Goal: Task Accomplishment & Management: Manage account settings

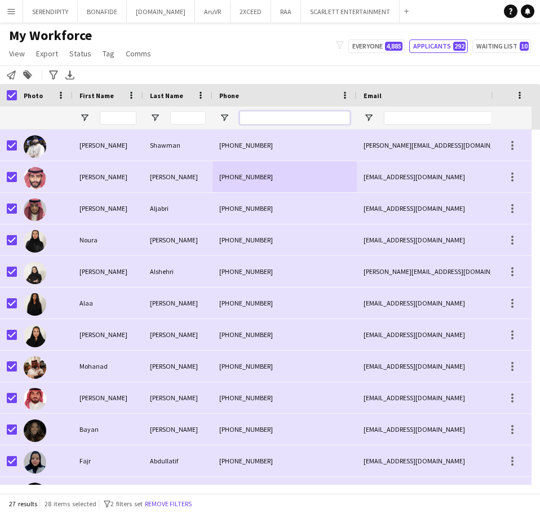
click at [286, 120] on input "Phone Filter Input" at bounding box center [295, 118] width 110 height 14
paste input "*********"
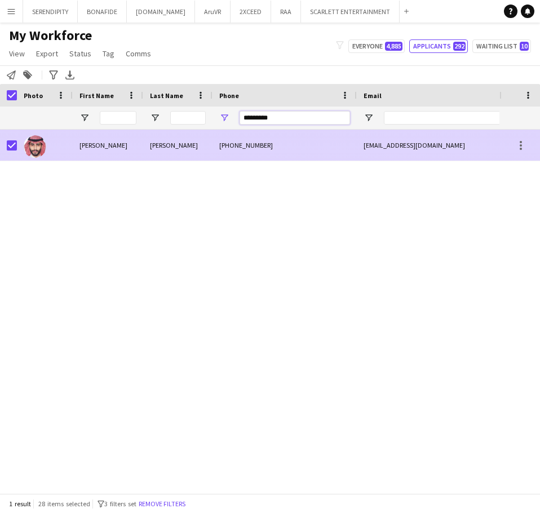
type input "*********"
click at [302, 143] on div "[PHONE_NUMBER]" at bounding box center [285, 145] width 144 height 31
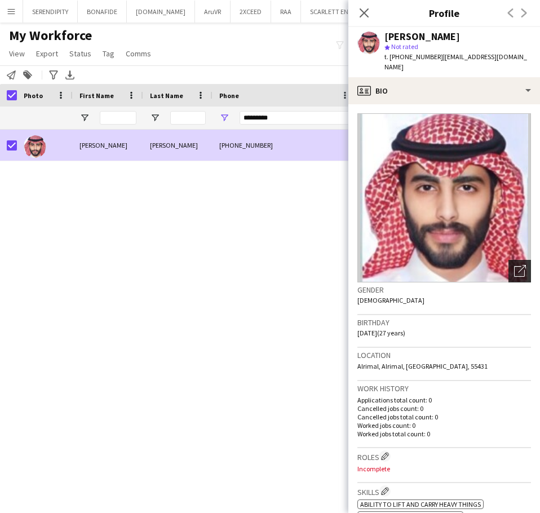
click at [516, 266] on icon at bounding box center [519, 271] width 11 height 11
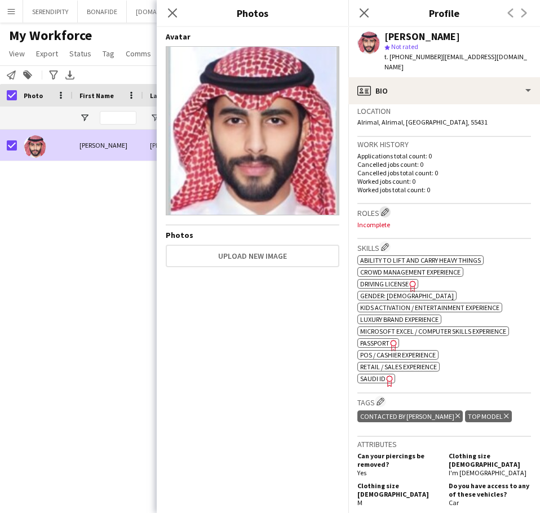
click at [387, 206] on button "Edit crew company roles" at bounding box center [384, 211] width 11 height 11
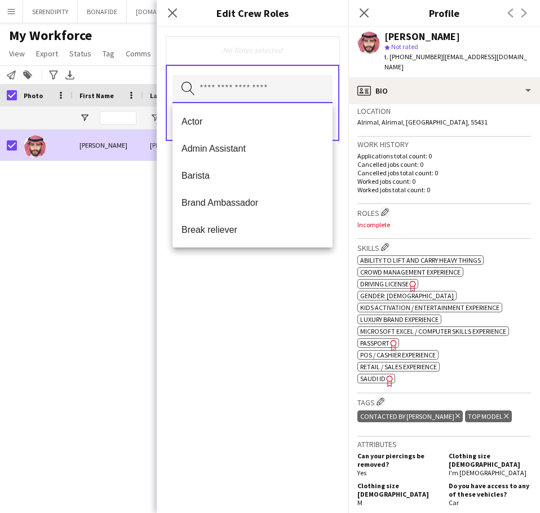
click at [237, 92] on input "text" at bounding box center [252, 89] width 160 height 28
click at [231, 116] on span "Actor" at bounding box center [253, 121] width 142 height 11
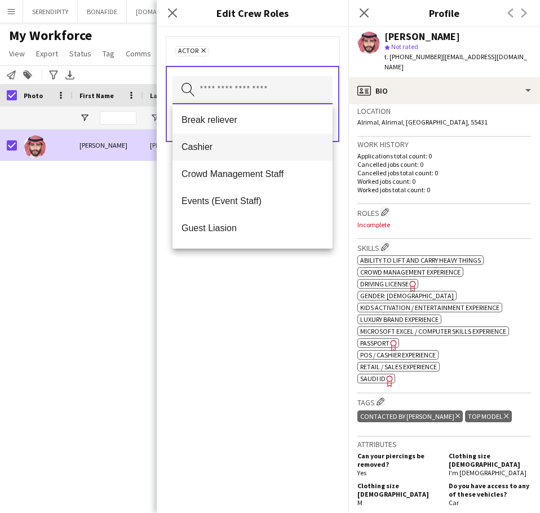
scroll to position [94, 0]
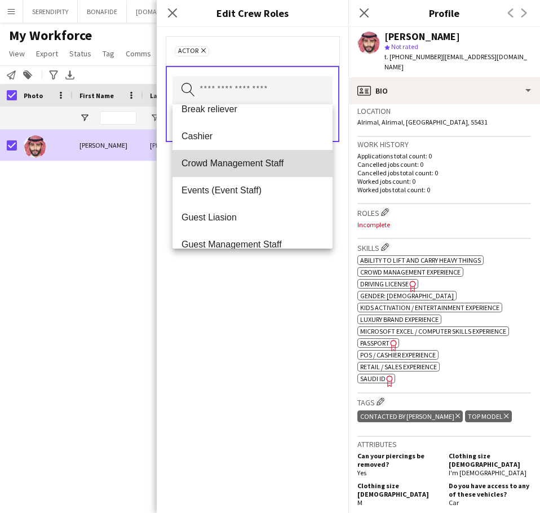
click at [271, 170] on mat-option "Crowd Management Staff" at bounding box center [252, 163] width 160 height 27
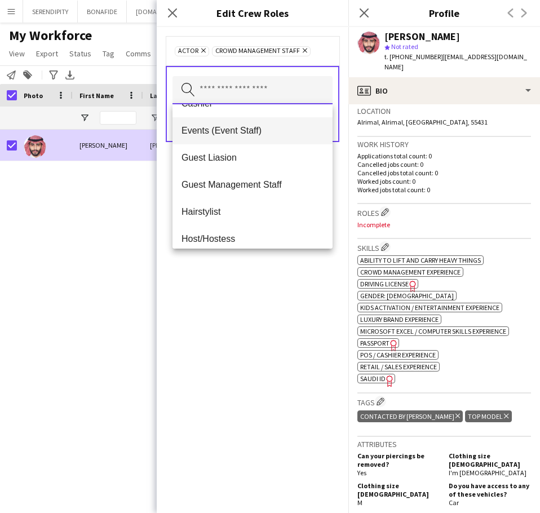
scroll to position [131, 0]
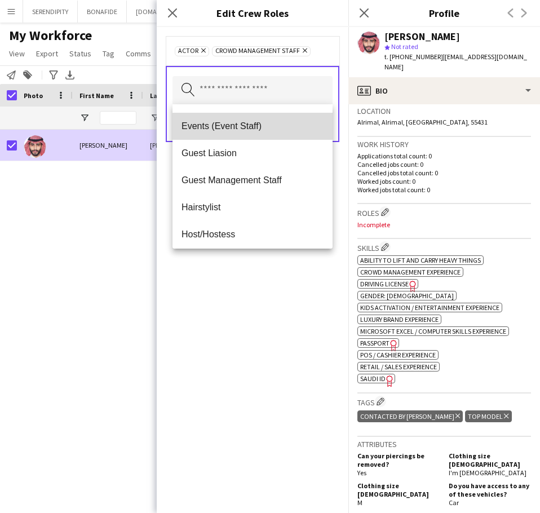
click at [277, 135] on mat-option "Events (Event Staff)" at bounding box center [252, 126] width 160 height 27
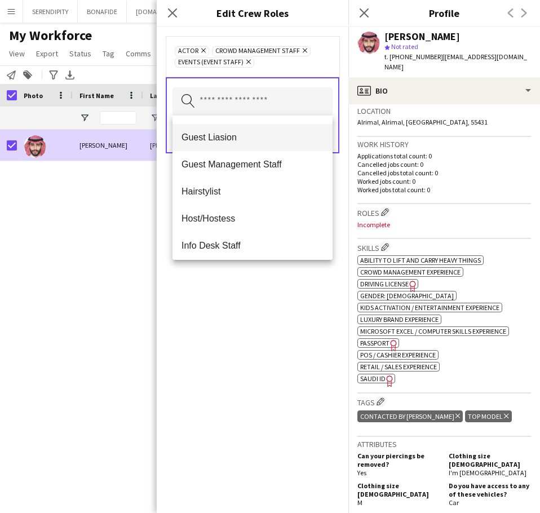
click at [273, 144] on mat-option "Guest Liasion" at bounding box center [252, 137] width 160 height 27
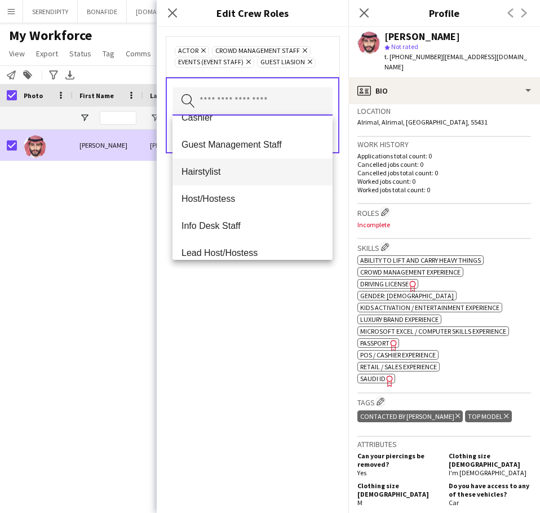
scroll to position [113, 0]
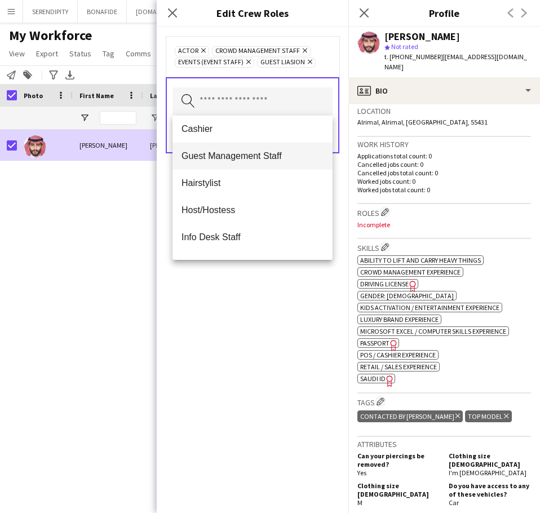
click at [260, 154] on span "Guest Management Staff" at bounding box center [253, 156] width 142 height 11
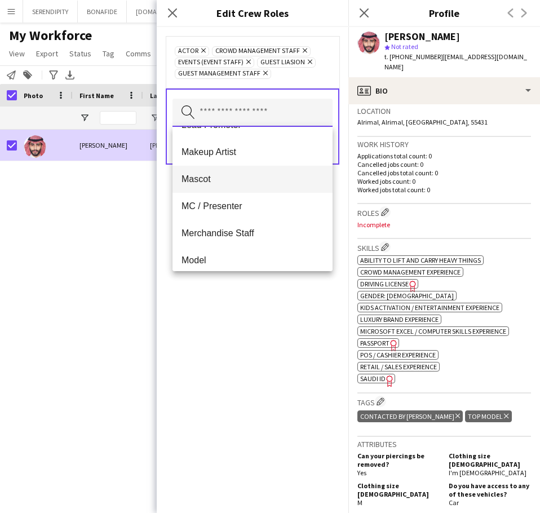
scroll to position [282, 0]
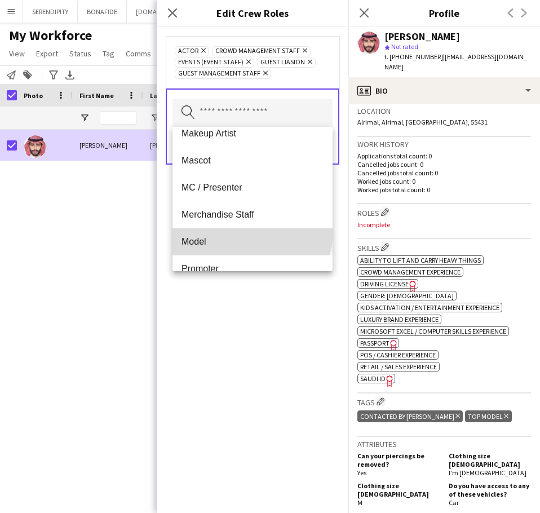
click at [251, 231] on mat-option "Model" at bounding box center [252, 241] width 160 height 27
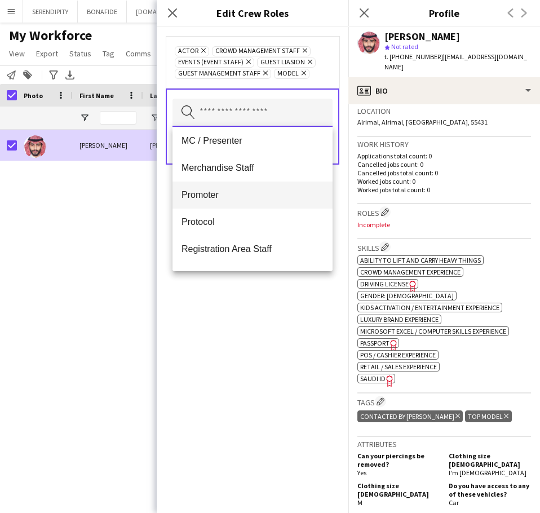
scroll to position [338, 0]
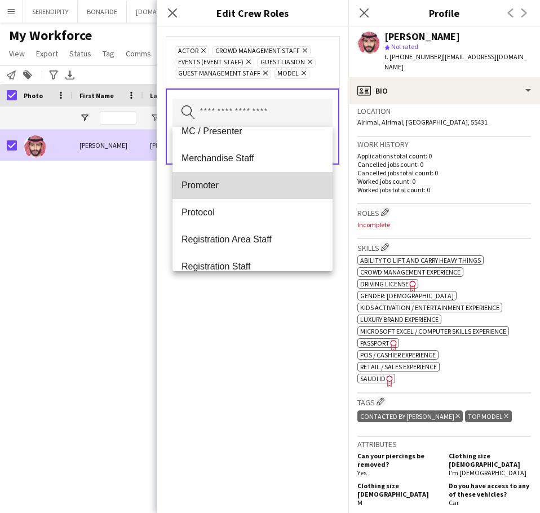
click at [274, 196] on mat-option "Promoter" at bounding box center [252, 185] width 160 height 27
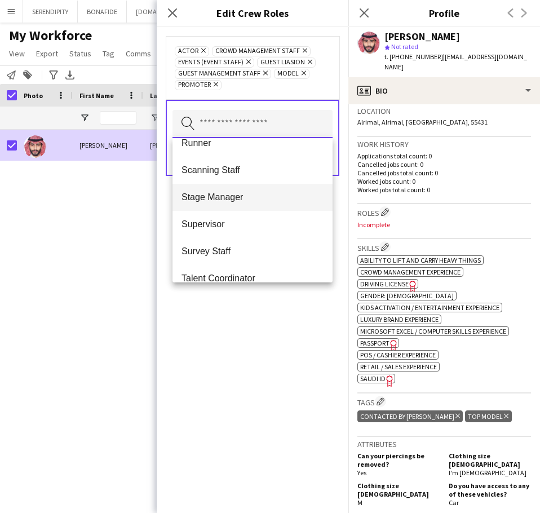
scroll to position [526, 0]
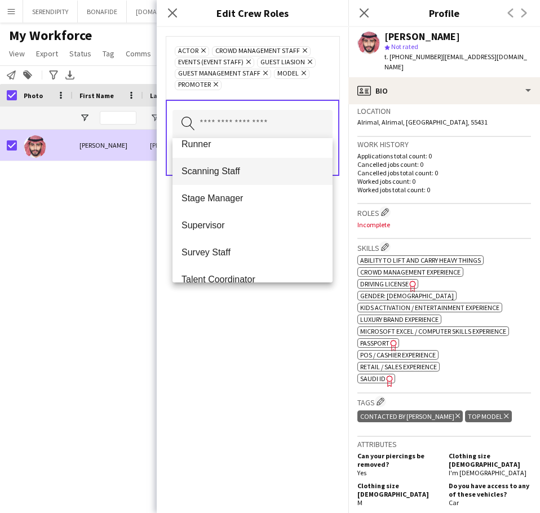
click at [275, 181] on mat-option "Scanning Staff" at bounding box center [252, 171] width 160 height 27
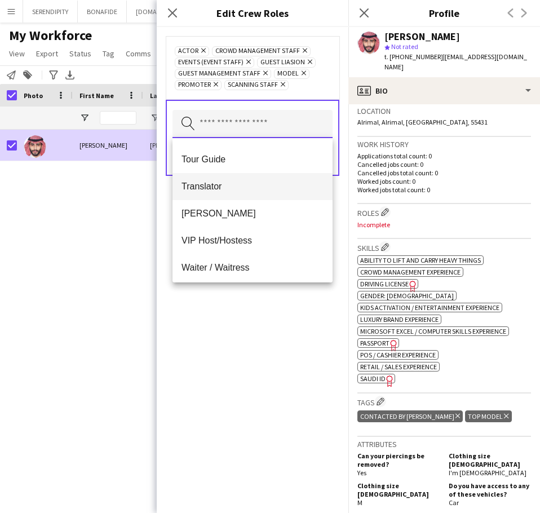
scroll to position [733, 0]
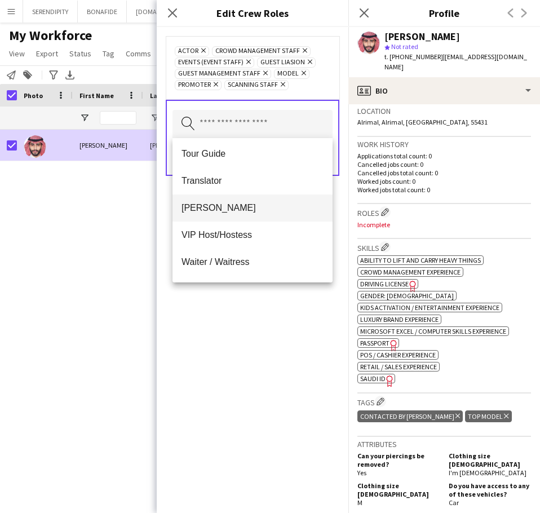
click at [269, 207] on span "[PERSON_NAME]" at bounding box center [253, 207] width 142 height 11
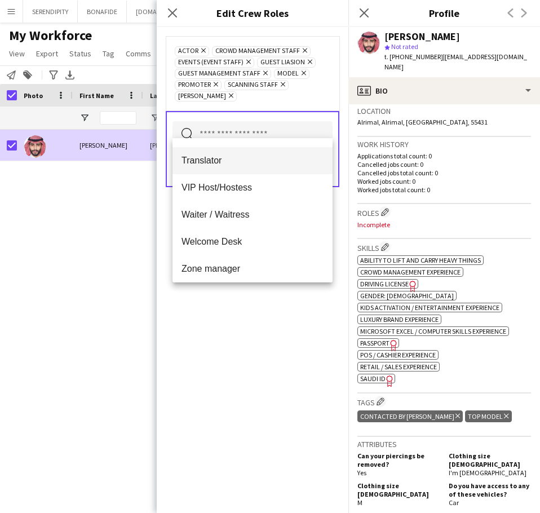
scroll to position [758, 0]
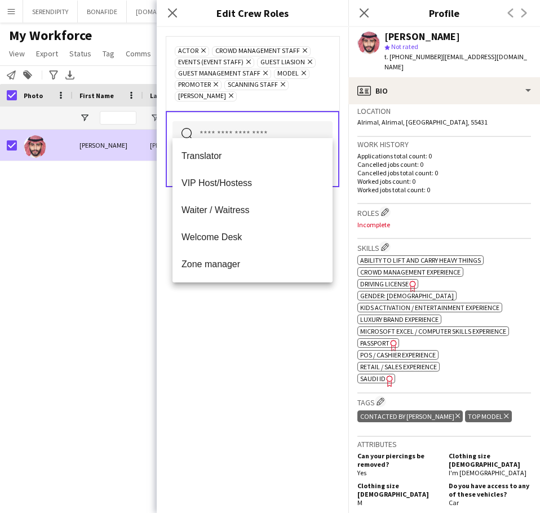
click at [278, 337] on div "Actor Remove Crowd Management Staff Remove Events (Event Staff) Remove Guest Li…" at bounding box center [253, 270] width 192 height 486
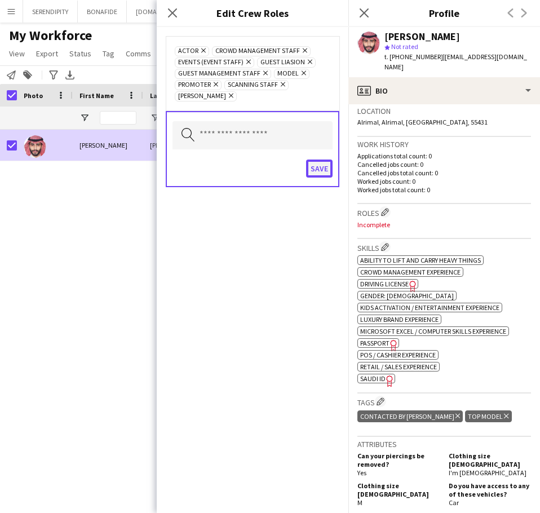
click at [322, 161] on button "Save" at bounding box center [319, 169] width 26 height 18
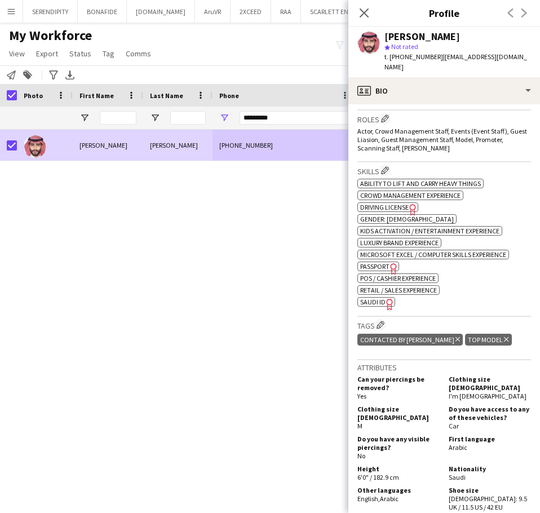
scroll to position [338, 0]
click at [384, 320] on app-icon "Edit crew company tags" at bounding box center [381, 324] width 8 height 8
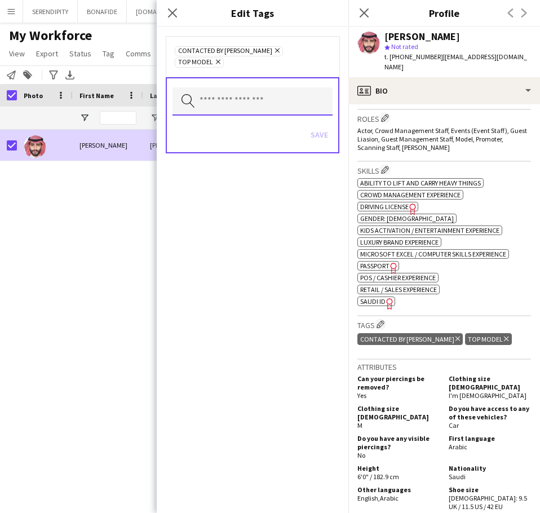
click at [232, 87] on input "text" at bounding box center [252, 101] width 160 height 28
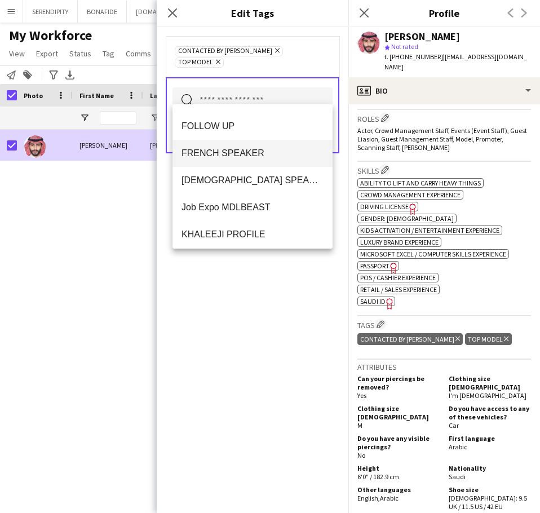
scroll to position [564, 0]
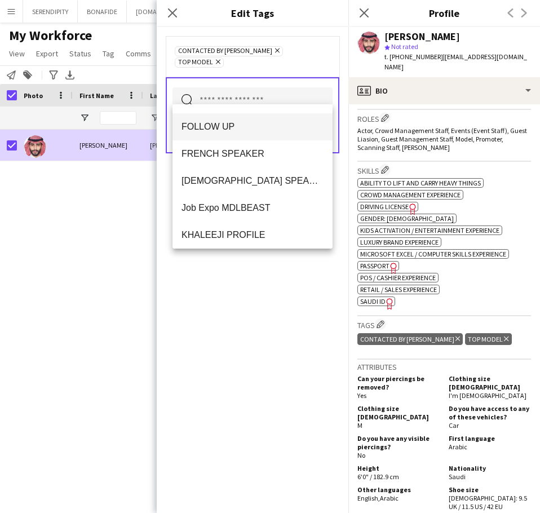
click at [258, 131] on span "FOLLOW UP" at bounding box center [253, 126] width 142 height 11
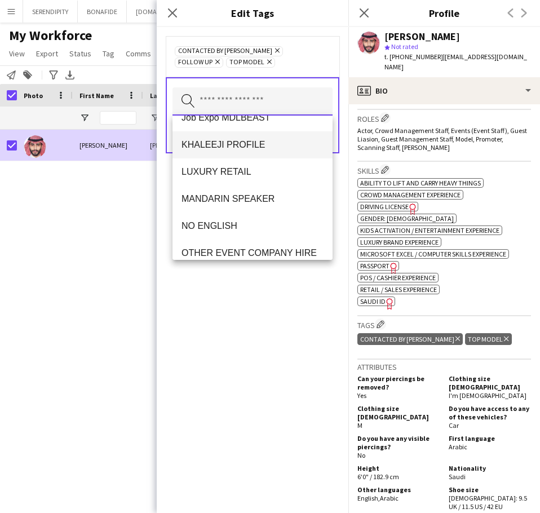
scroll to position [639, 0]
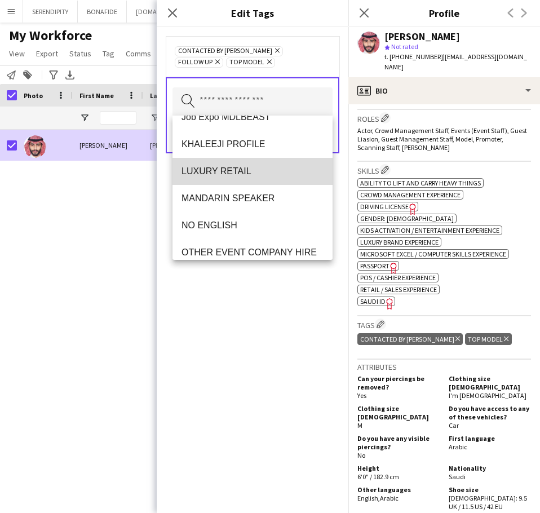
click at [267, 176] on span "LUXURY RETAIL" at bounding box center [253, 171] width 142 height 11
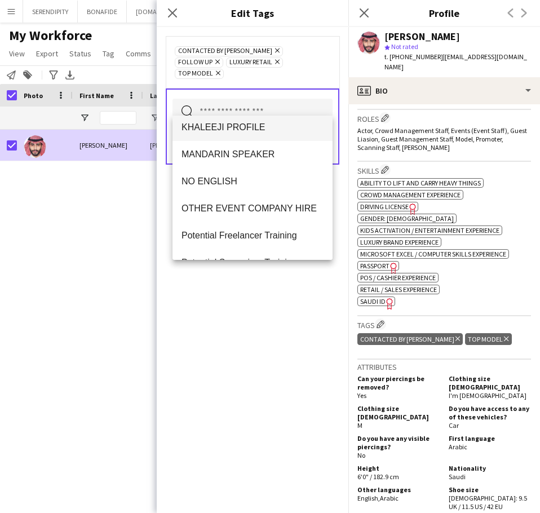
scroll to position [658, 0]
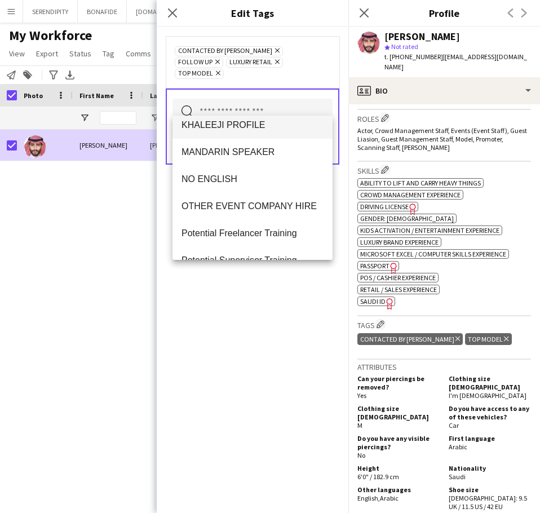
click at [283, 130] on span "KHALEEJI PROFILE" at bounding box center [253, 125] width 142 height 11
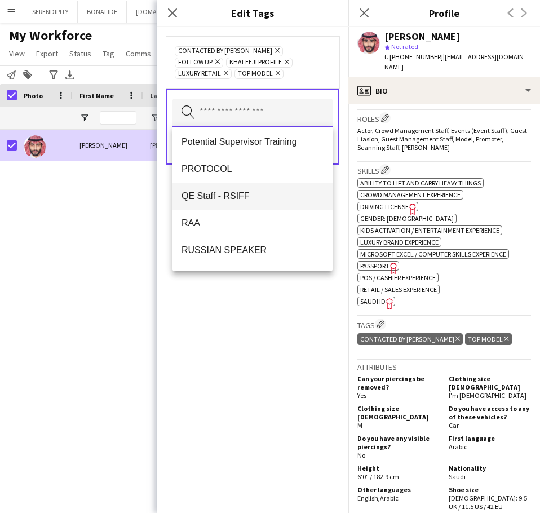
scroll to position [808, 0]
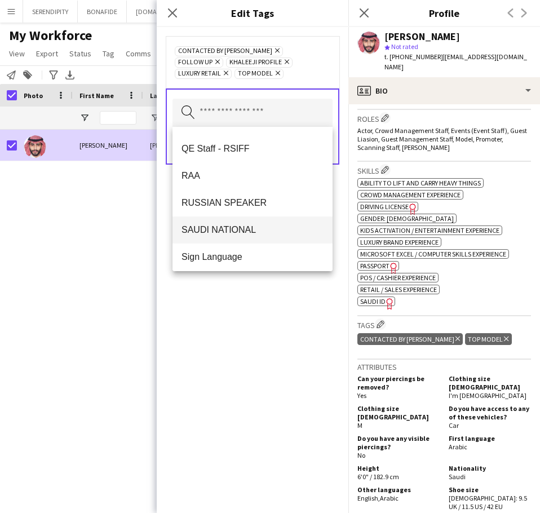
click at [273, 236] on mat-option "SAUDI NATIONAL" at bounding box center [252, 229] width 160 height 27
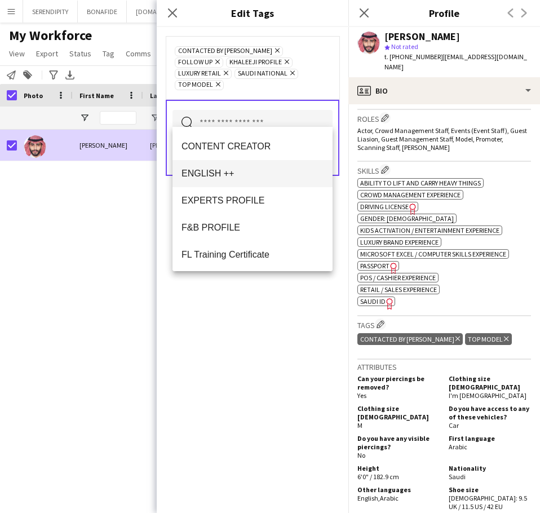
scroll to position [432, 0]
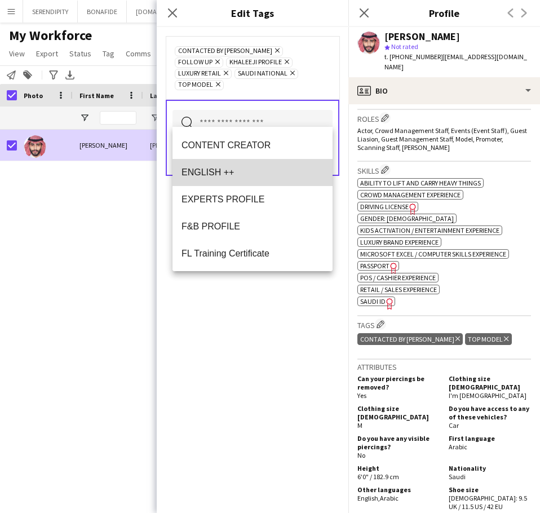
click at [265, 172] on span "ENGLISH ++" at bounding box center [253, 172] width 142 height 11
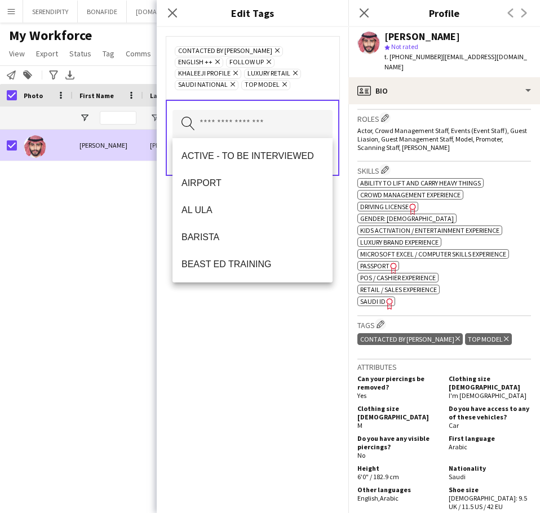
click at [220, 60] on icon at bounding box center [217, 62] width 5 height 5
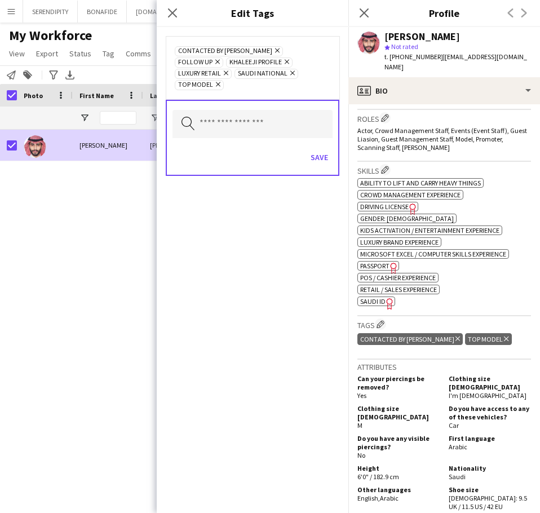
click at [272, 50] on icon "Remove" at bounding box center [275, 50] width 7 height 7
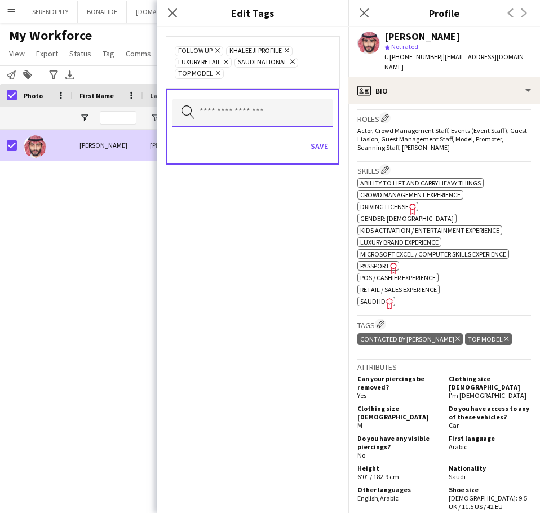
click at [227, 113] on input "text" at bounding box center [252, 113] width 160 height 28
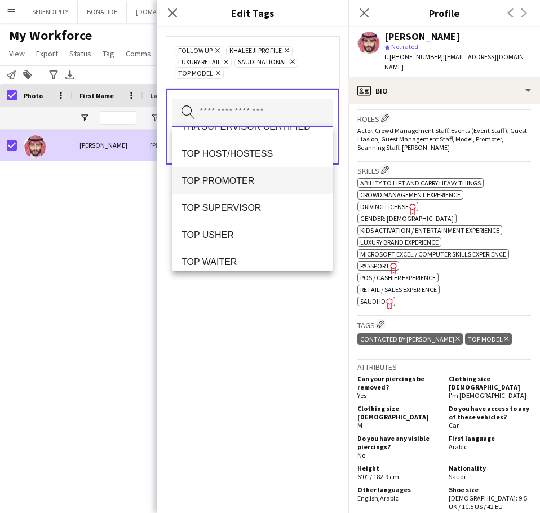
scroll to position [999, 0]
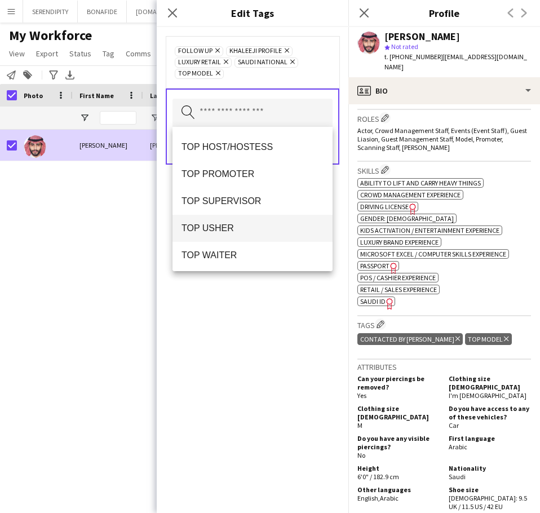
click at [237, 224] on span "TOP USHER" at bounding box center [253, 228] width 142 height 11
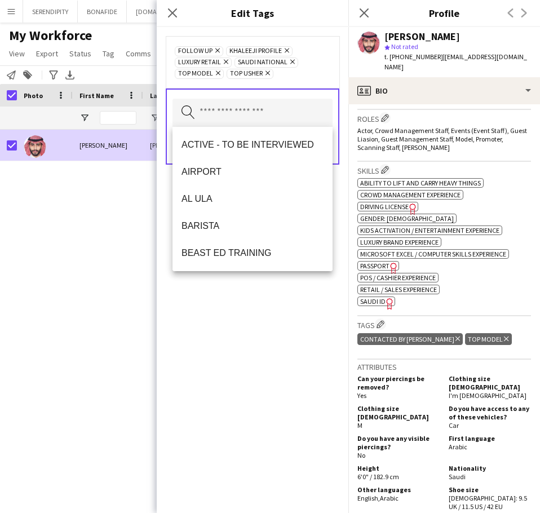
click at [222, 333] on div "FOLLOW UP Remove KHALEEJI PROFILE Remove LUXURY RETAIL Remove [DEMOGRAPHIC_DATA…" at bounding box center [253, 270] width 192 height 486
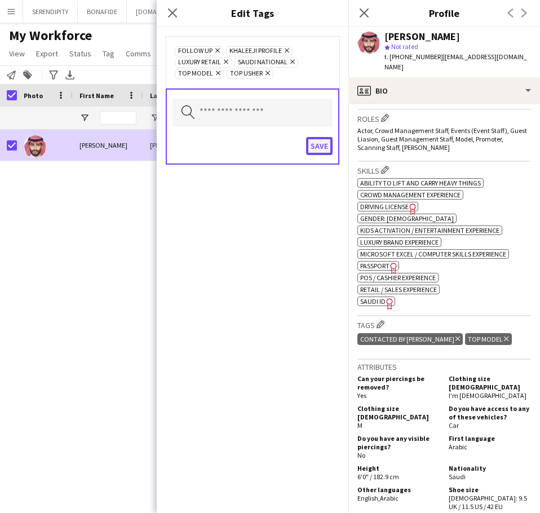
click at [318, 146] on button "Save" at bounding box center [319, 146] width 26 height 18
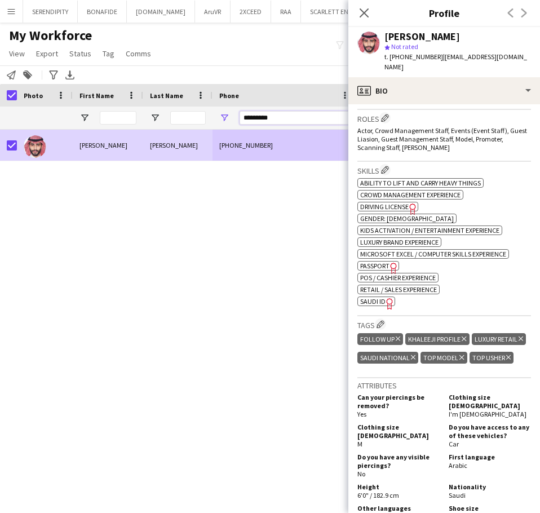
click at [310, 116] on input "*********" at bounding box center [295, 118] width 110 height 14
click at [366, 13] on icon "Close pop-in" at bounding box center [364, 12] width 11 height 11
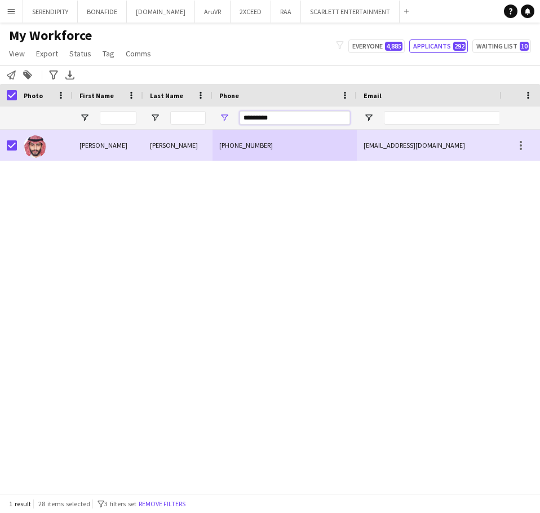
drag, startPoint x: 298, startPoint y: 122, endPoint x: 174, endPoint y: 112, distance: 124.4
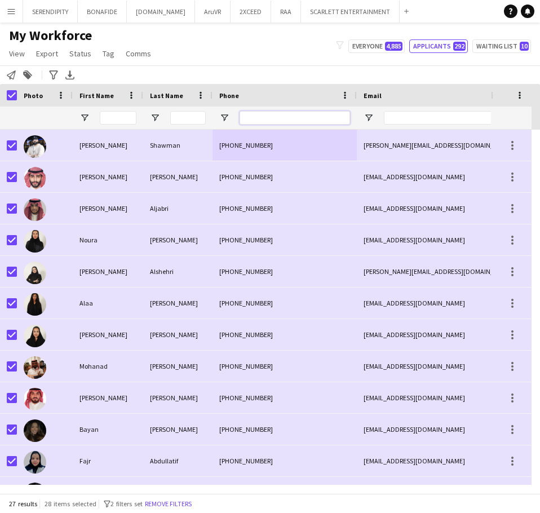
click at [284, 120] on input "Phone Filter Input" at bounding box center [295, 118] width 110 height 14
paste input "*********"
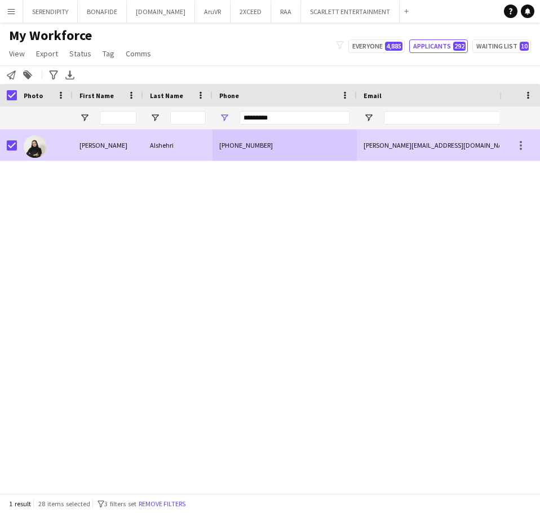
click at [334, 145] on div "[PHONE_NUMBER]" at bounding box center [285, 145] width 144 height 31
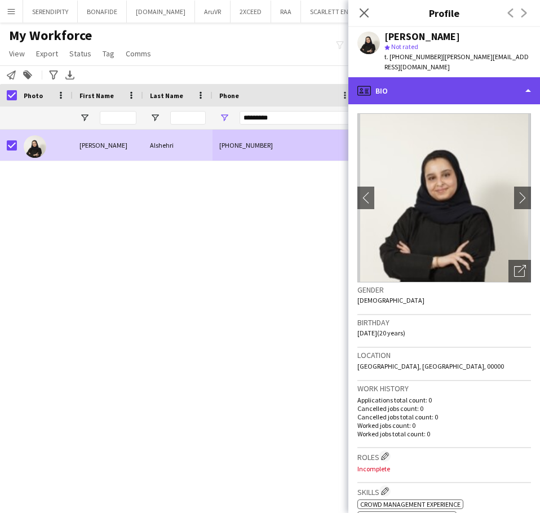
click at [408, 77] on div "profile Bio" at bounding box center [444, 90] width 192 height 27
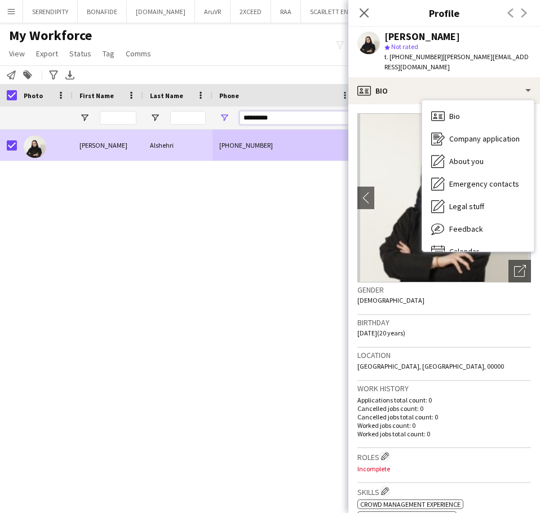
click at [291, 117] on input "*********" at bounding box center [295, 118] width 110 height 14
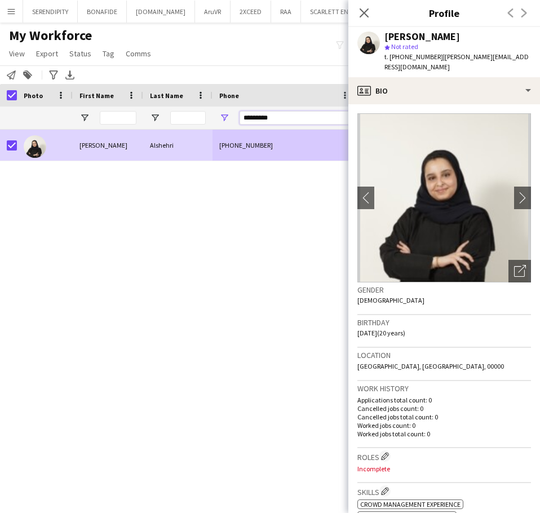
drag, startPoint x: 291, startPoint y: 118, endPoint x: 242, endPoint y: 119, distance: 49.1
click at [242, 119] on input "*********" at bounding box center [295, 118] width 110 height 14
paste input "Phone Filter Input"
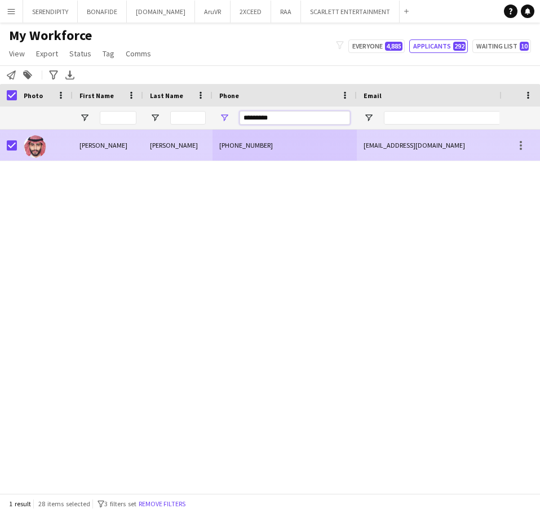
type input "*********"
click at [295, 149] on div "[PHONE_NUMBER]" at bounding box center [285, 145] width 144 height 31
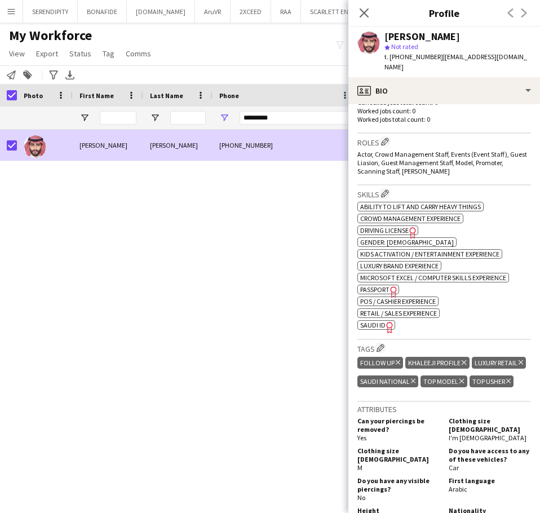
scroll to position [320, 0]
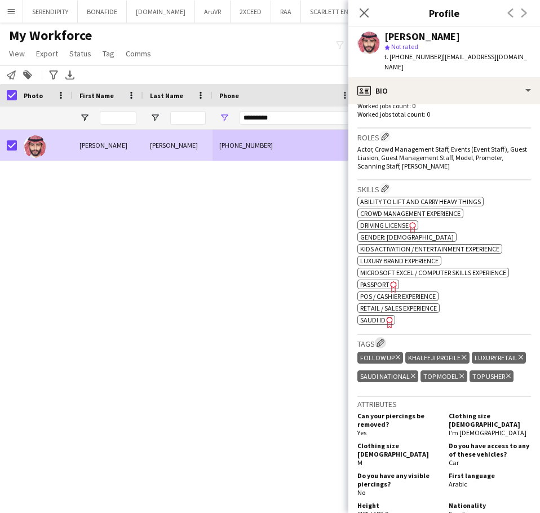
click at [380, 339] on app-icon "Edit crew company tags" at bounding box center [381, 343] width 8 height 8
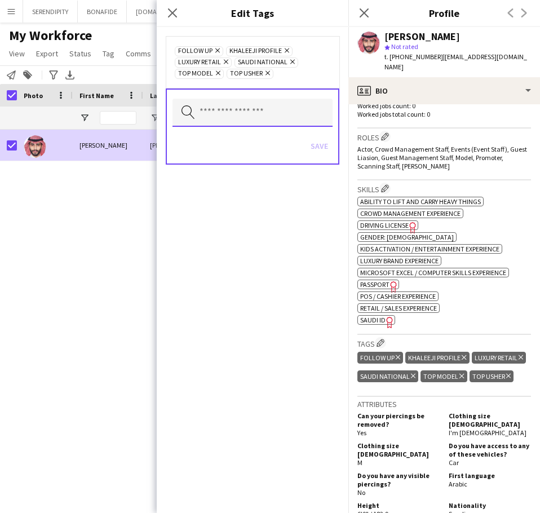
click at [242, 113] on input "text" at bounding box center [252, 113] width 160 height 28
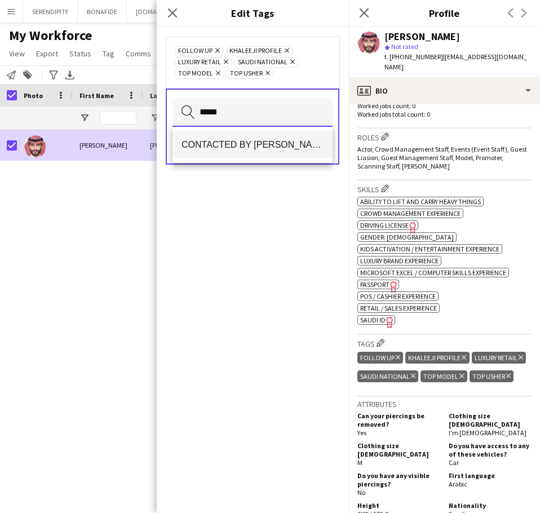
type input "*****"
click at [237, 138] on mat-option "CONTACTED BY [PERSON_NAME]" at bounding box center [252, 144] width 160 height 27
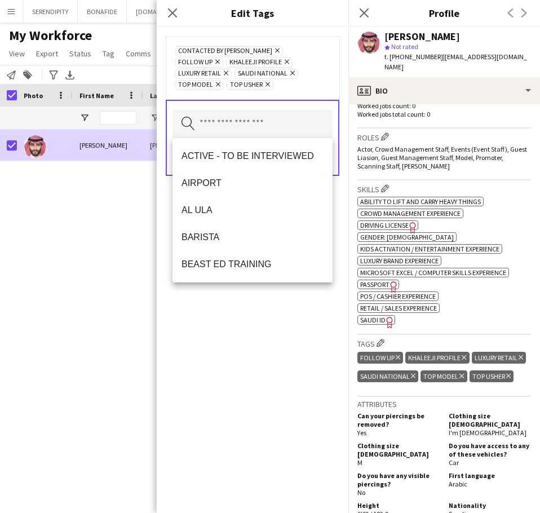
click at [222, 347] on div "CONTACTED BY [PERSON_NAME] Remove FOLLOW UP Remove KHALEEJI PROFILE Remove LUXU…" at bounding box center [253, 270] width 192 height 486
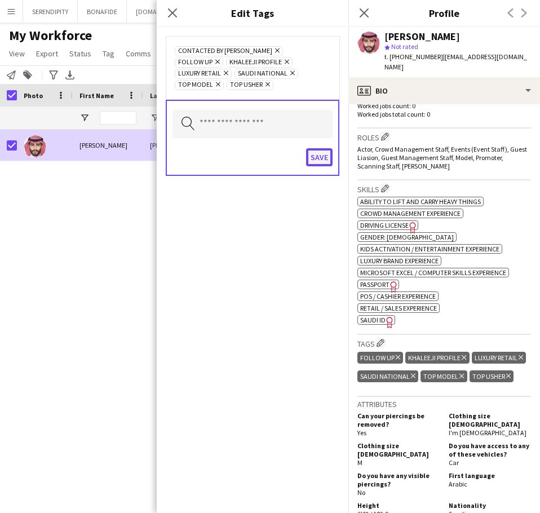
click at [320, 156] on button "Save" at bounding box center [319, 157] width 26 height 18
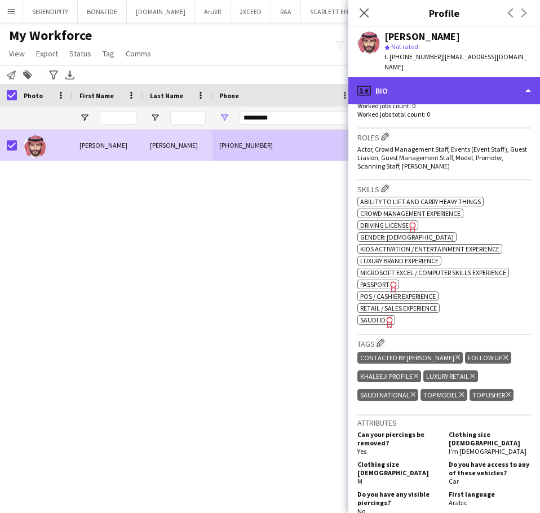
click at [440, 85] on div "profile Bio" at bounding box center [444, 90] width 192 height 27
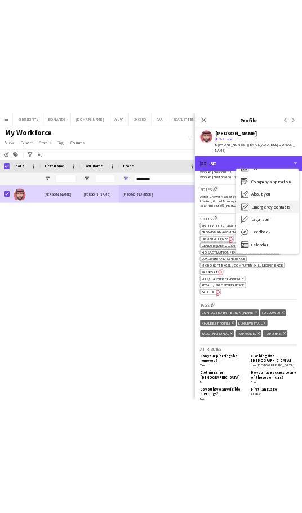
scroll to position [16, 0]
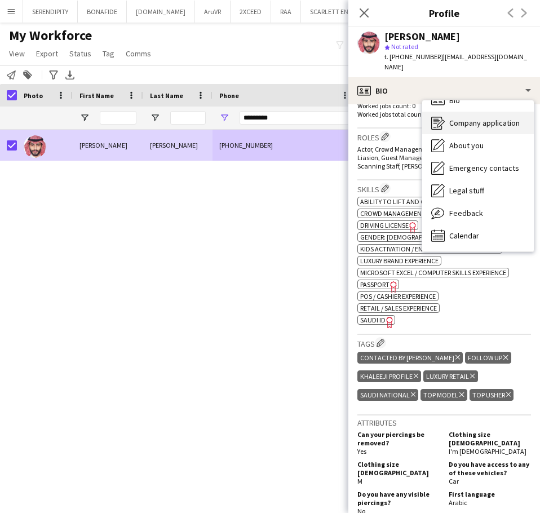
click at [492, 121] on div "Company application Company application" at bounding box center [478, 123] width 112 height 23
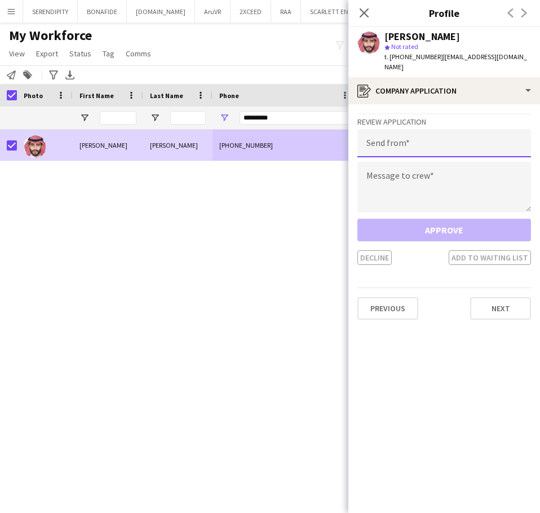
click at [402, 138] on input "email" at bounding box center [444, 143] width 174 height 28
type input "**********"
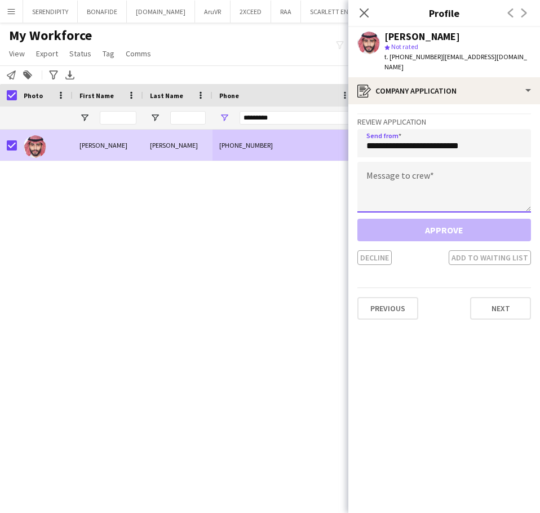
click at [457, 174] on textarea at bounding box center [444, 187] width 174 height 51
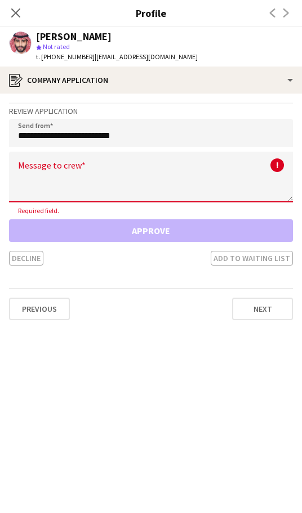
click at [39, 180] on textarea at bounding box center [151, 177] width 284 height 51
paste textarea "**********"
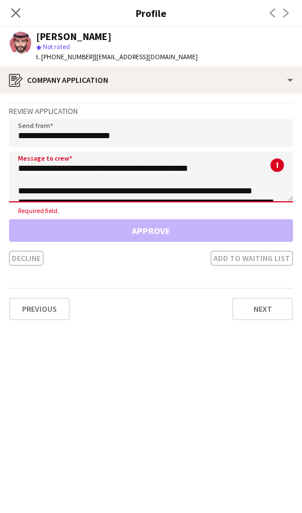
scroll to position [108, 0]
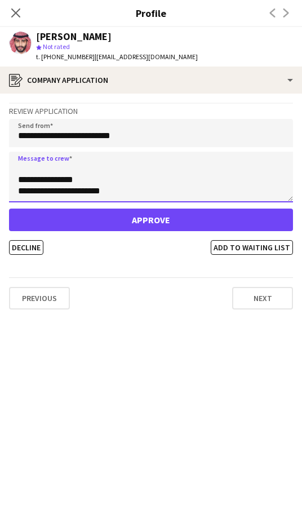
type textarea "**********"
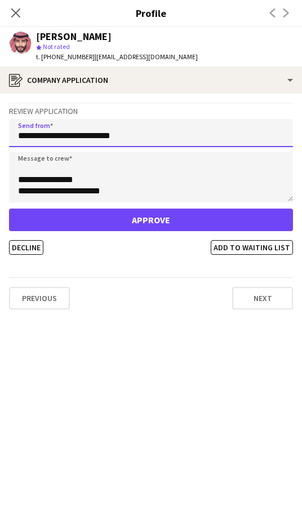
click at [63, 138] on input "**********" at bounding box center [151, 133] width 284 height 28
type input "**********"
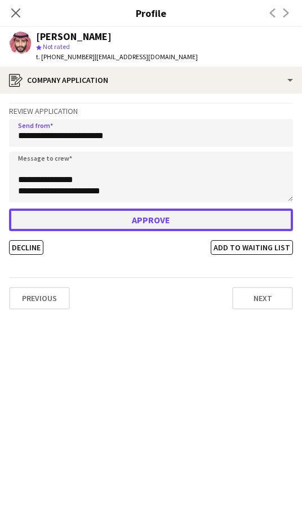
click at [194, 219] on button "Approve" at bounding box center [151, 220] width 284 height 23
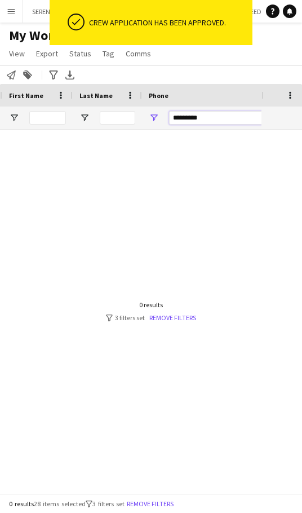
scroll to position [0, 410]
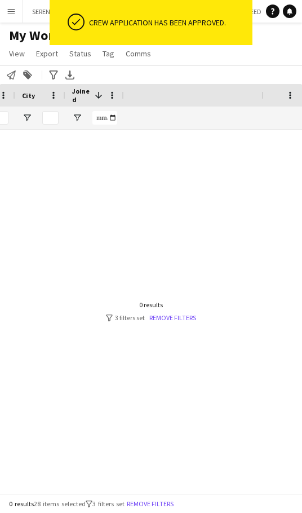
drag, startPoint x: 244, startPoint y: 121, endPoint x: 262, endPoint y: 120, distance: 17.5
click at [266, 120] on div "Workforce Details Email Phone Status" at bounding box center [151, 107] width 302 height 46
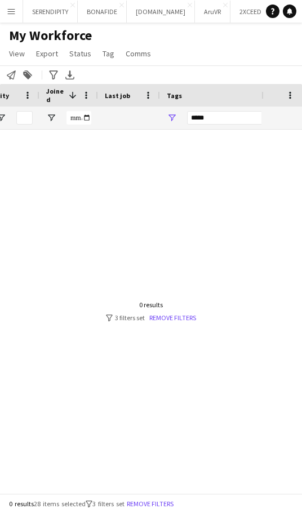
type input "*"
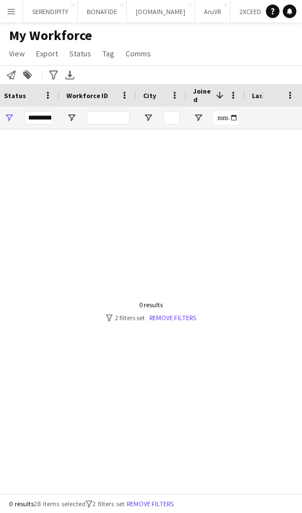
scroll to position [0, 556]
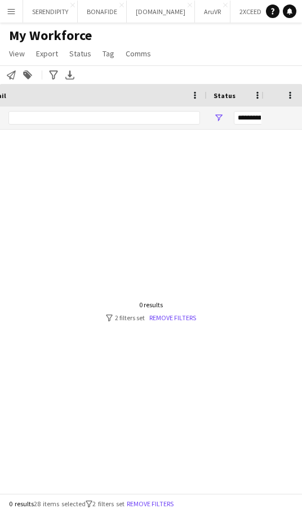
drag, startPoint x: 98, startPoint y: 477, endPoint x: 88, endPoint y: 477, distance: 9.6
click at [88, 477] on div at bounding box center [131, 307] width 262 height 355
drag, startPoint x: 135, startPoint y: 118, endPoint x: 68, endPoint y: 122, distance: 67.2
click at [68, 122] on div "*********" at bounding box center [129, 118] width 144 height 23
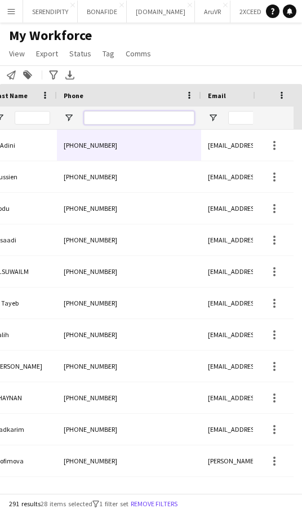
click at [101, 120] on input "Phone Filter Input" at bounding box center [139, 118] width 110 height 14
paste input "*********"
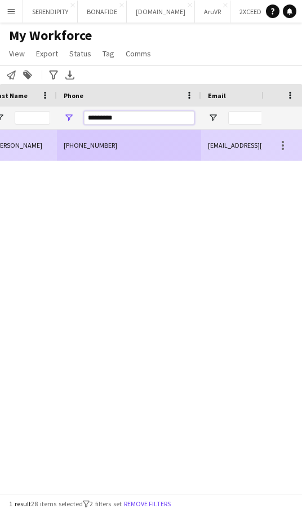
type input "*********"
click at [109, 147] on div "[PHONE_NUMBER]" at bounding box center [129, 145] width 144 height 31
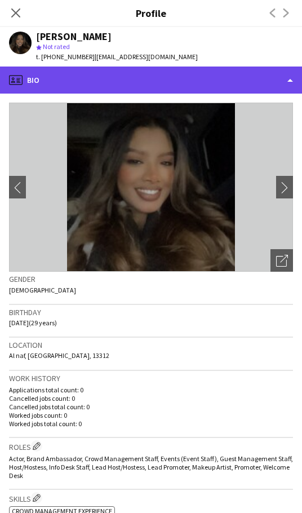
click at [168, 72] on div "profile Bio" at bounding box center [151, 80] width 302 height 27
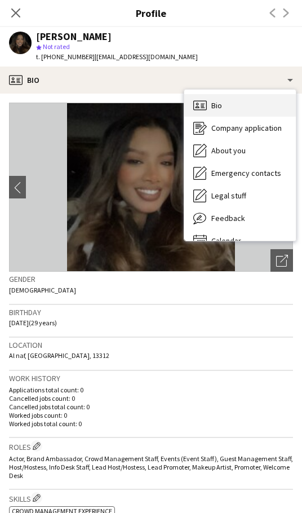
click at [251, 110] on div "Bio Bio" at bounding box center [240, 105] width 112 height 23
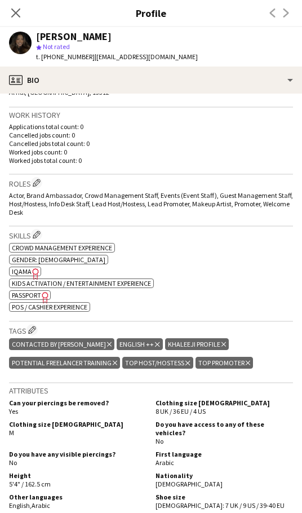
click at [107, 344] on icon "Delete tag" at bounding box center [109, 344] width 5 height 7
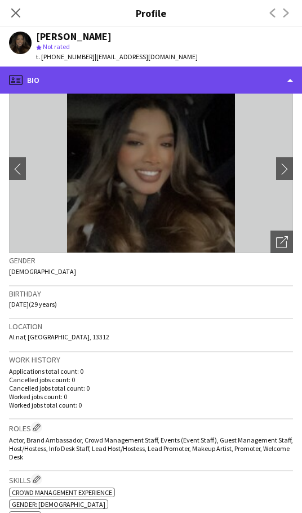
click at [204, 83] on div "profile Bio" at bounding box center [151, 80] width 302 height 27
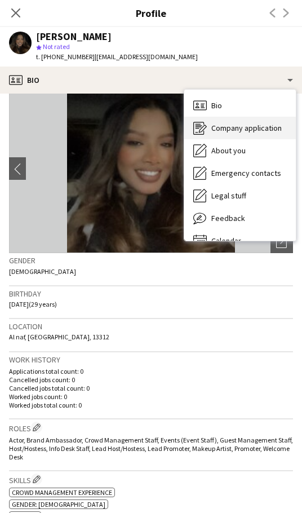
click at [255, 135] on div "Company application Company application" at bounding box center [240, 128] width 112 height 23
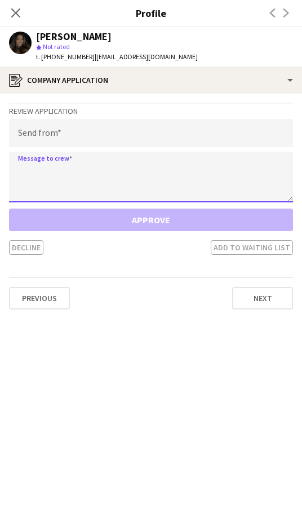
click at [38, 164] on textarea at bounding box center [151, 177] width 284 height 51
paste textarea "*********"
drag, startPoint x: 23, startPoint y: 168, endPoint x: 3, endPoint y: 165, distance: 19.4
click at [3, 165] on app-crew-profile-application "Review Application Send from Message to crew ********* Approve Decline Add to w…" at bounding box center [151, 303] width 302 height 419
drag, startPoint x: 78, startPoint y: 175, endPoint x: 8, endPoint y: 171, distance: 70.6
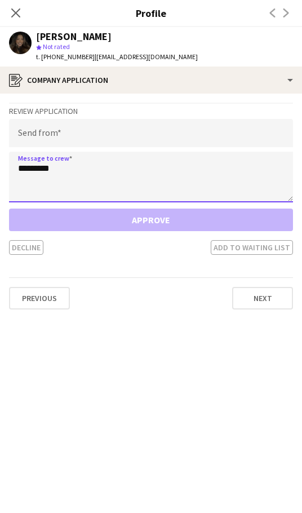
click at [8, 171] on app-crew-profile-application "Review Application Send from Message to crew ********* Approve Decline Add to w…" at bounding box center [151, 303] width 302 height 419
paste textarea "**********"
type textarea "**********"
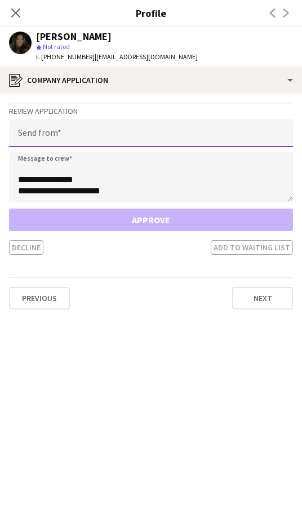
click at [74, 141] on input "email" at bounding box center [151, 133] width 284 height 28
paste input "**********"
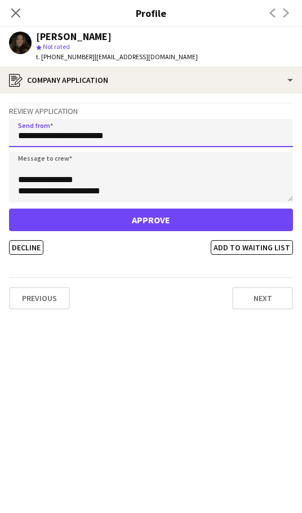
type input "**********"
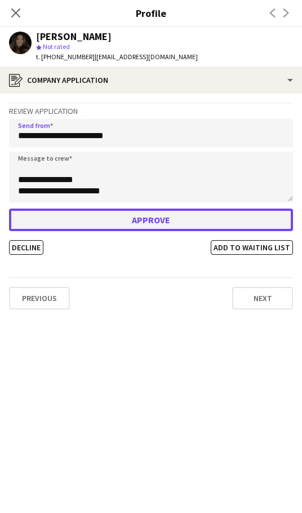
click at [151, 221] on button "Approve" at bounding box center [151, 220] width 284 height 23
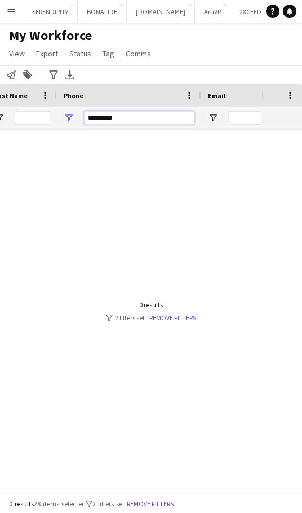
drag, startPoint x: 135, startPoint y: 114, endPoint x: 15, endPoint y: 112, distance: 120.7
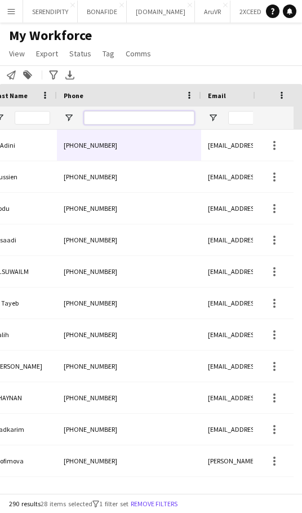
click at [118, 121] on input "Phone Filter Input" at bounding box center [139, 118] width 110 height 14
paste input "**********"
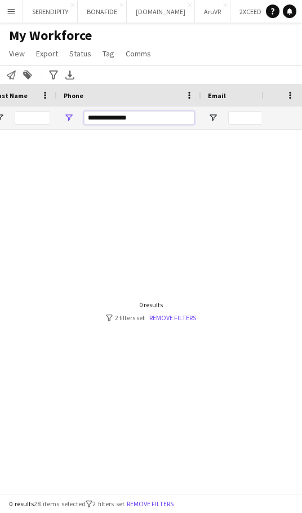
drag, startPoint x: 136, startPoint y: 118, endPoint x: 81, endPoint y: 120, distance: 54.7
click at [81, 120] on div "**********" at bounding box center [129, 118] width 144 height 23
paste input "Phone Filter Input"
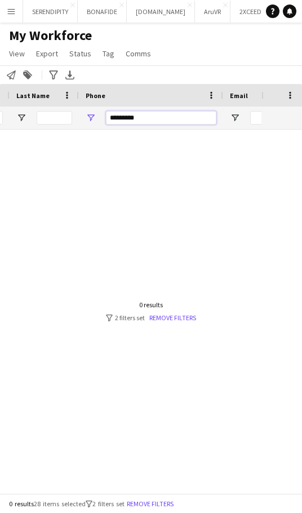
scroll to position [0, 87]
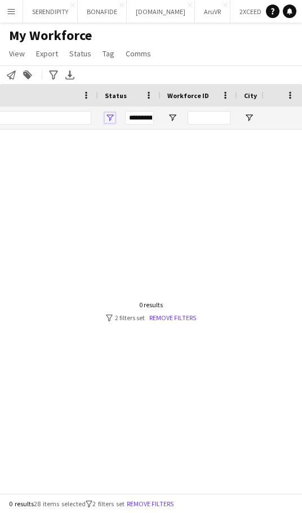
click at [109, 117] on span "Open Filter Menu" at bounding box center [110, 118] width 10 height 10
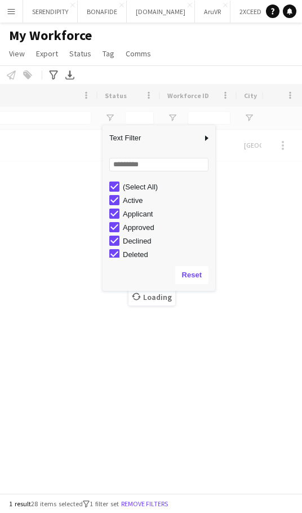
click at [189, 49] on div "My Workforce View Views Default view Basic Export View TAGS Test New view Updat…" at bounding box center [151, 46] width 302 height 38
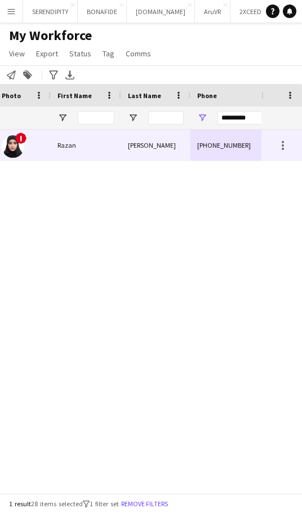
click at [196, 143] on div "[PHONE_NUMBER]" at bounding box center [263, 145] width 144 height 31
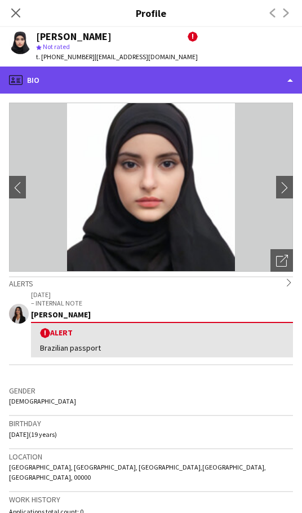
click at [232, 81] on div "profile Bio" at bounding box center [151, 80] width 302 height 27
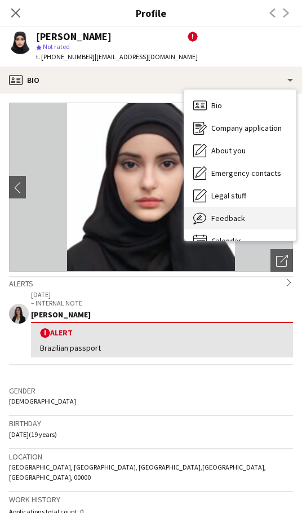
click at [247, 216] on div "Feedback Feedback" at bounding box center [240, 218] width 112 height 23
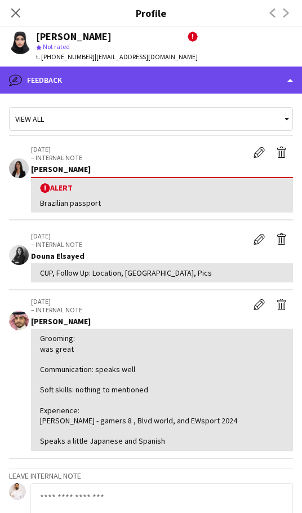
click at [175, 84] on div "bubble-pencil Feedback" at bounding box center [151, 80] width 302 height 27
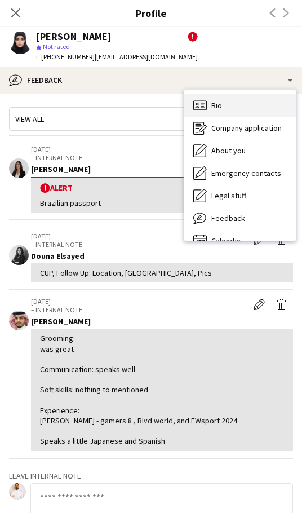
click at [221, 108] on span "Bio" at bounding box center [216, 105] width 11 height 10
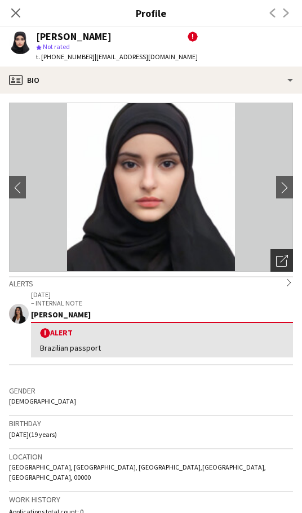
click at [276, 257] on icon "Open photos pop-in" at bounding box center [282, 261] width 12 height 12
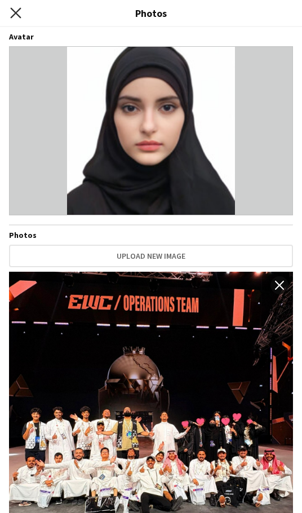
click at [19, 11] on icon "Close pop-in" at bounding box center [15, 12] width 11 height 11
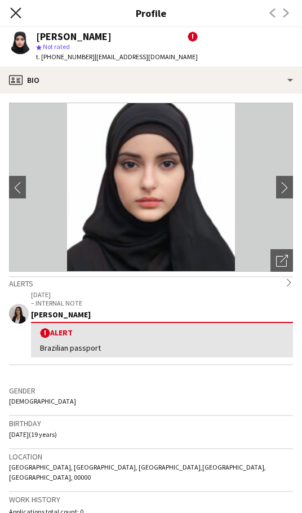
click at [18, 14] on icon "Close pop-in" at bounding box center [15, 12] width 11 height 11
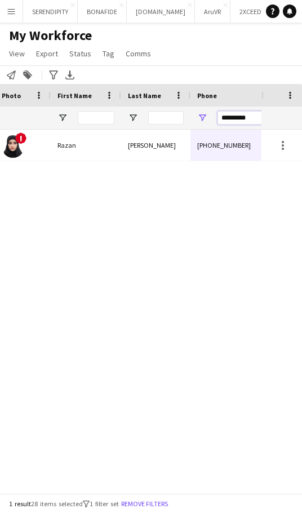
drag, startPoint x: 253, startPoint y: 118, endPoint x: 223, endPoint y: 116, distance: 30.0
click at [223, 116] on input "*********" at bounding box center [273, 118] width 110 height 14
paste input "Phone Filter Input"
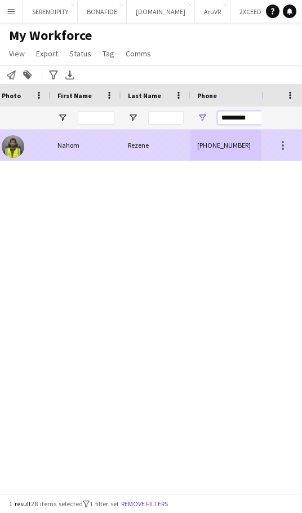
type input "*********"
click at [177, 153] on div "Rezene" at bounding box center [155, 145] width 69 height 31
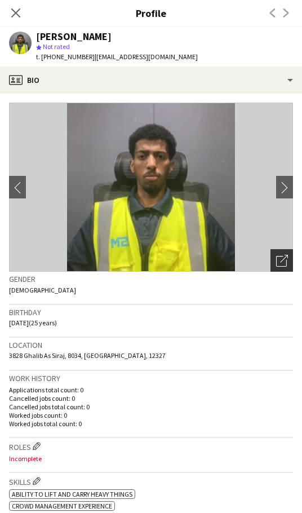
click at [276, 263] on icon "Open photos pop-in" at bounding box center [282, 261] width 12 height 12
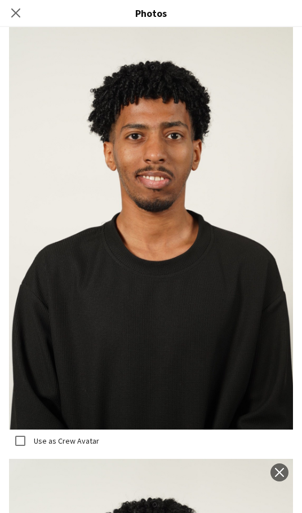
scroll to position [1165, 0]
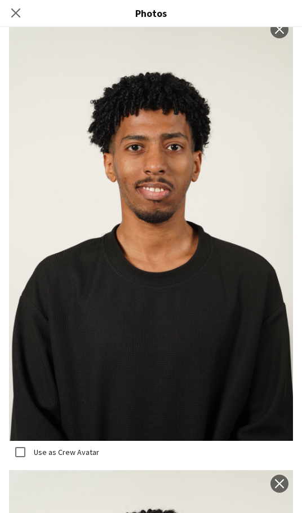
click at [19, 14] on icon "Close pop-in" at bounding box center [15, 12] width 9 height 9
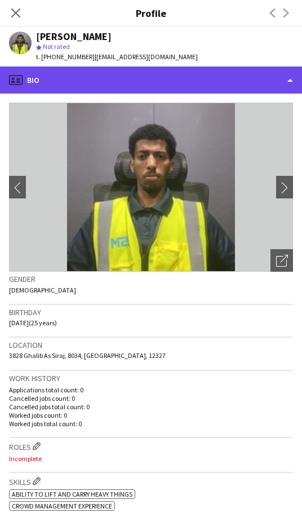
click at [156, 83] on div "profile Bio" at bounding box center [151, 80] width 302 height 27
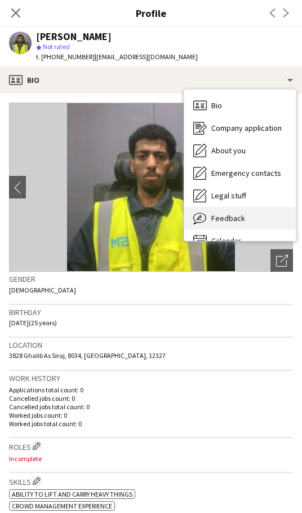
click at [245, 214] on div "Feedback Feedback" at bounding box center [240, 218] width 112 height 23
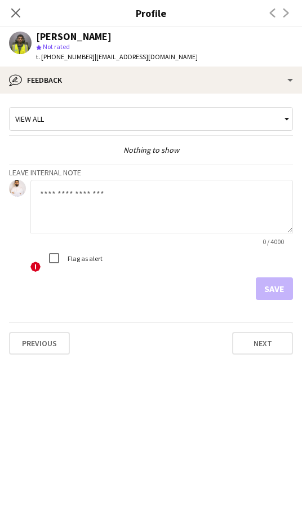
click at [91, 205] on textarea at bounding box center [161, 207] width 263 height 54
paste textarea "**********"
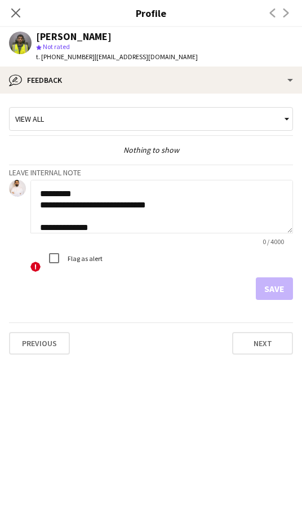
scroll to position [215, 0]
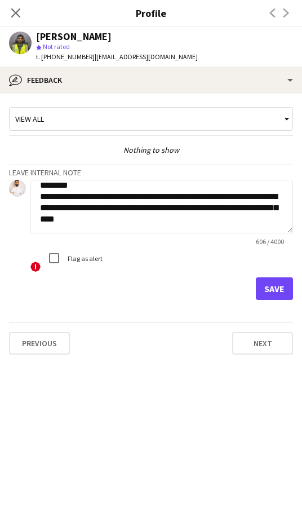
type textarea "**********"
click at [280, 285] on button "Save" at bounding box center [274, 288] width 37 height 23
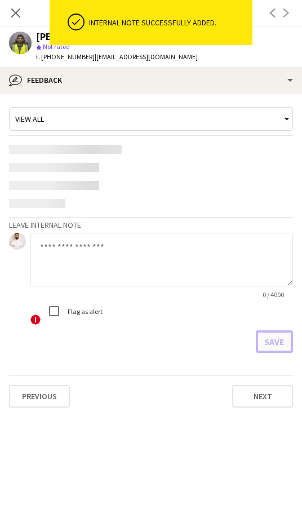
scroll to position [0, 0]
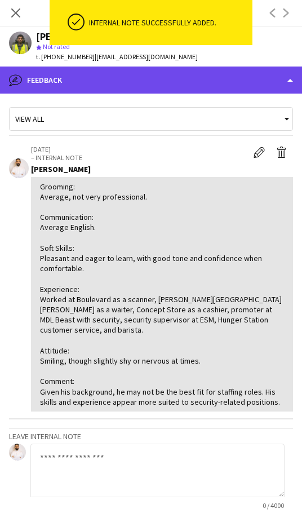
click at [165, 82] on div "bubble-pencil Feedback" at bounding box center [151, 80] width 302 height 27
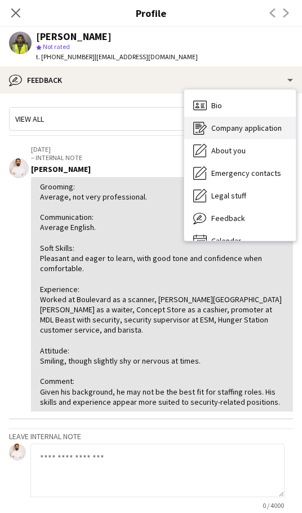
click at [245, 134] on div "Company application Company application" at bounding box center [240, 128] width 112 height 23
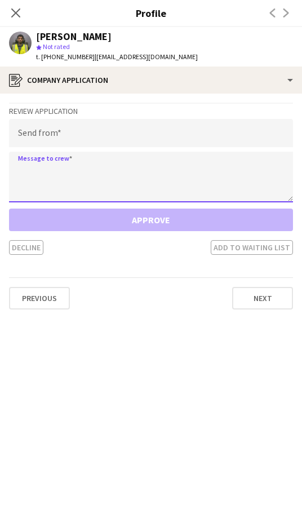
click at [34, 177] on textarea at bounding box center [151, 177] width 284 height 51
paste textarea "**********"
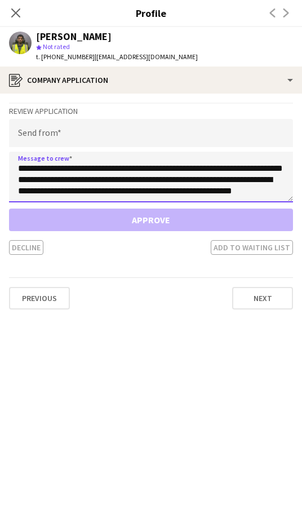
scroll to position [74, 0]
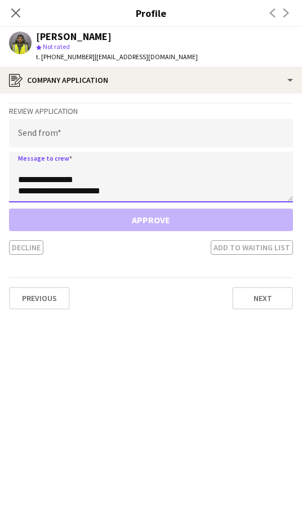
type textarea "**********"
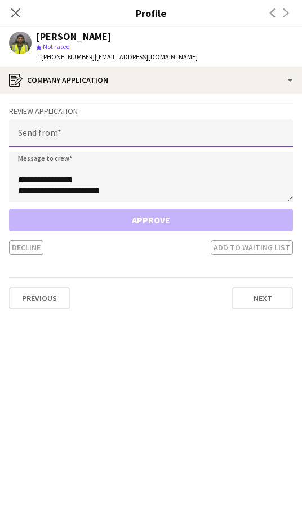
click at [39, 135] on input "email" at bounding box center [151, 133] width 284 height 28
paste input "**********"
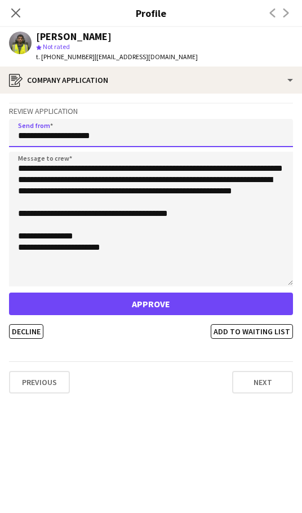
scroll to position [0, 0]
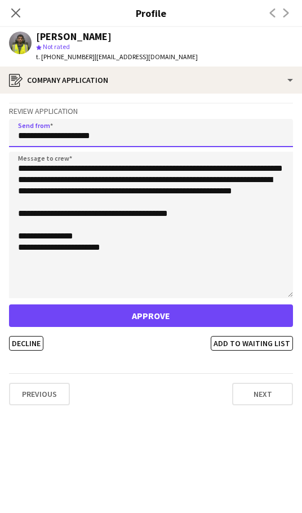
drag, startPoint x: 290, startPoint y: 198, endPoint x: 290, endPoint y: 290, distance: 91.3
click at [290, 290] on textarea "**********" at bounding box center [151, 225] width 284 height 147
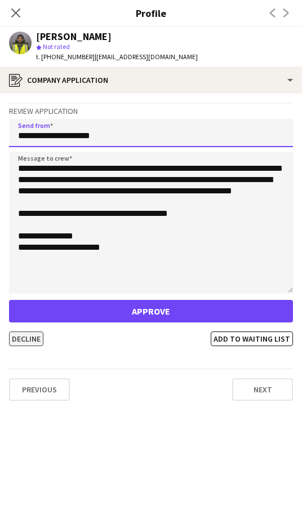
type input "**********"
click at [21, 337] on button "Decline" at bounding box center [26, 338] width 34 height 15
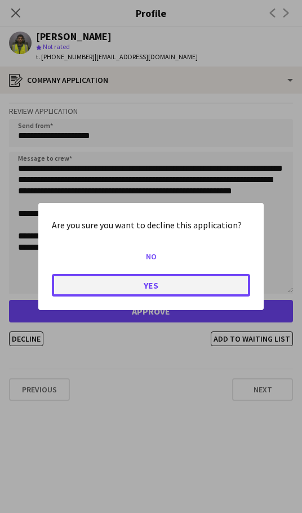
click at [122, 285] on button "Yes" at bounding box center [151, 285] width 198 height 23
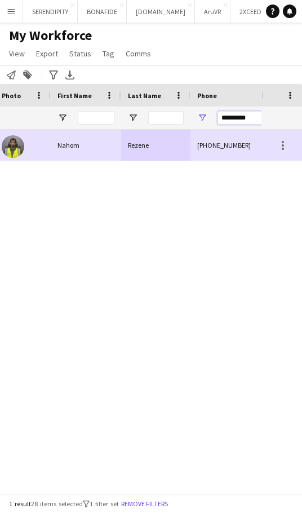
drag, startPoint x: 252, startPoint y: 118, endPoint x: 215, endPoint y: 119, distance: 37.2
click at [215, 119] on div "*********" at bounding box center [263, 118] width 144 height 23
paste input "Phone Filter Input"
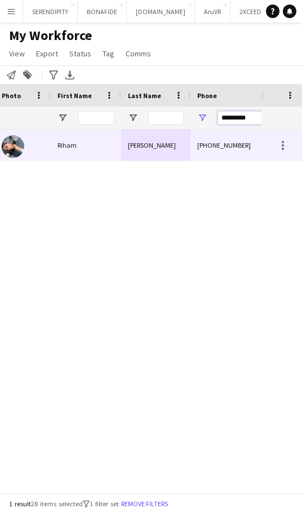
type input "*********"
click at [136, 146] on div "[PERSON_NAME]" at bounding box center [155, 145] width 69 height 31
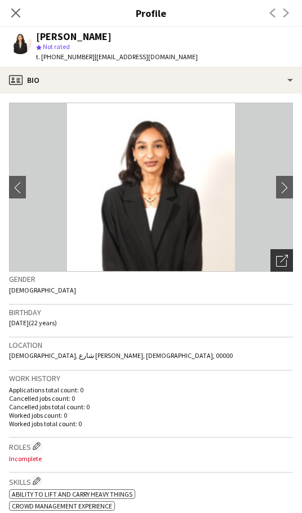
click at [277, 260] on icon "Open photos pop-in" at bounding box center [282, 261] width 12 height 12
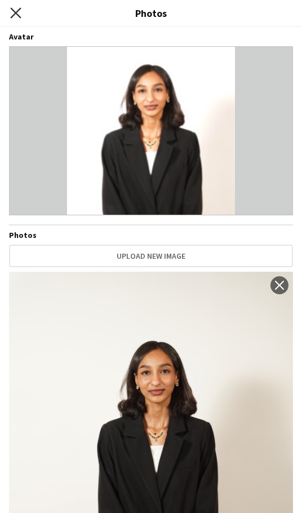
click at [11, 8] on icon at bounding box center [15, 12] width 11 height 11
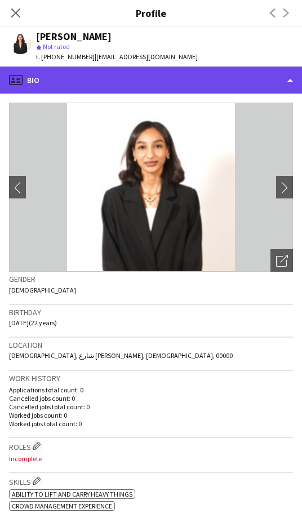
click at [125, 77] on div "profile Bio" at bounding box center [151, 80] width 302 height 27
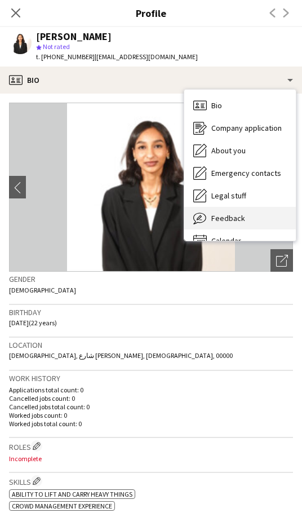
click at [224, 219] on span "Feedback" at bounding box center [228, 218] width 34 height 10
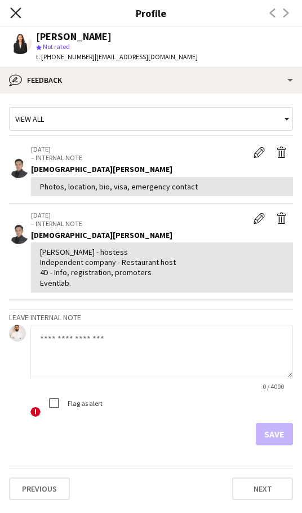
click at [20, 12] on icon "Close pop-in" at bounding box center [15, 12] width 11 height 11
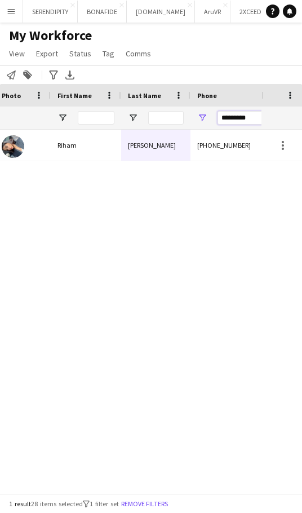
drag, startPoint x: 253, startPoint y: 117, endPoint x: 199, endPoint y: 114, distance: 54.2
click at [199, 114] on div "*********" at bounding box center [263, 118] width 144 height 23
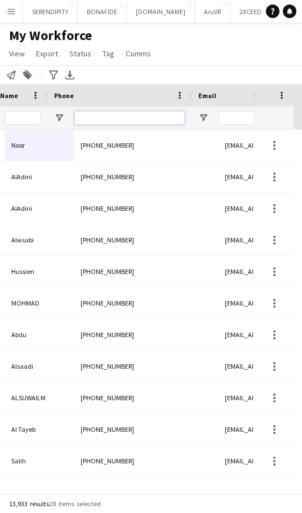
scroll to position [0, 217]
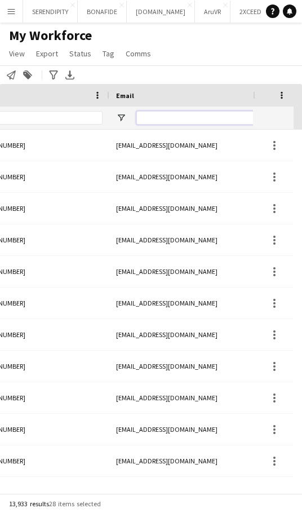
click at [149, 118] on input "Email Filter Input" at bounding box center [232, 118] width 192 height 14
paste input "**********"
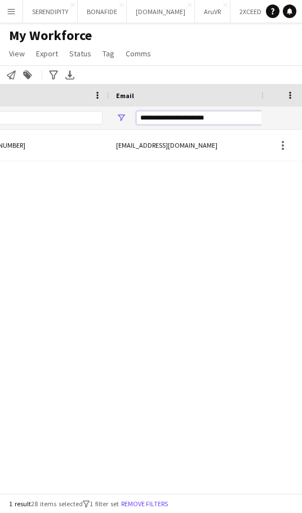
type input "**********"
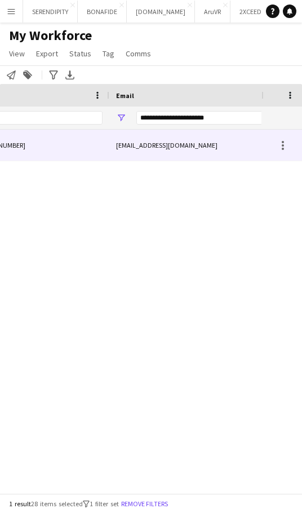
click at [165, 151] on div "[EMAIL_ADDRESS][DOMAIN_NAME]" at bounding box center [221, 145] width 225 height 31
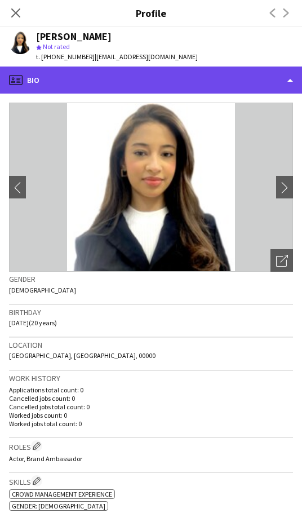
click at [204, 86] on div "profile Bio" at bounding box center [151, 80] width 302 height 27
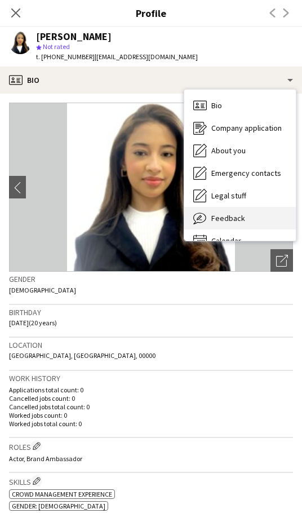
click at [238, 216] on span "Feedback" at bounding box center [228, 218] width 34 height 10
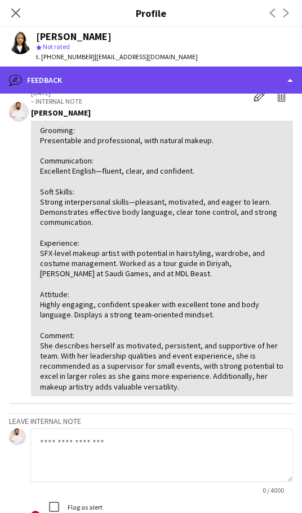
drag, startPoint x: 57, startPoint y: 79, endPoint x: 71, endPoint y: 85, distance: 14.7
click at [57, 79] on div "bubble-pencil Feedback" at bounding box center [151, 80] width 302 height 27
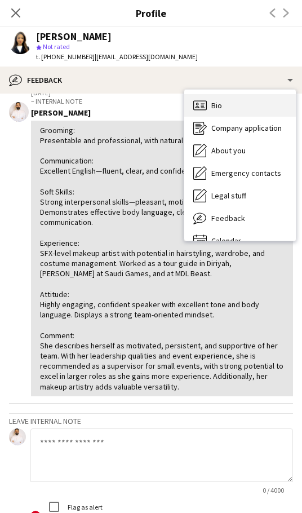
click at [241, 113] on div "Bio Bio" at bounding box center [240, 105] width 112 height 23
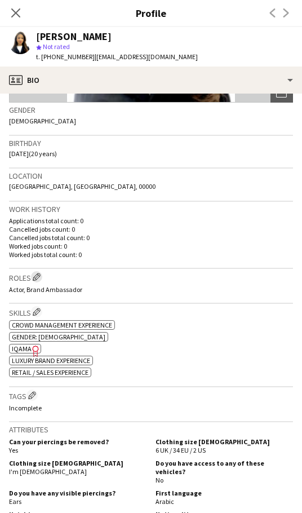
click at [41, 275] on app-icon "Edit crew company roles" at bounding box center [37, 277] width 8 height 8
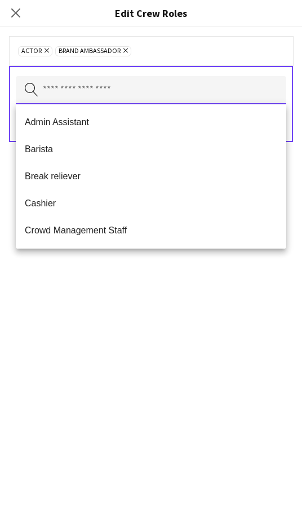
click at [103, 86] on input "text" at bounding box center [151, 90] width 271 height 28
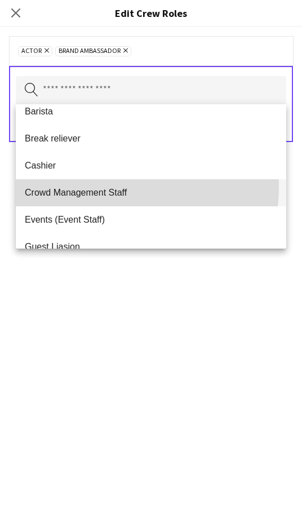
click at [105, 187] on span "Crowd Management Staff" at bounding box center [151, 192] width 253 height 11
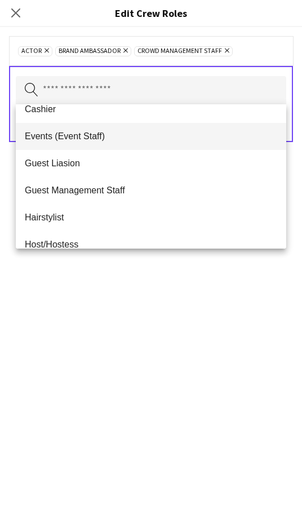
click at [119, 139] on span "Events (Event Staff)" at bounding box center [151, 136] width 253 height 11
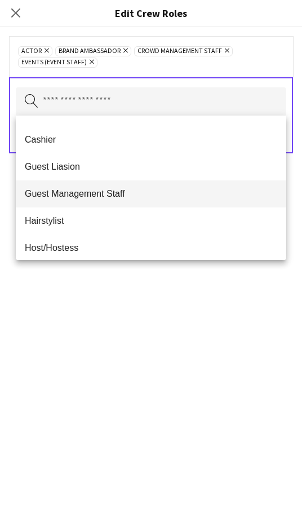
click at [138, 192] on span "Guest Management Staff" at bounding box center [151, 193] width 253 height 11
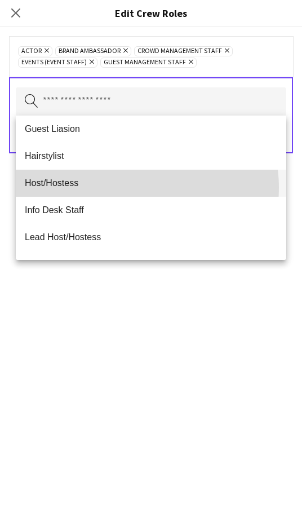
click at [130, 188] on span "Host/Hostess" at bounding box center [151, 183] width 253 height 11
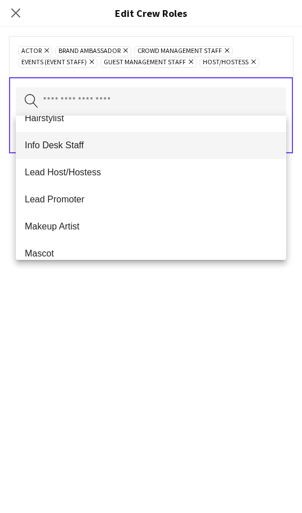
click at [134, 152] on mat-option "Info Desk Staff" at bounding box center [151, 145] width 271 height 27
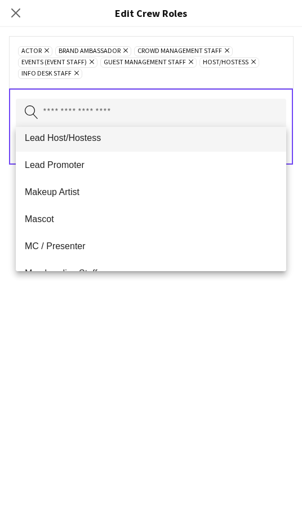
click at [132, 141] on span "Lead Host/Hostess" at bounding box center [151, 137] width 253 height 11
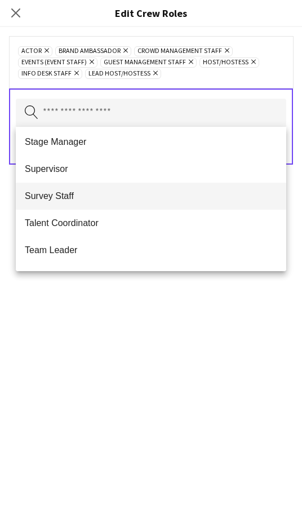
scroll to position [545, 0]
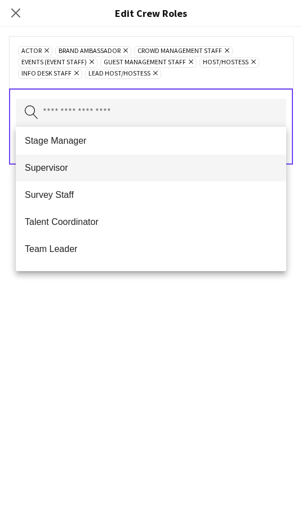
click at [124, 166] on span "Supervisor" at bounding box center [151, 167] width 253 height 11
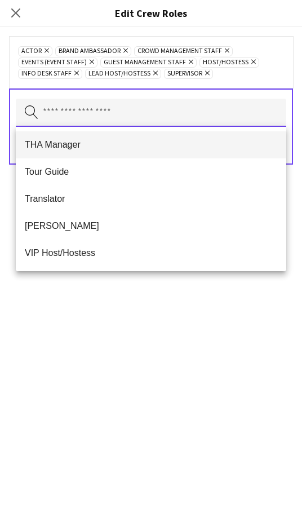
scroll to position [695, 0]
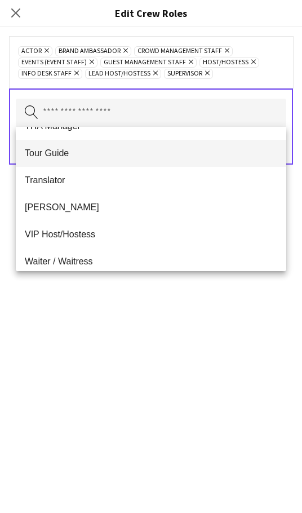
click at [136, 157] on span "Tour Guide" at bounding box center [151, 153] width 253 height 11
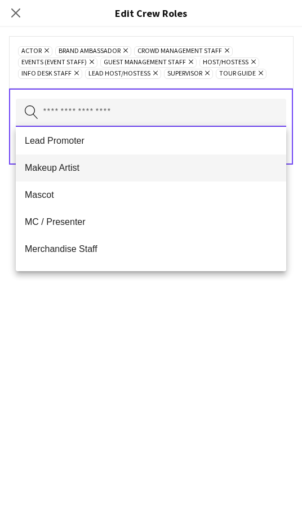
scroll to position [169, 0]
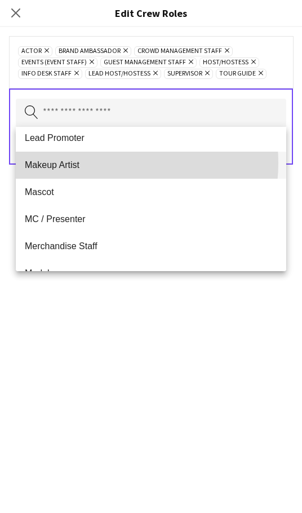
click at [104, 163] on span "Makeup Artist" at bounding box center [151, 165] width 253 height 11
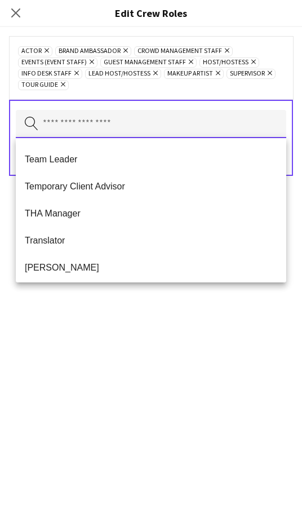
scroll to position [600, 0]
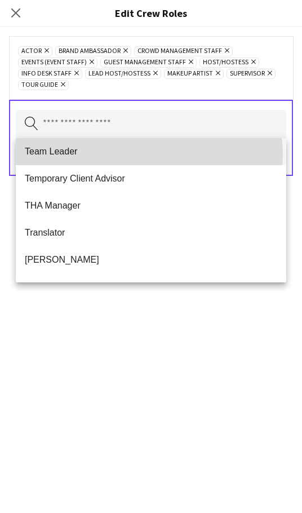
click at [149, 154] on span "Team Leader" at bounding box center [151, 151] width 253 height 11
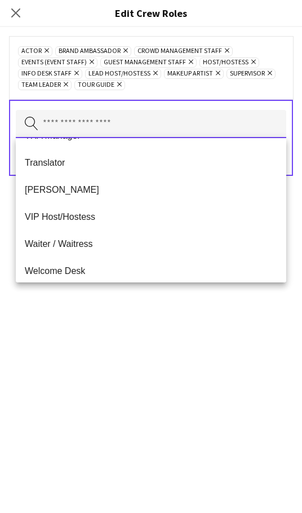
scroll to position [647, 0]
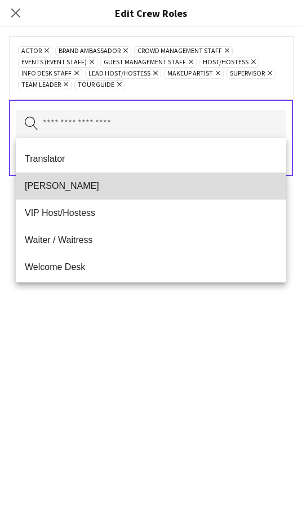
click at [153, 188] on span "[PERSON_NAME]" at bounding box center [151, 185] width 253 height 11
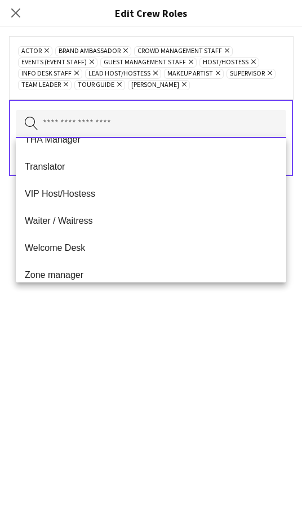
scroll to position [649, 0]
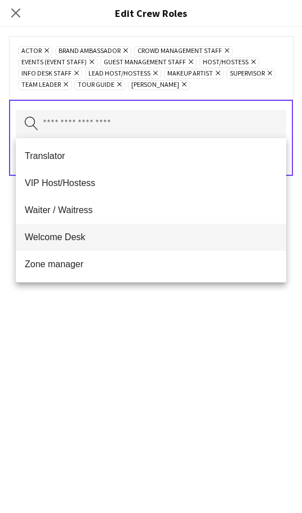
click at [176, 247] on mat-option "Welcome Desk" at bounding box center [151, 237] width 271 height 27
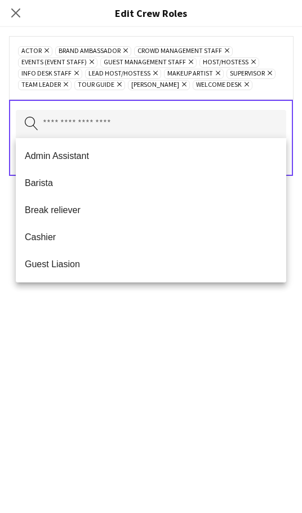
click at [178, 352] on div "Actor Remove Brand Ambassador Remove Crowd Management Staff Remove Events (Even…" at bounding box center [151, 270] width 302 height 486
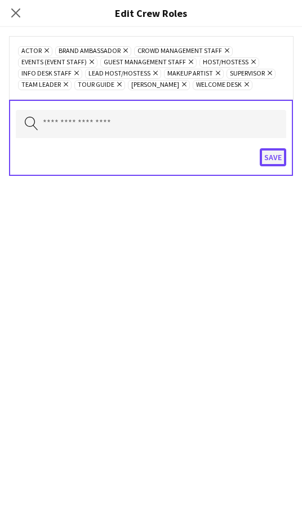
click at [267, 160] on button "Save" at bounding box center [273, 157] width 26 height 18
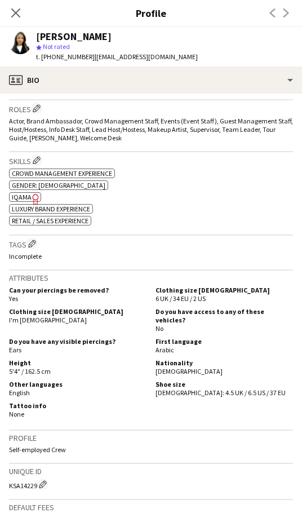
scroll to position [338, 0]
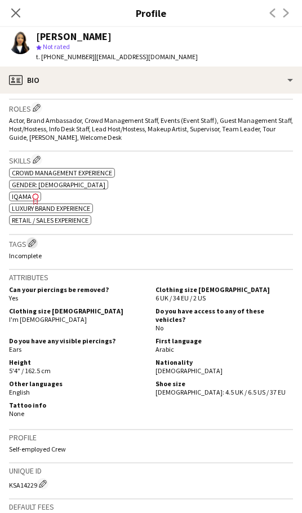
click at [36, 246] on app-icon "Edit crew company tags" at bounding box center [32, 243] width 8 height 8
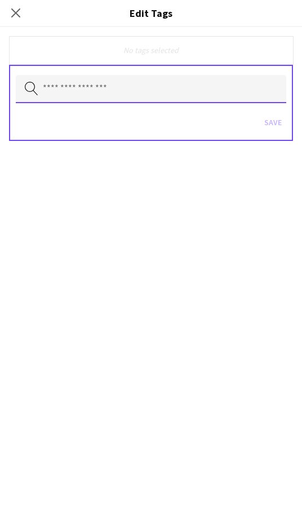
click at [116, 85] on input "text" at bounding box center [151, 89] width 271 height 28
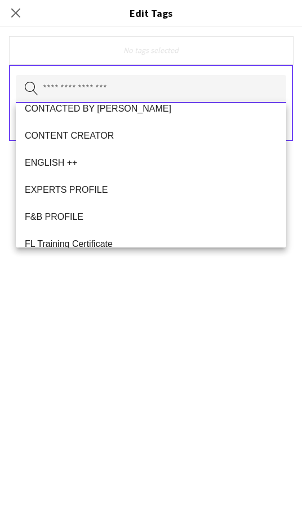
scroll to position [451, 0]
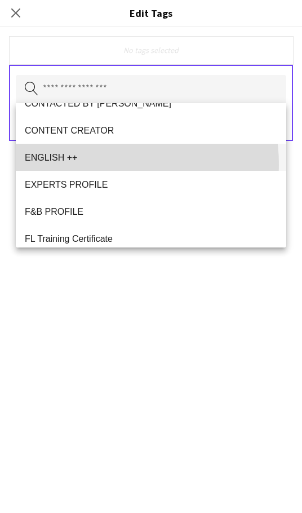
click at [91, 166] on mat-option "ENGLISH ++" at bounding box center [151, 157] width 271 height 27
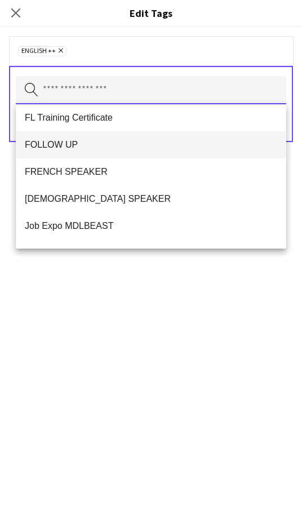
scroll to position [545, 0]
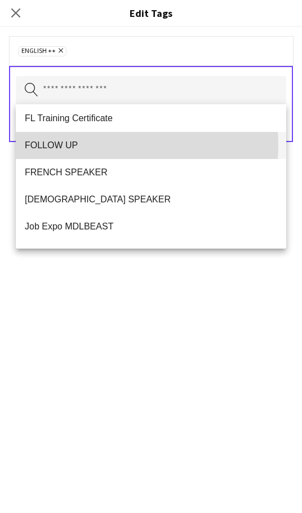
click at [118, 145] on span "FOLLOW UP" at bounding box center [151, 145] width 253 height 11
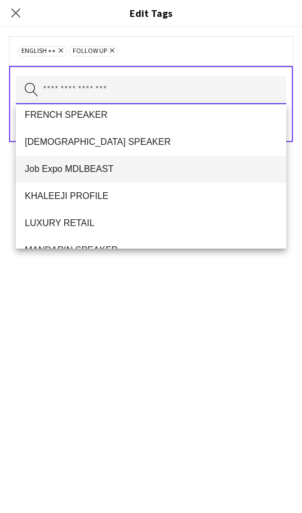
scroll to position [582, 0]
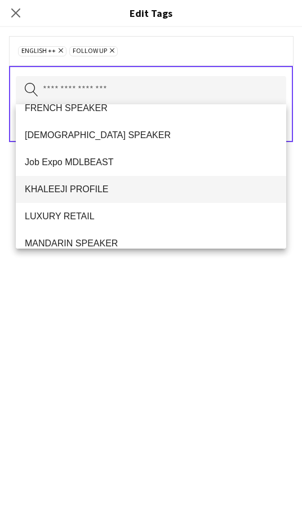
click at [134, 188] on span "KHALEEJI PROFILE" at bounding box center [151, 189] width 253 height 11
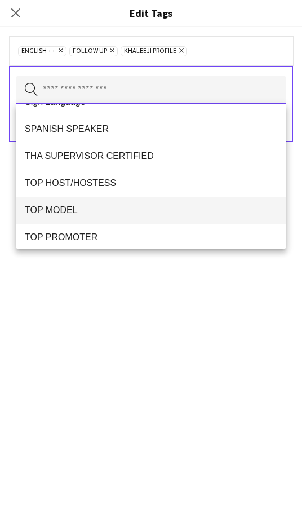
scroll to position [977, 0]
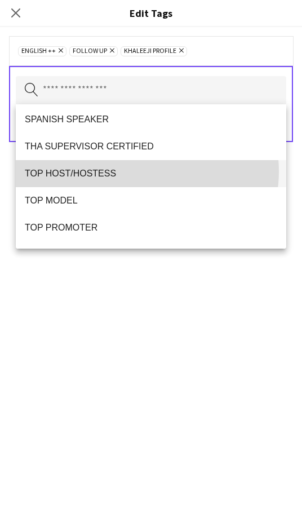
click at [143, 171] on span "TOP HOST/HOSTESS" at bounding box center [151, 173] width 253 height 11
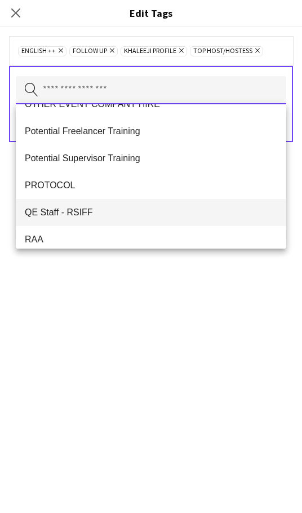
scroll to position [733, 0]
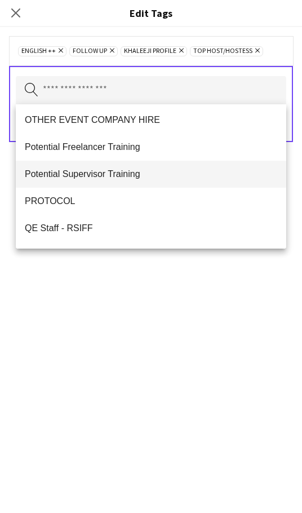
click at [138, 170] on span "Potential Supervisor Training" at bounding box center [151, 174] width 253 height 11
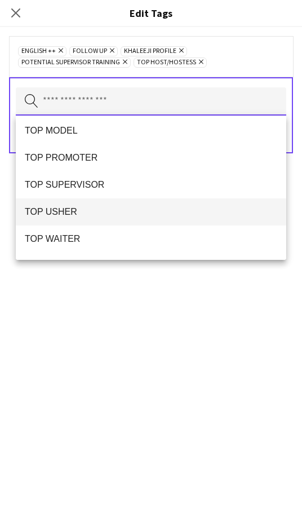
scroll to position [1016, 0]
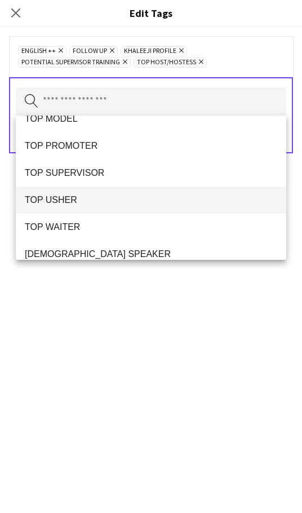
click at [153, 202] on span "TOP USHER" at bounding box center [151, 199] width 253 height 11
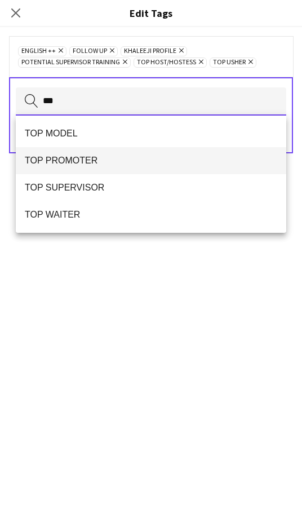
type input "***"
click at [144, 161] on span "TOP PROMOTER" at bounding box center [151, 160] width 253 height 11
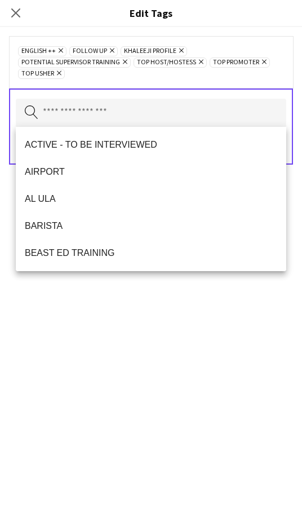
click at [183, 318] on div "ENGLISH ++ Remove FOLLOW UP Remove KHALEEJI PROFILE Remove Potential Supervisor…" at bounding box center [151, 270] width 302 height 486
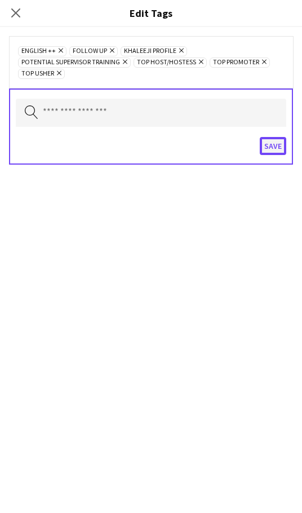
click at [277, 148] on button "Save" at bounding box center [273, 146] width 26 height 18
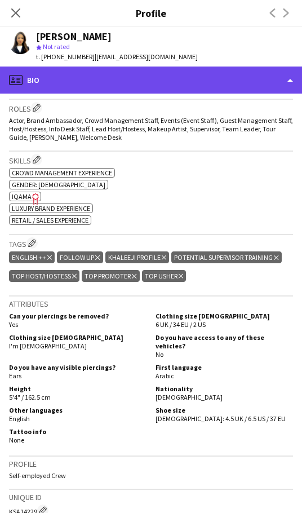
click at [196, 86] on div "profile Bio" at bounding box center [151, 80] width 302 height 27
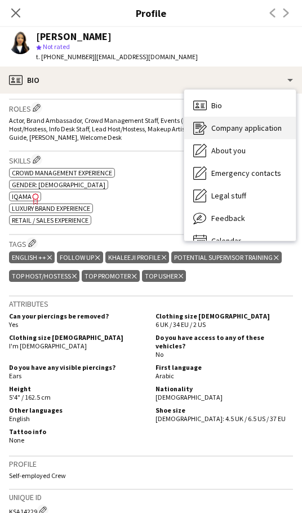
click at [260, 132] on span "Company application" at bounding box center [246, 128] width 70 height 10
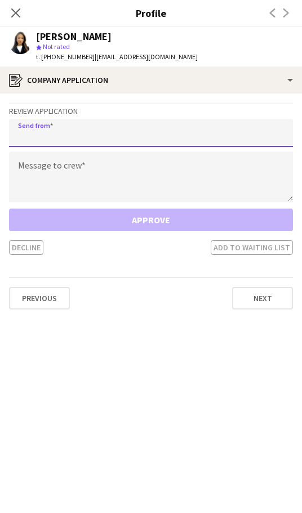
click at [97, 141] on input "email" at bounding box center [151, 133] width 284 height 28
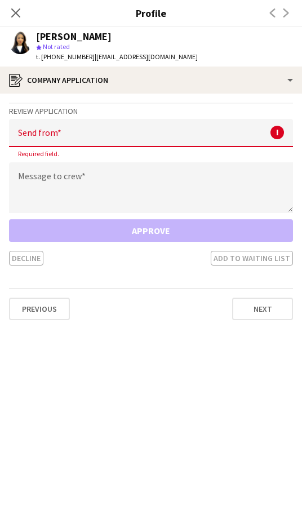
click at [74, 136] on input "email" at bounding box center [151, 133] width 284 height 28
paste input "**********"
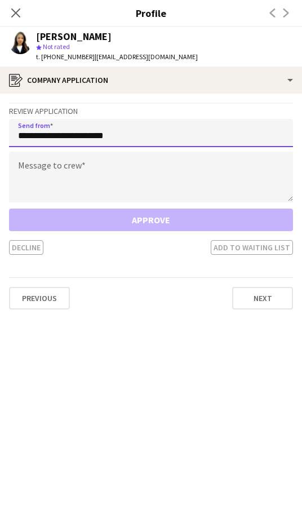
type input "**********"
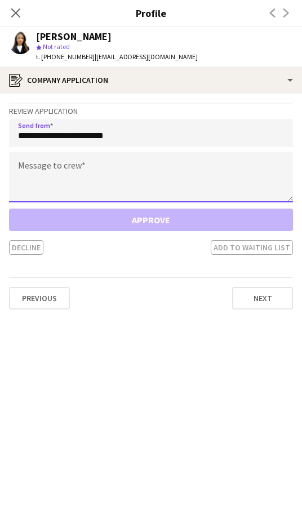
click at [67, 179] on textarea at bounding box center [151, 177] width 284 height 51
paste textarea "**********"
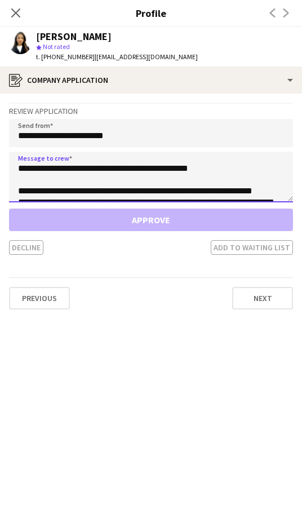
scroll to position [97, 0]
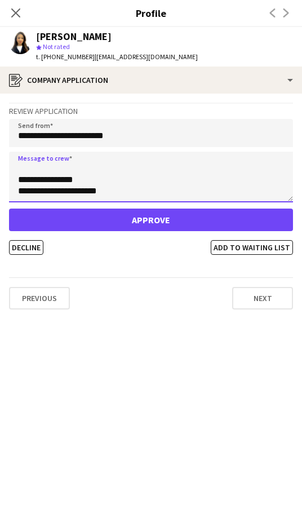
type textarea "**********"
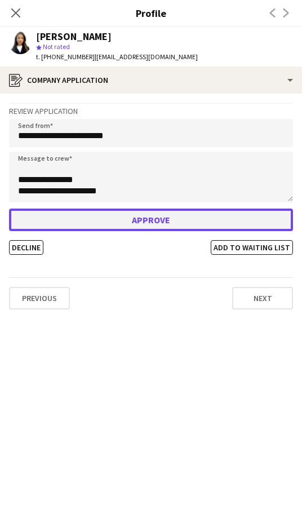
click at [151, 213] on button "Approve" at bounding box center [151, 220] width 284 height 23
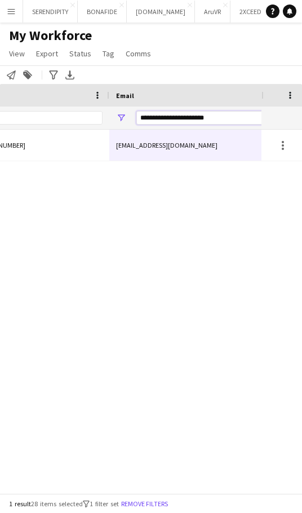
drag, startPoint x: 225, startPoint y: 117, endPoint x: 138, endPoint y: 117, distance: 87.4
click at [138, 117] on input "**********" at bounding box center [232, 118] width 192 height 14
click at [35, 117] on input "Phone Filter Input" at bounding box center [47, 118] width 110 height 14
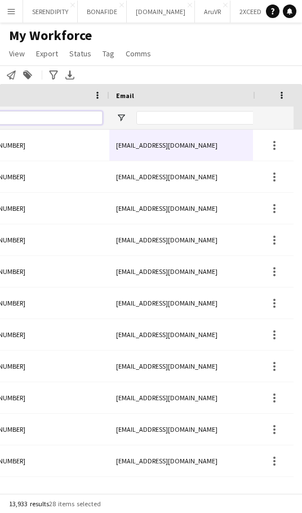
paste input "*********"
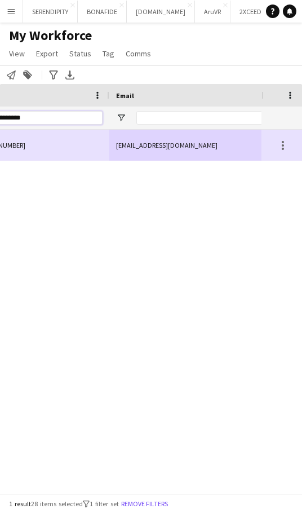
type input "*********"
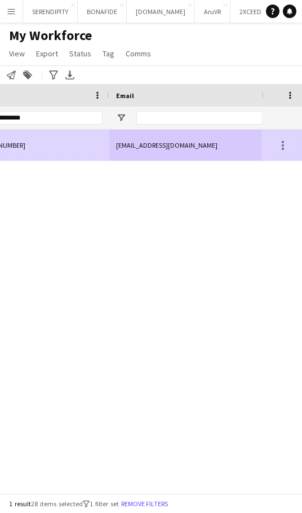
click at [108, 152] on div "[PHONE_NUMBER]" at bounding box center [37, 145] width 144 height 31
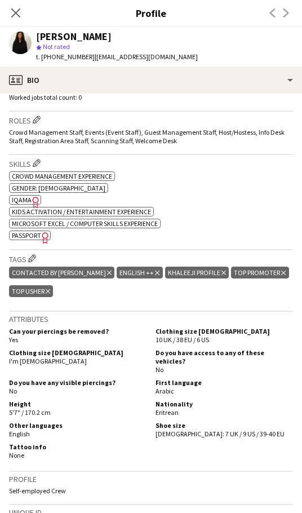
scroll to position [300, 0]
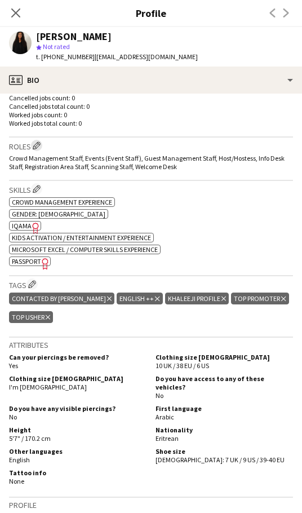
click at [37, 142] on app-icon "Edit crew company roles" at bounding box center [37, 145] width 8 height 8
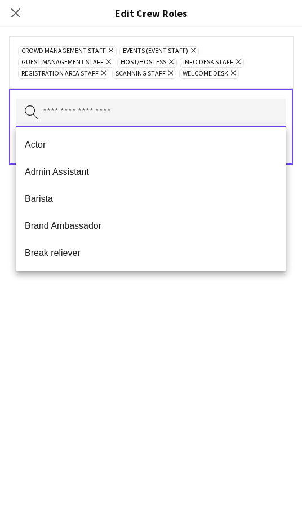
click at [92, 109] on input "text" at bounding box center [151, 113] width 271 height 28
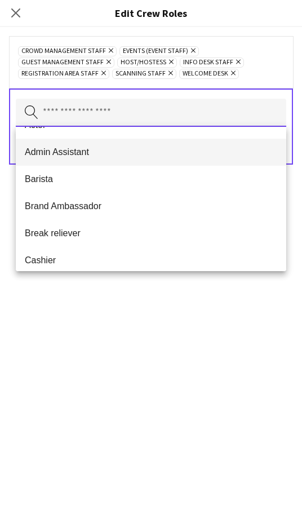
scroll to position [19, 0]
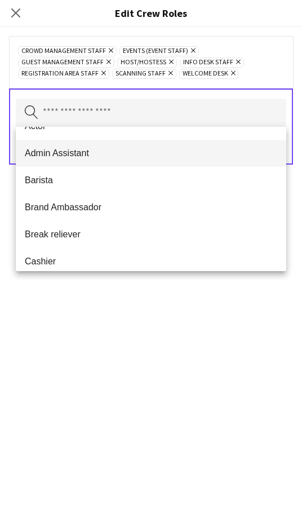
click at [104, 157] on span "Admin Assistant" at bounding box center [151, 153] width 253 height 11
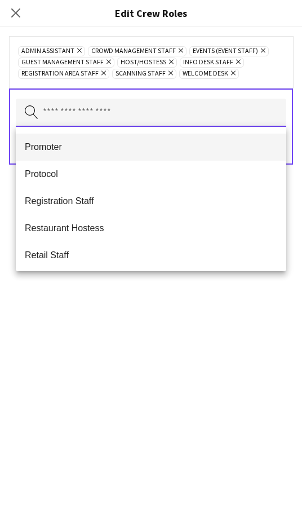
scroll to position [376, 0]
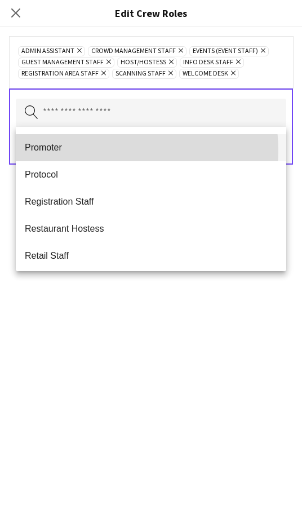
click at [108, 151] on span "Promoter" at bounding box center [151, 147] width 253 height 11
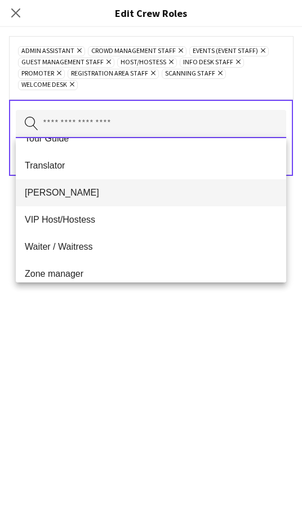
scroll to position [731, 0]
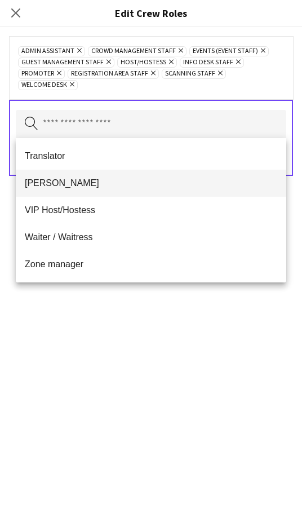
click at [112, 187] on span "[PERSON_NAME]" at bounding box center [151, 183] width 253 height 11
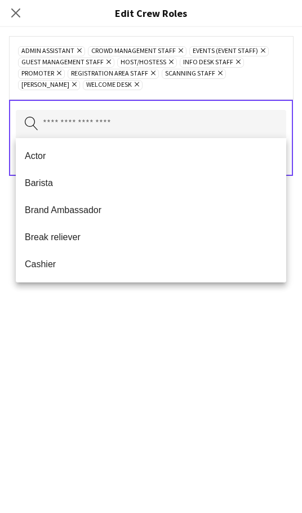
click at [227, 433] on div "Admin Assistant Remove Crowd Management Staff Remove Events (Event Staff) Remov…" at bounding box center [151, 270] width 302 height 486
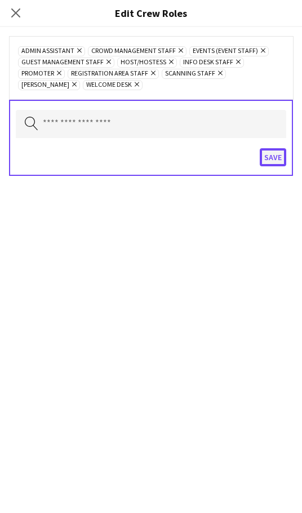
click at [275, 159] on button "Save" at bounding box center [273, 157] width 26 height 18
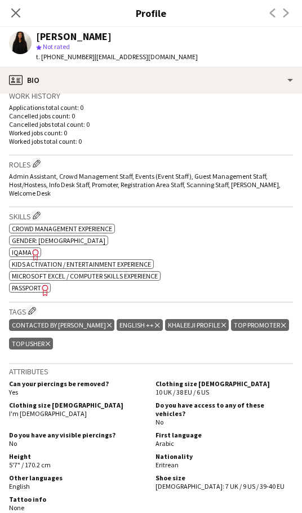
scroll to position [244, 0]
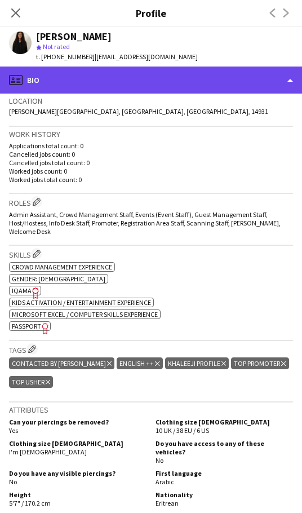
click at [144, 78] on div "profile Bio" at bounding box center [151, 80] width 302 height 27
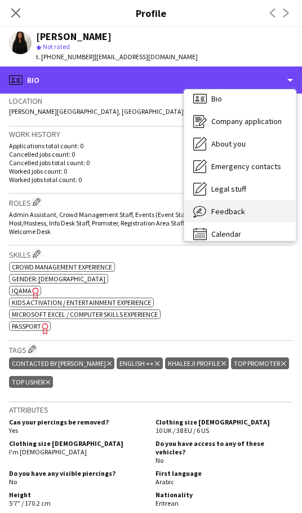
scroll to position [16, 0]
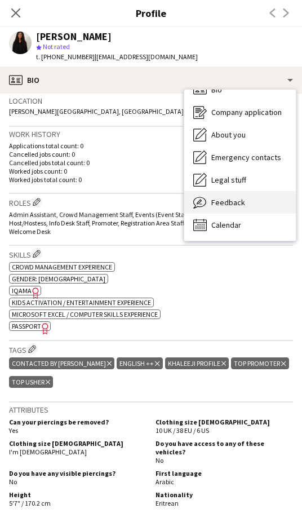
click at [246, 203] on div "Feedback Feedback" at bounding box center [240, 202] width 112 height 23
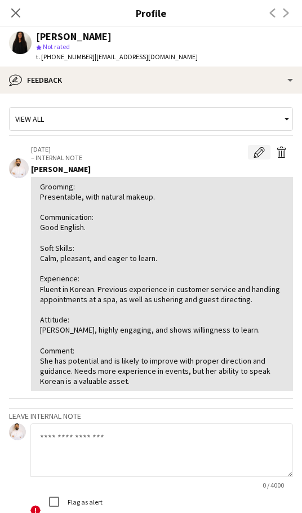
click at [254, 156] on app-icon "Edit internal note" at bounding box center [259, 152] width 11 height 11
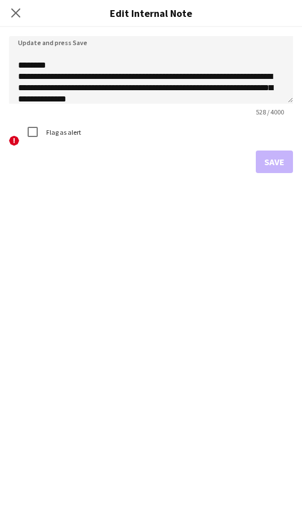
scroll to position [167, 0]
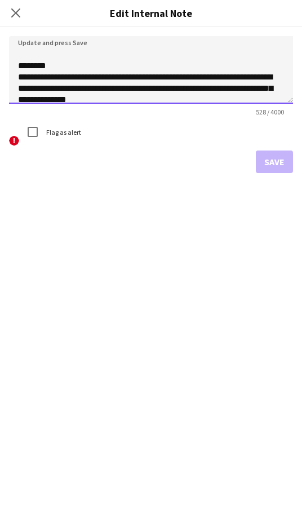
click at [223, 55] on textarea "**********" at bounding box center [151, 70] width 284 height 68
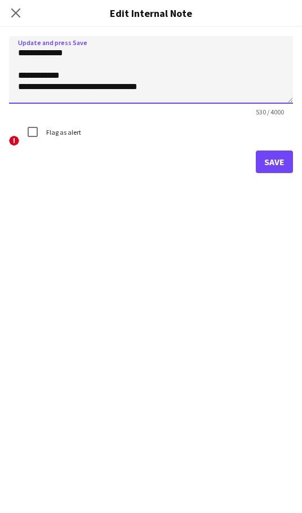
scroll to position [0, 0]
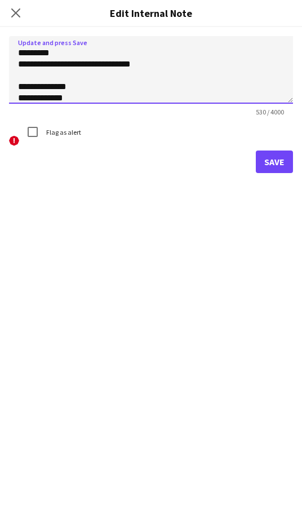
click at [63, 54] on textarea "**********" at bounding box center [151, 70] width 284 height 68
drag, startPoint x: 109, startPoint y: 50, endPoint x: 60, endPoint y: 52, distance: 49.1
click at [60, 52] on textarea "**********" at bounding box center [151, 70] width 284 height 68
type textarea "**********"
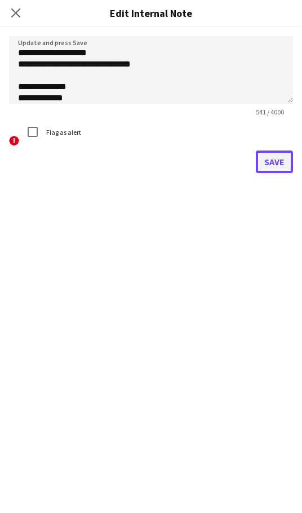
click at [278, 160] on button "Save" at bounding box center [274, 162] width 37 height 23
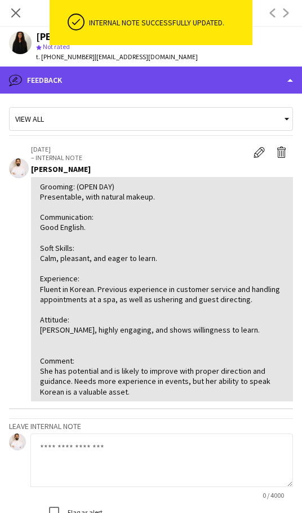
click at [183, 81] on div "bubble-pencil Feedback" at bounding box center [151, 80] width 302 height 27
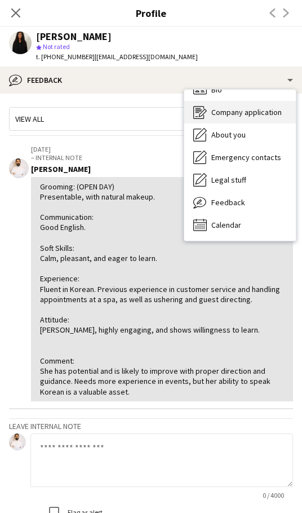
click at [251, 117] on span "Company application" at bounding box center [246, 112] width 70 height 10
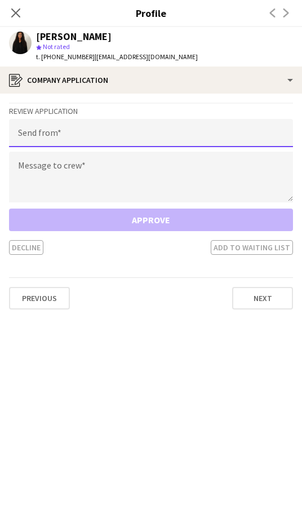
click at [102, 139] on input "email" at bounding box center [151, 133] width 284 height 28
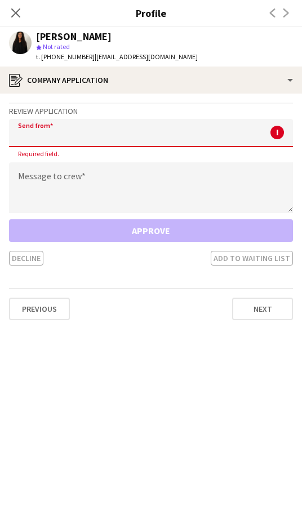
click at [84, 134] on input "email" at bounding box center [151, 133] width 284 height 28
paste input "**********"
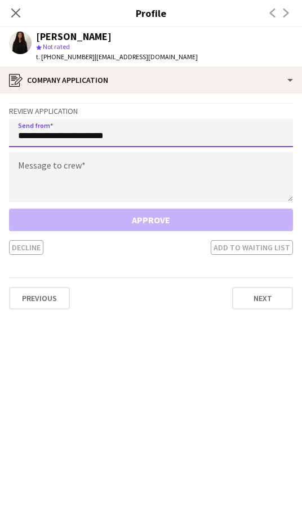
type input "**********"
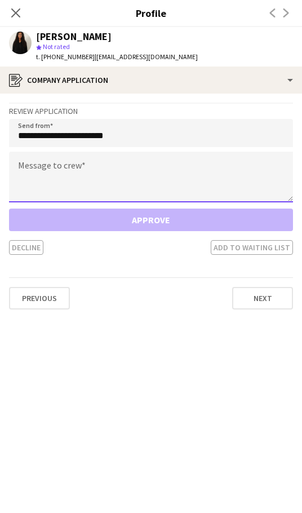
click at [39, 170] on textarea at bounding box center [151, 177] width 284 height 51
paste textarea "**********"
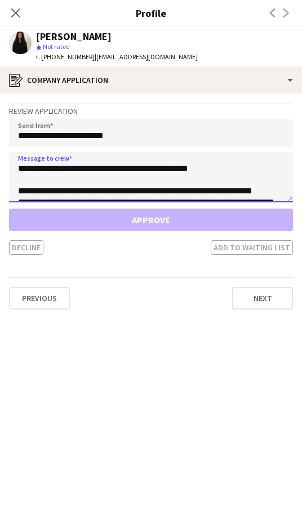
scroll to position [108, 0]
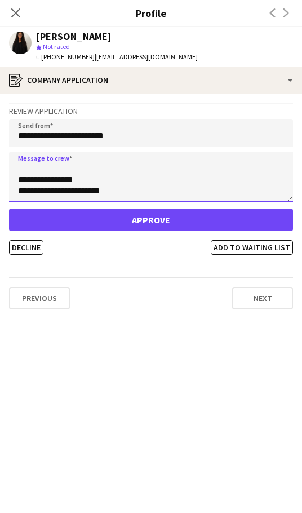
type textarea "**********"
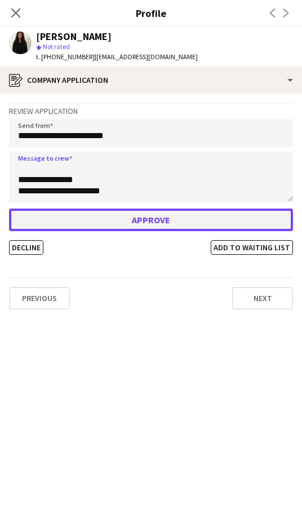
click at [145, 216] on button "Approve" at bounding box center [151, 220] width 284 height 23
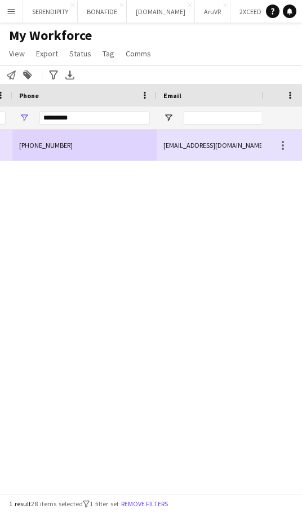
scroll to position [0, 150]
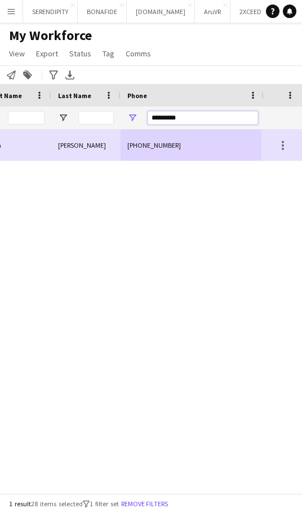
drag, startPoint x: 209, startPoint y: 117, endPoint x: 76, endPoint y: 93, distance: 135.8
paste input "Phone Filter Input"
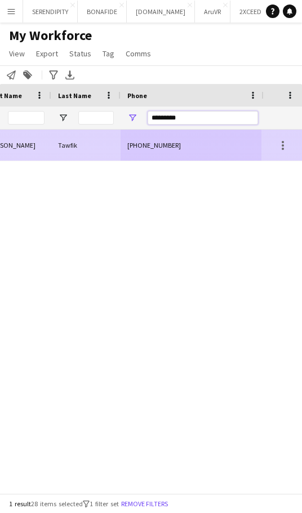
type input "*********"
click at [206, 144] on div "[PHONE_NUMBER]" at bounding box center [193, 145] width 144 height 31
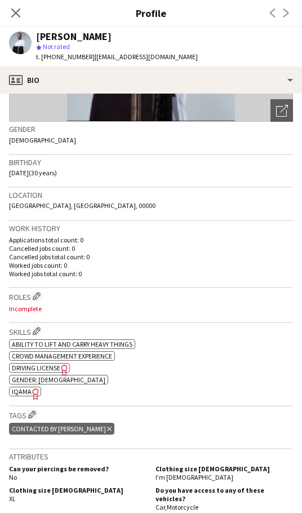
scroll to position [151, 0]
click at [41, 295] on app-icon "Edit crew company roles" at bounding box center [37, 295] width 8 height 8
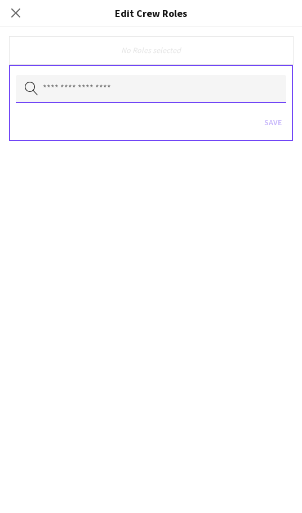
click at [112, 94] on input "text" at bounding box center [151, 89] width 271 height 28
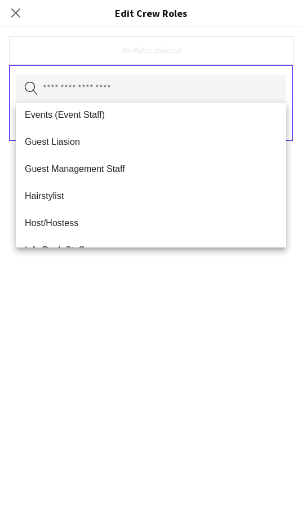
scroll to position [169, 0]
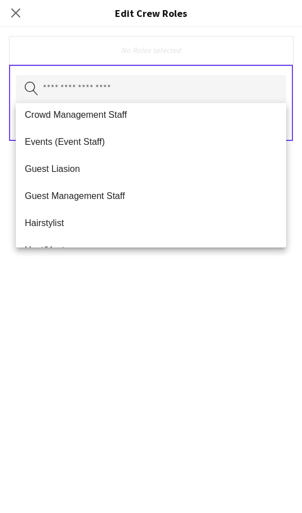
click at [128, 112] on span "Crowd Management Staff" at bounding box center [151, 114] width 253 height 11
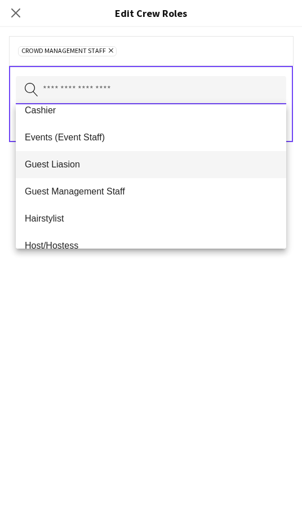
scroll to position [151, 0]
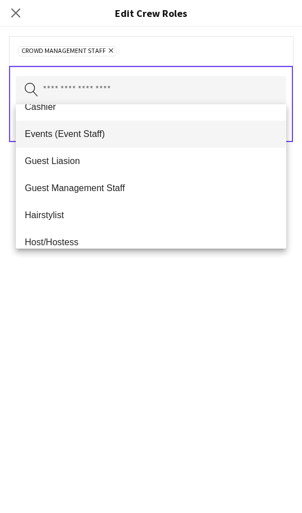
click at [138, 132] on span "Events (Event Staff)" at bounding box center [151, 134] width 253 height 11
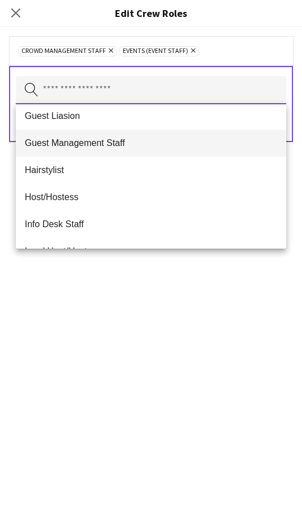
scroll to position [169, 0]
click at [136, 143] on span "Guest Management Staff" at bounding box center [151, 142] width 253 height 11
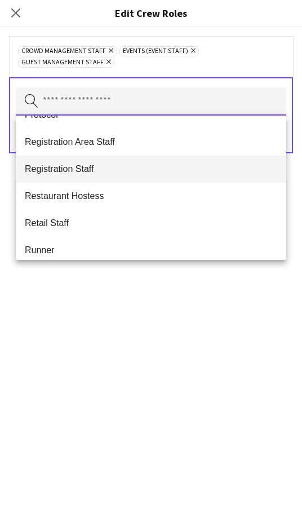
scroll to position [507, 0]
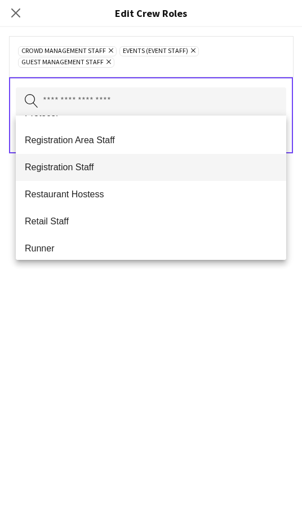
click at [129, 172] on span "Registration Staff" at bounding box center [151, 167] width 253 height 11
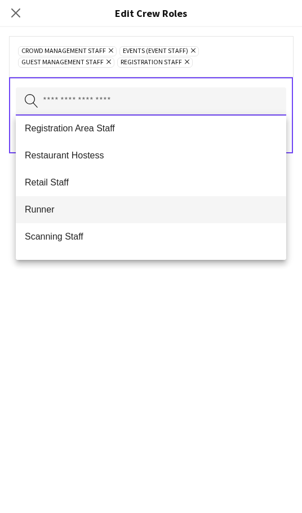
scroll to position [526, 0]
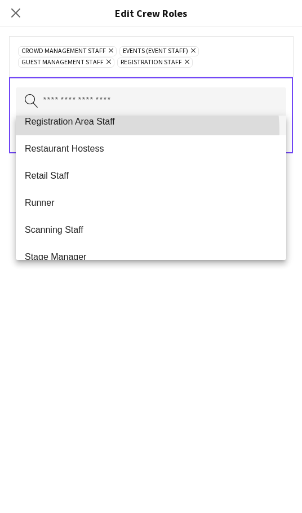
click at [136, 131] on mat-option "Registration Area Staff" at bounding box center [151, 121] width 271 height 27
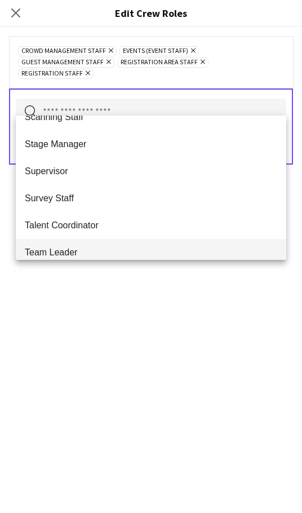
scroll to position [601, 0]
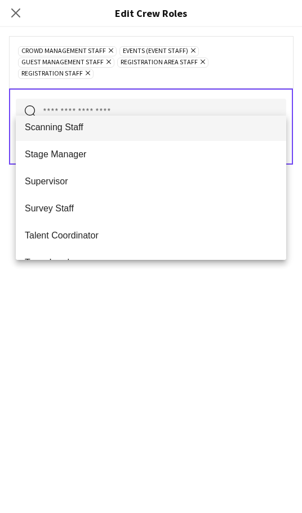
click at [122, 132] on span "Scanning Staff" at bounding box center [151, 127] width 253 height 11
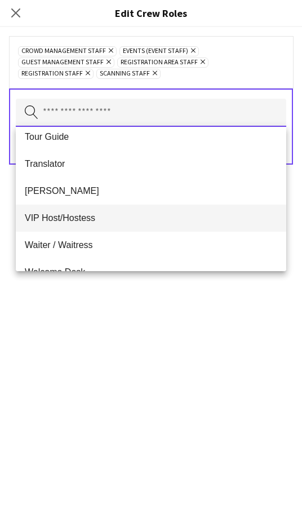
scroll to position [808, 0]
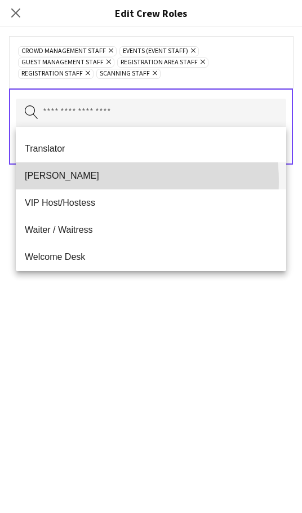
click at [107, 182] on mat-option "[PERSON_NAME]" at bounding box center [151, 175] width 271 height 27
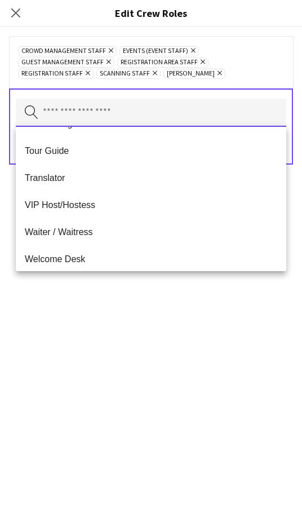
scroll to position [812, 0]
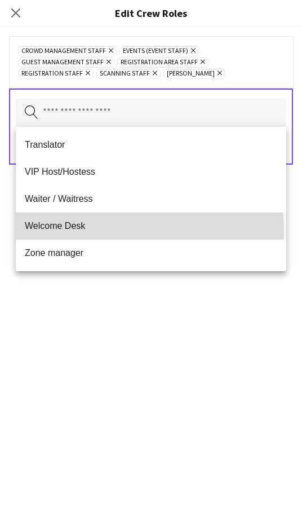
click at [149, 230] on span "Welcome Desk" at bounding box center [151, 225] width 253 height 11
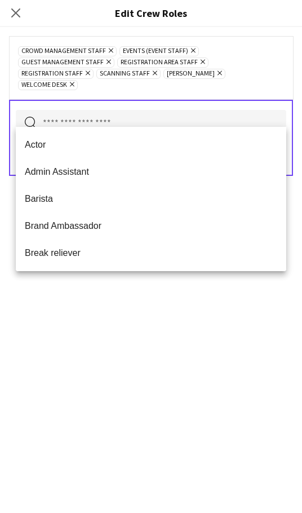
click at [144, 383] on div "Crowd Management Staff Remove Events (Event Staff) Remove Guest Management Staf…" at bounding box center [151, 270] width 302 height 486
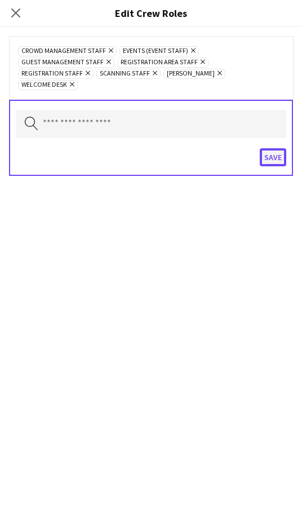
click at [267, 148] on button "Save" at bounding box center [273, 157] width 26 height 18
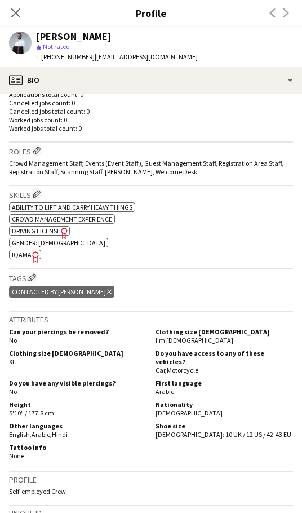
scroll to position [300, 0]
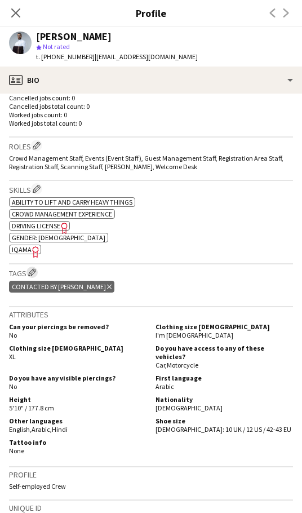
click at [32, 271] on app-icon "Edit crew company tags" at bounding box center [32, 272] width 8 height 8
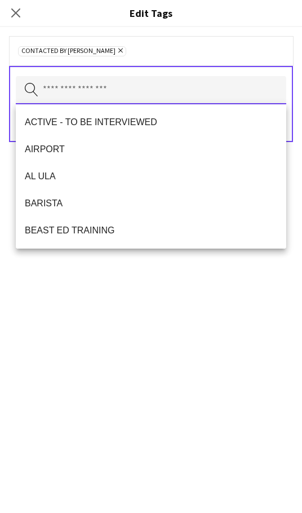
click at [102, 90] on input "text" at bounding box center [151, 90] width 271 height 28
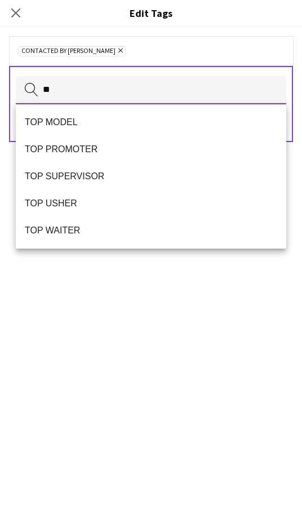
scroll to position [0, 0]
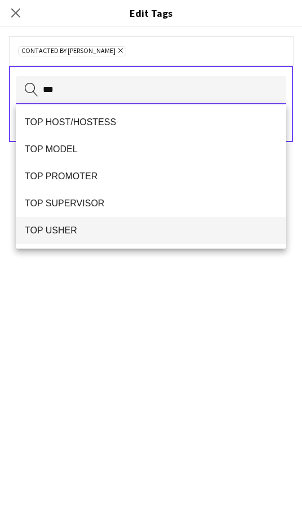
type input "***"
click at [132, 224] on mat-option "TOP USHER" at bounding box center [151, 230] width 271 height 27
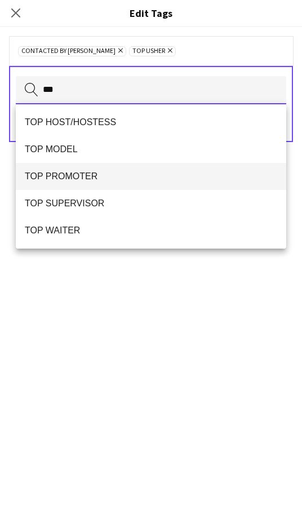
type input "***"
click at [126, 176] on span "TOP PROMOTER" at bounding box center [151, 176] width 253 height 11
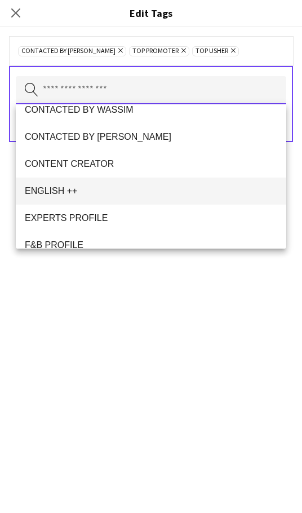
scroll to position [432, 0]
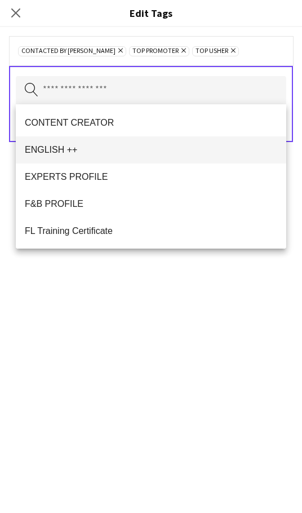
click at [140, 149] on span "ENGLISH ++" at bounding box center [151, 149] width 253 height 11
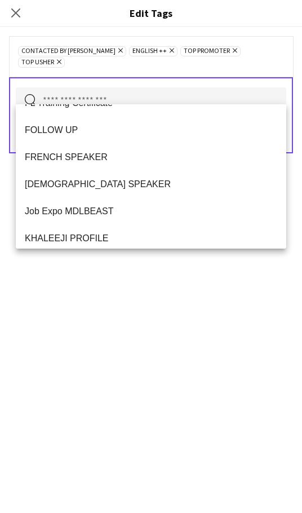
scroll to position [545, 0]
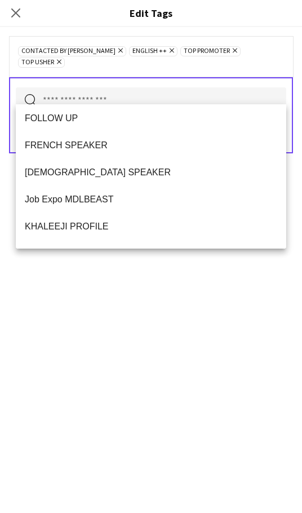
click at [136, 118] on span "FOLLOW UP" at bounding box center [151, 118] width 253 height 11
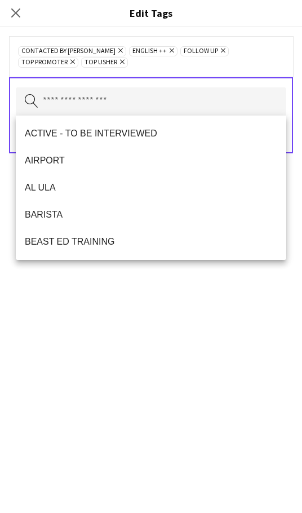
click at [129, 306] on div "CONTACTED BY [PERSON_NAME] Remove ENGLISH ++ Remove FOLLOW UP Remove TOP PROMOT…" at bounding box center [151, 270] width 302 height 486
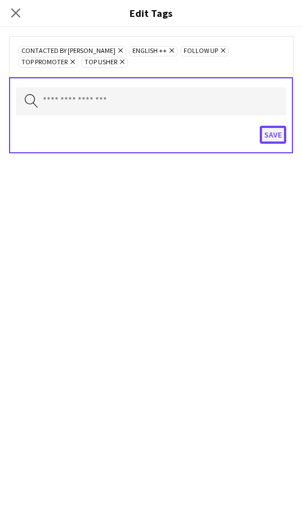
click at [273, 135] on button "Save" at bounding box center [273, 135] width 26 height 18
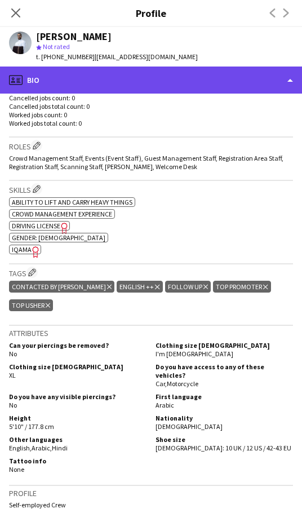
click at [196, 80] on div "profile Bio" at bounding box center [151, 80] width 302 height 27
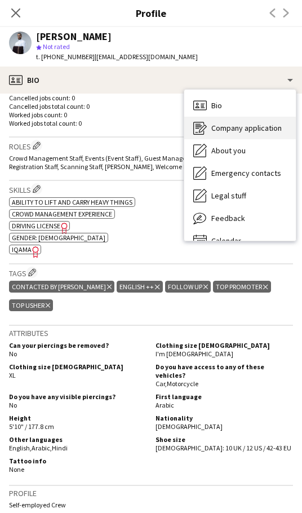
click at [249, 134] on div "Company application Company application" at bounding box center [240, 128] width 112 height 23
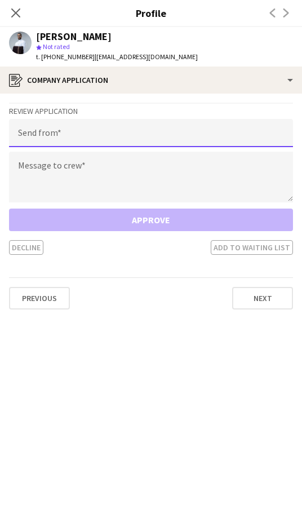
click at [96, 136] on input "email" at bounding box center [151, 133] width 284 height 28
paste input "**********"
type input "**********"
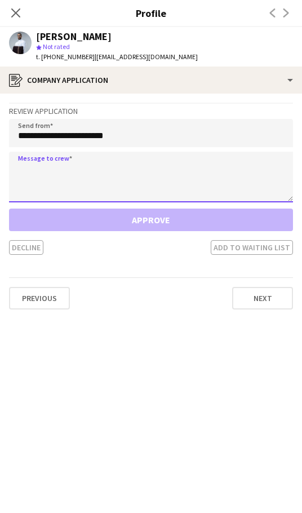
click at [90, 166] on textarea at bounding box center [151, 177] width 284 height 51
paste textarea "**********"
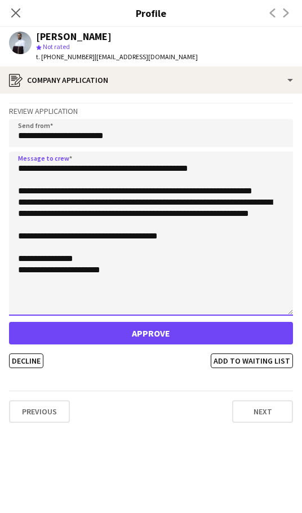
scroll to position [0, 0]
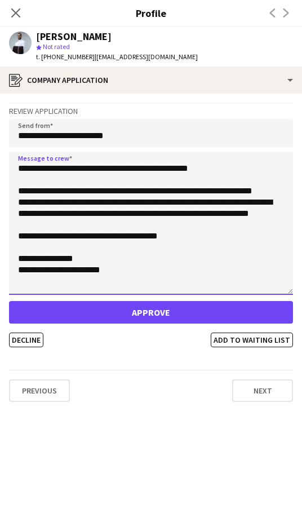
drag, startPoint x: 289, startPoint y: 198, endPoint x: 281, endPoint y: 291, distance: 92.8
click at [281, 291] on textarea "**********" at bounding box center [151, 223] width 284 height 143
type textarea "**********"
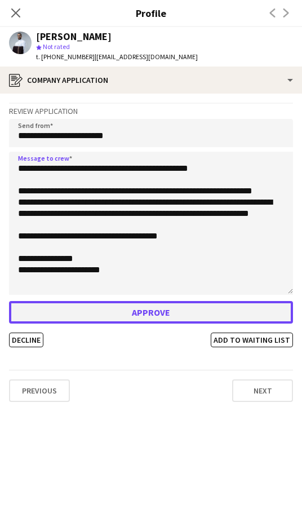
click at [136, 308] on button "Approve" at bounding box center [151, 312] width 284 height 23
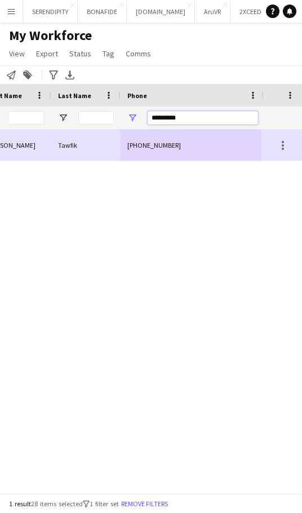
drag, startPoint x: 219, startPoint y: 115, endPoint x: 144, endPoint y: 116, distance: 75.0
click at [144, 116] on div "*********" at bounding box center [193, 118] width 144 height 23
paste input "Phone Filter Input"
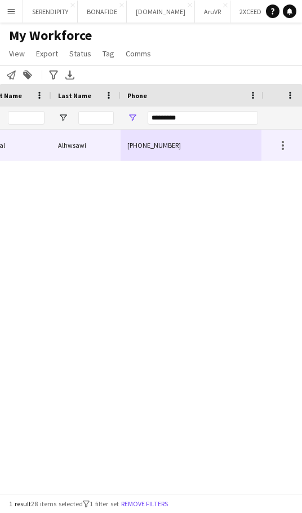
click at [201, 144] on div "[PHONE_NUMBER]" at bounding box center [193, 145] width 144 height 31
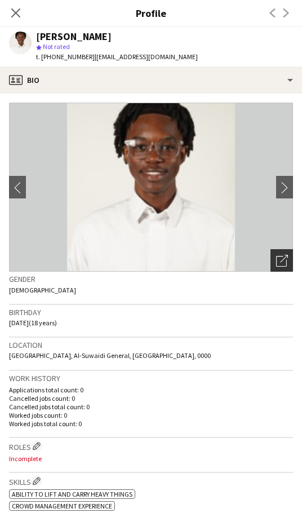
click at [276, 256] on icon at bounding box center [281, 261] width 11 height 11
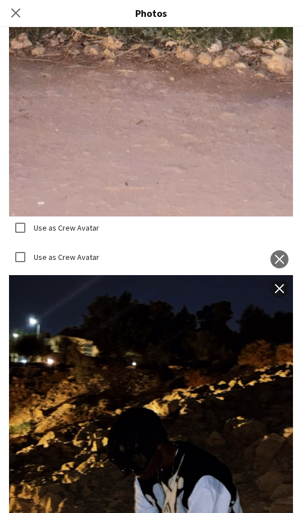
scroll to position [3306, 0]
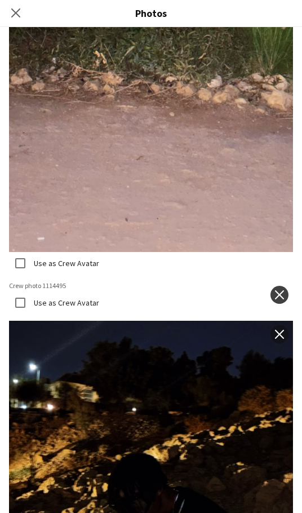
click at [274, 290] on app-icon "close" at bounding box center [279, 294] width 11 height 9
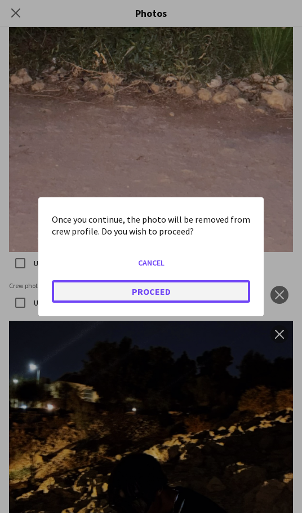
click at [179, 287] on button "Proceed" at bounding box center [151, 291] width 198 height 23
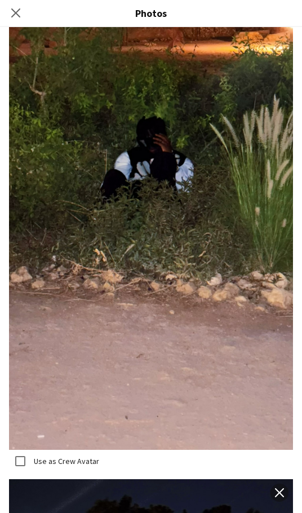
scroll to position [3119, 0]
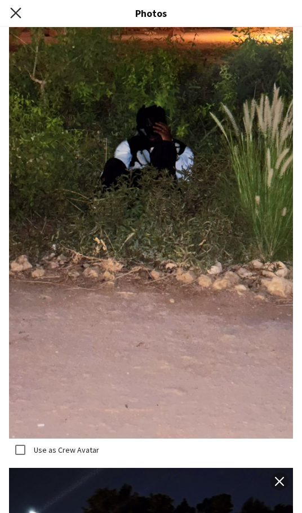
click at [17, 14] on icon at bounding box center [15, 12] width 11 height 11
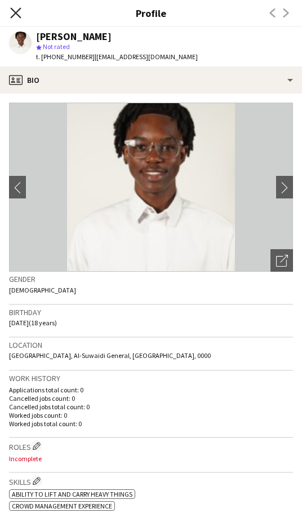
click at [17, 8] on icon "Close pop-in" at bounding box center [15, 12] width 11 height 11
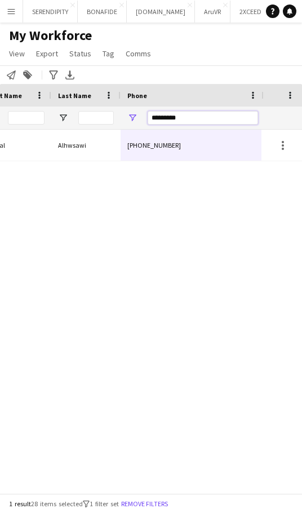
drag, startPoint x: 189, startPoint y: 119, endPoint x: 126, endPoint y: 117, distance: 62.6
click at [126, 117] on div "*********" at bounding box center [193, 118] width 144 height 23
paste input "Phone Filter Input"
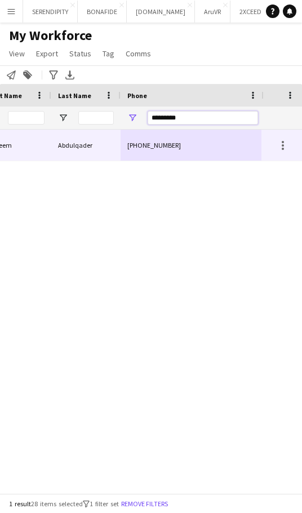
type input "*********"
click at [199, 139] on div "[PHONE_NUMBER]" at bounding box center [193, 145] width 144 height 31
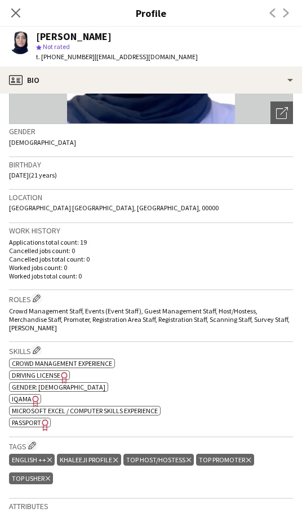
scroll to position [169, 0]
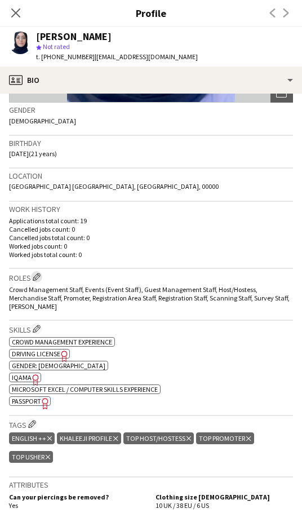
click at [38, 275] on app-icon "Edit crew company roles" at bounding box center [37, 277] width 8 height 8
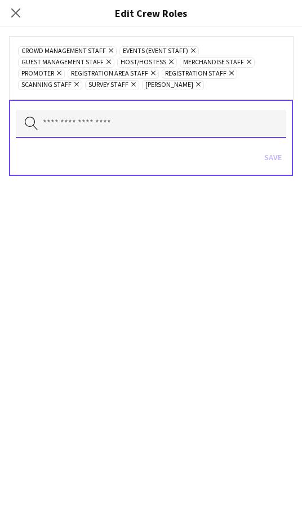
click at [86, 123] on input "text" at bounding box center [151, 124] width 271 height 28
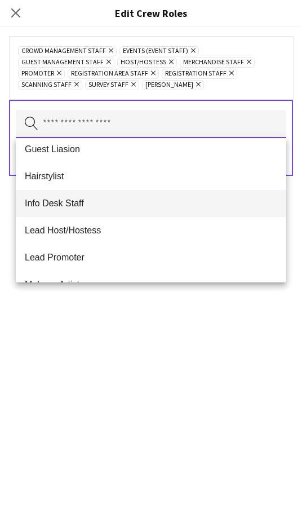
scroll to position [188, 0]
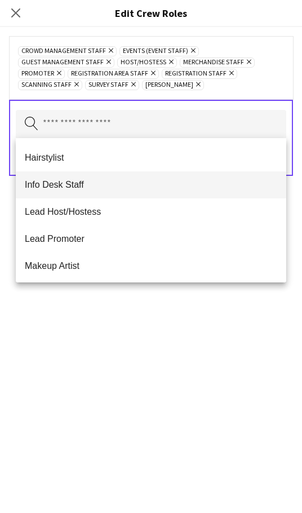
click at [110, 194] on mat-option "Info Desk Staff" at bounding box center [151, 184] width 271 height 27
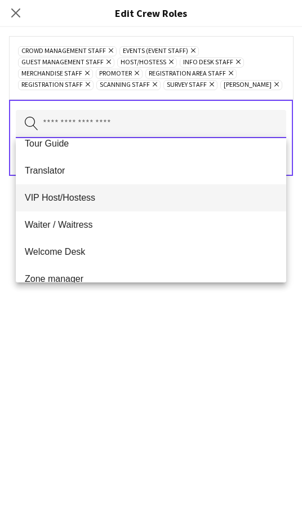
scroll to position [676, 0]
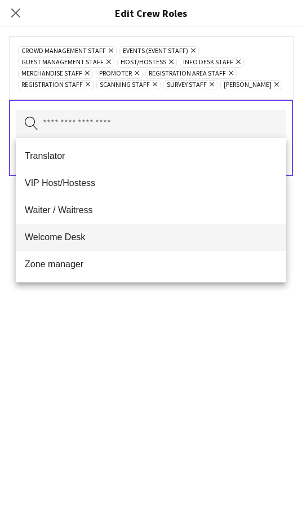
click at [121, 237] on span "Welcome Desk" at bounding box center [151, 237] width 253 height 11
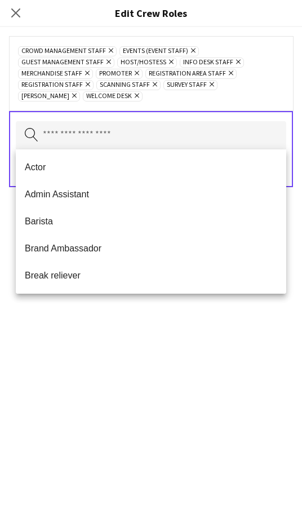
click at [120, 333] on div "Crowd Management Staff Remove Events (Event Staff) Remove Guest Management Staf…" at bounding box center [151, 270] width 302 height 486
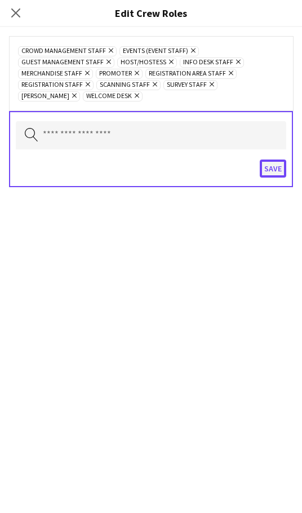
click at [275, 169] on button "Save" at bounding box center [273, 169] width 26 height 18
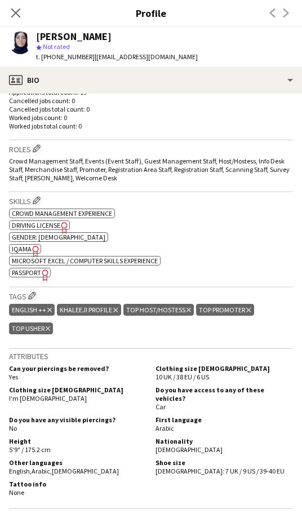
scroll to position [300, 0]
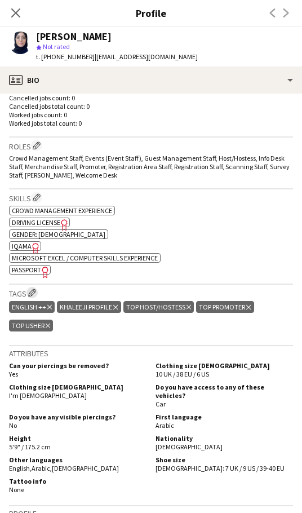
click at [32, 290] on app-icon "Edit crew company tags" at bounding box center [32, 293] width 8 height 8
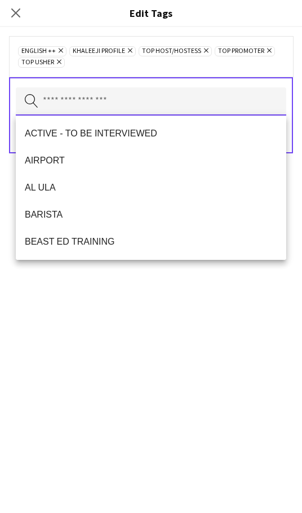
click at [124, 101] on input "text" at bounding box center [151, 101] width 271 height 28
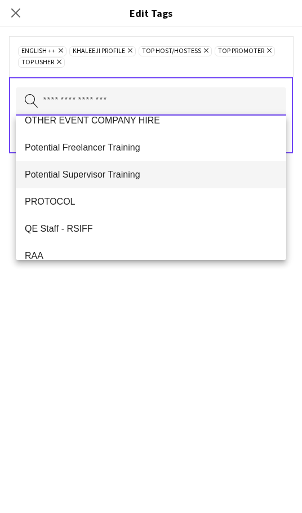
scroll to position [789, 0]
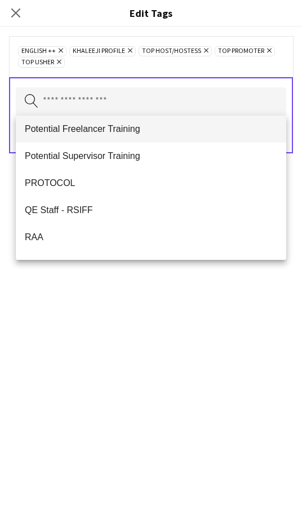
click at [167, 132] on span "Potential Freelancer Training" at bounding box center [151, 128] width 253 height 11
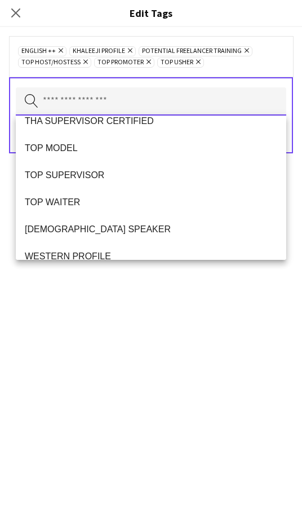
scroll to position [1028, 0]
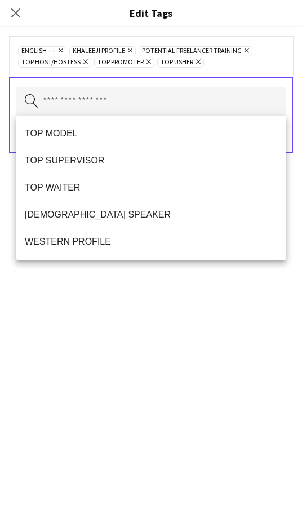
click at [154, 331] on div "ENGLISH ++ Remove KHALEEJI PROFILE Remove Potential Freelancer Training Remove …" at bounding box center [151, 270] width 302 height 486
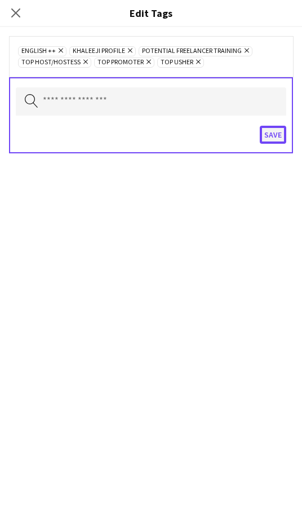
click at [275, 138] on button "Save" at bounding box center [273, 135] width 26 height 18
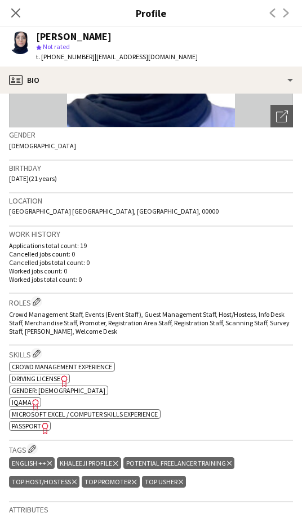
scroll to position [113, 0]
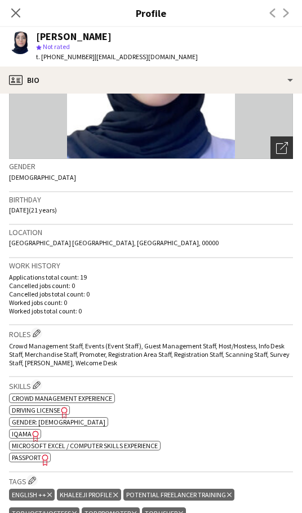
click at [271, 148] on div "Open photos pop-in" at bounding box center [282, 147] width 23 height 23
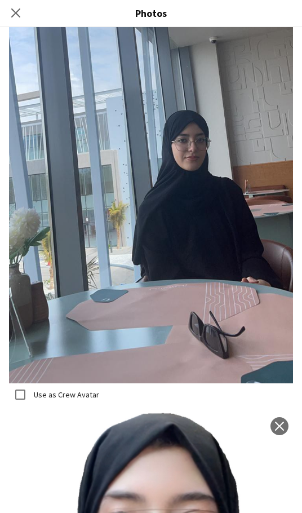
scroll to position [1298, 0]
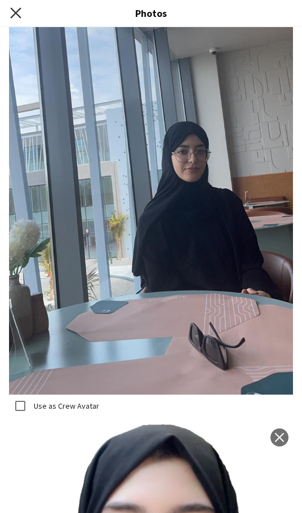
click at [11, 15] on icon "Close pop-in" at bounding box center [15, 12] width 11 height 11
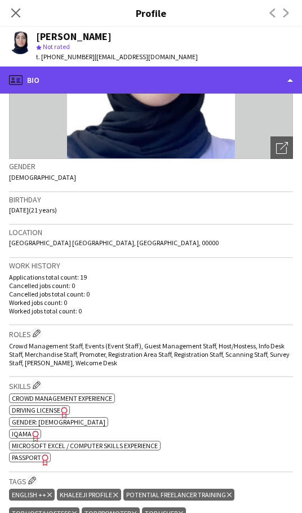
click at [169, 82] on div "profile Bio" at bounding box center [151, 80] width 302 height 27
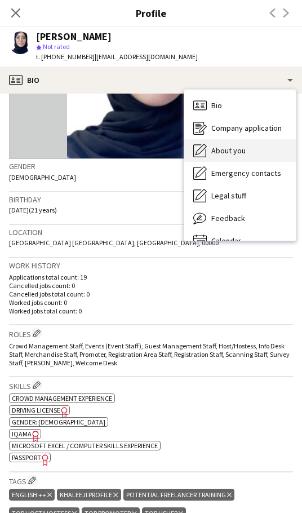
click at [235, 149] on span "About you" at bounding box center [228, 150] width 34 height 10
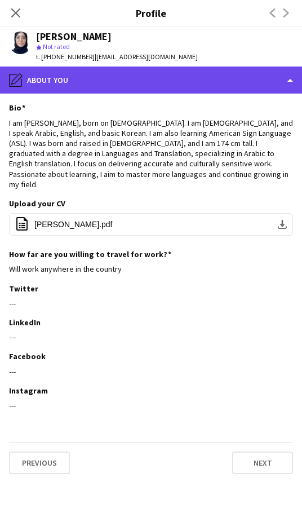
click at [118, 87] on div "pencil4 About you" at bounding box center [151, 80] width 302 height 27
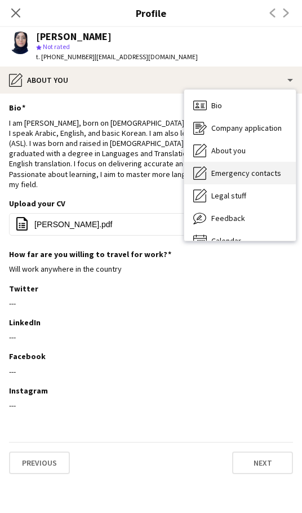
click at [247, 177] on span "Emergency contacts" at bounding box center [246, 173] width 70 height 10
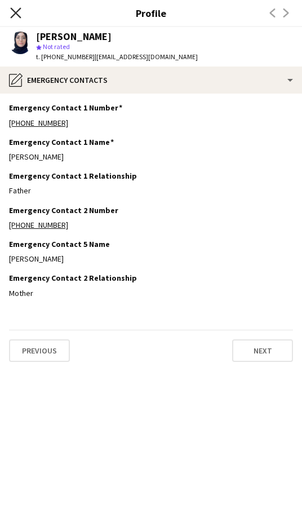
click at [20, 15] on icon "Close pop-in" at bounding box center [15, 12] width 11 height 11
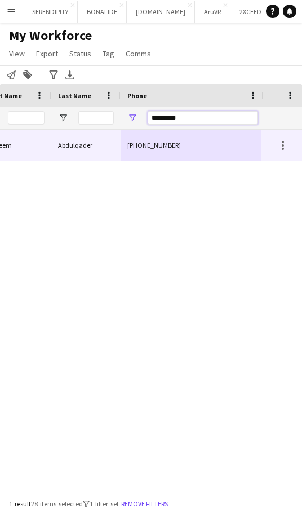
drag, startPoint x: 151, startPoint y: 116, endPoint x: 49, endPoint y: 132, distance: 102.7
click at [49, 132] on div "Workforce Details Email Phone Last Name" at bounding box center [151, 288] width 302 height 409
paste input "Phone Filter Input"
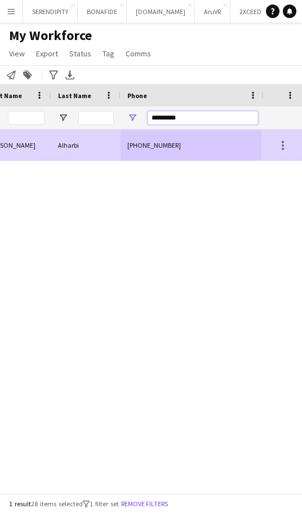
type input "*********"
click at [188, 148] on div "[PHONE_NUMBER]" at bounding box center [193, 145] width 144 height 31
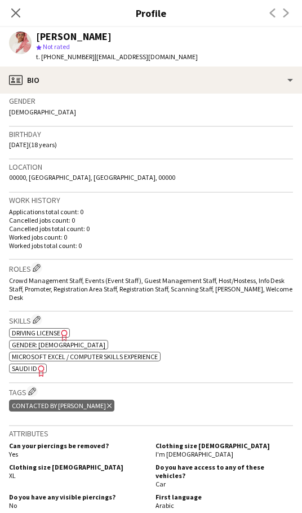
scroll to position [188, 0]
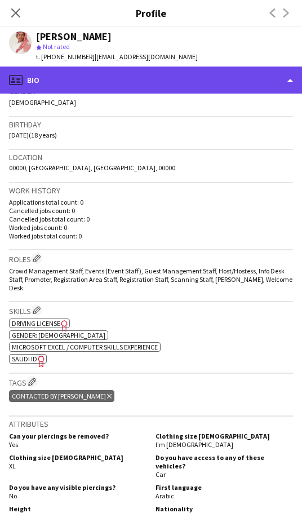
click at [254, 77] on div "profile Bio" at bounding box center [151, 80] width 302 height 27
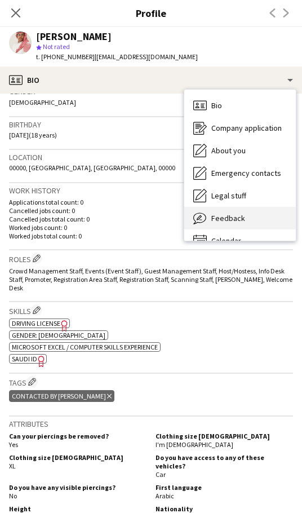
click at [245, 223] on div "Feedback Feedback" at bounding box center [240, 218] width 112 height 23
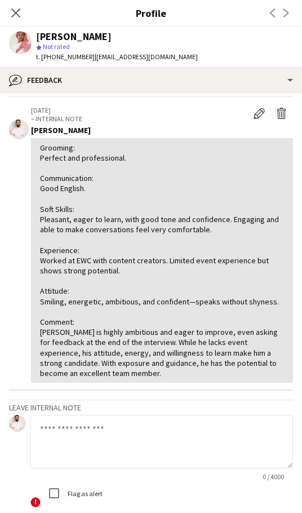
scroll to position [0, 0]
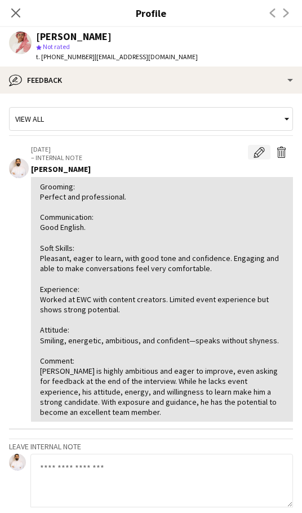
click at [254, 153] on app-icon "Edit internal note" at bounding box center [259, 152] width 11 height 11
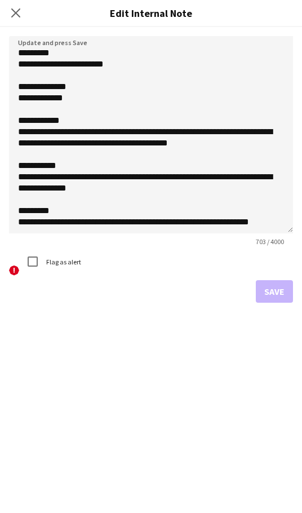
drag, startPoint x: 288, startPoint y: 100, endPoint x: 247, endPoint y: 275, distance: 179.9
click at [248, 233] on textarea "**********" at bounding box center [151, 134] width 284 height 197
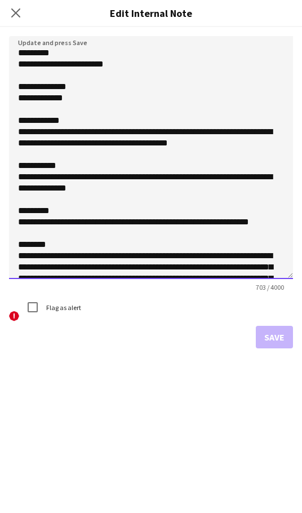
click at [96, 50] on textarea "**********" at bounding box center [151, 157] width 284 height 243
paste textarea "**********"
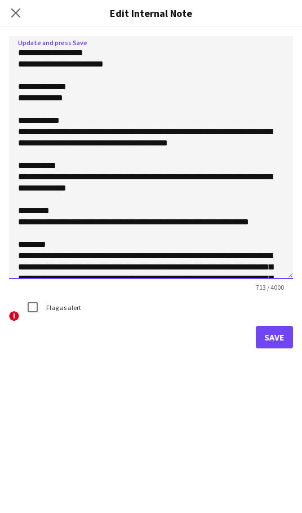
type textarea "**********"
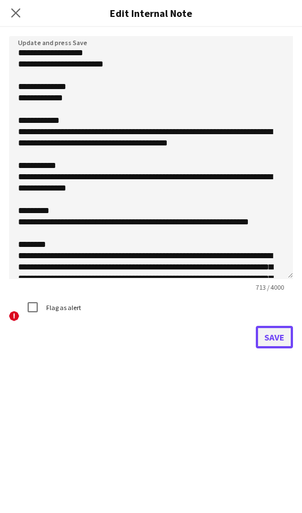
click at [281, 339] on button "Save" at bounding box center [274, 337] width 37 height 23
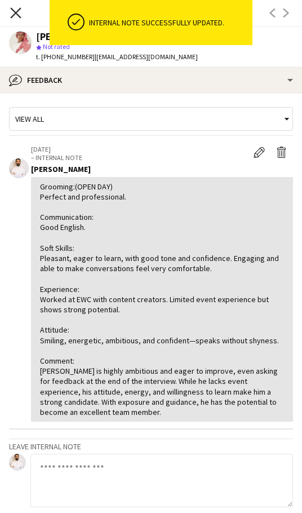
click at [14, 15] on icon at bounding box center [15, 12] width 11 height 11
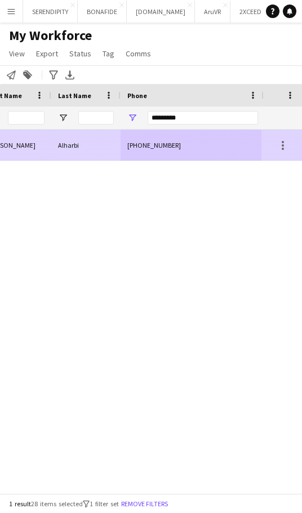
click at [162, 151] on div "[PHONE_NUMBER]" at bounding box center [193, 145] width 144 height 31
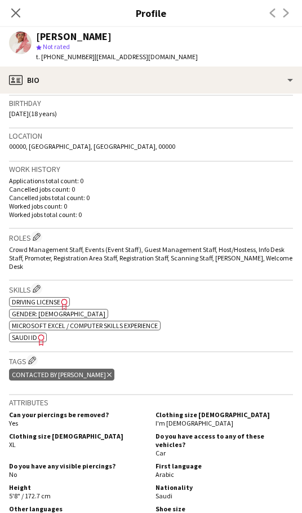
scroll to position [263, 0]
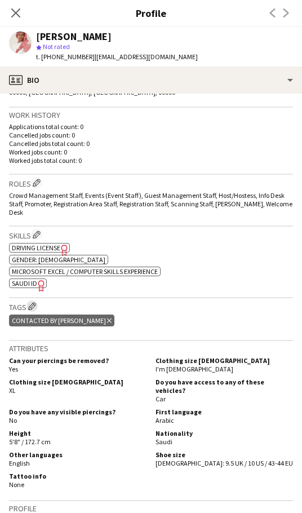
click at [32, 302] on app-icon "Edit crew company tags" at bounding box center [32, 306] width 8 height 8
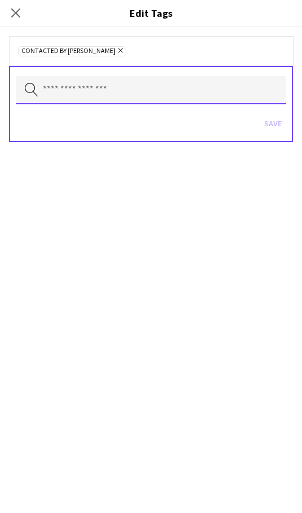
click at [117, 92] on input "text" at bounding box center [151, 90] width 271 height 28
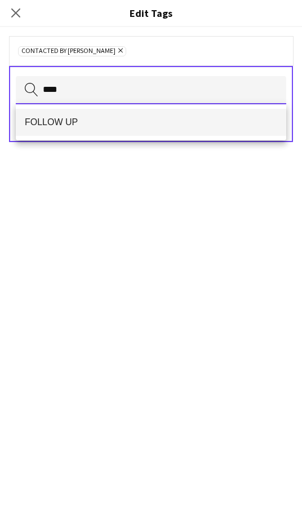
type input "****"
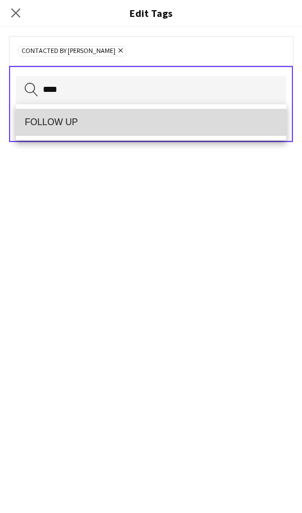
click at [80, 116] on mat-option "FOLLOW UP" at bounding box center [151, 122] width 271 height 27
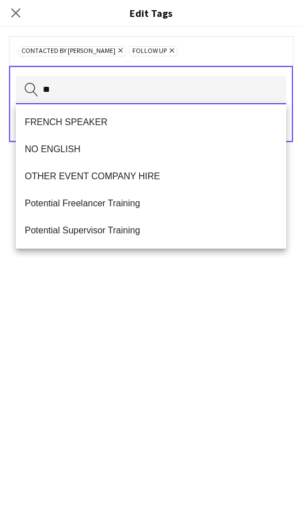
scroll to position [0, 0]
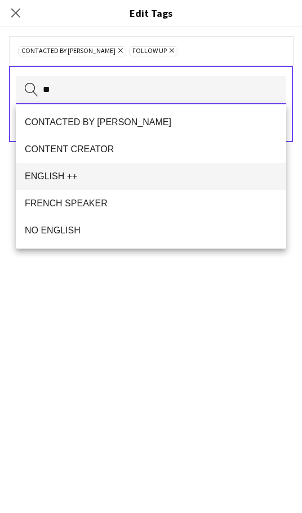
type input "**"
click at [155, 169] on mat-option "ENGLISH ++" at bounding box center [151, 176] width 271 height 27
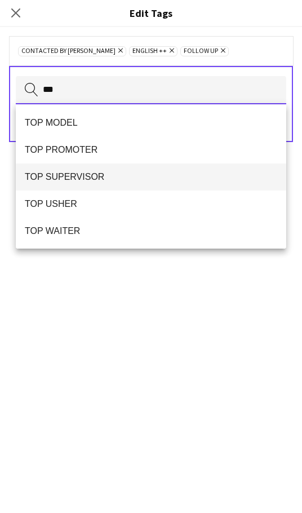
scroll to position [27, 0]
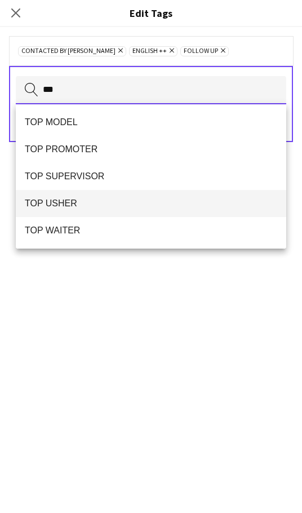
type input "***"
click at [133, 209] on mat-option "TOP USHER" at bounding box center [151, 203] width 271 height 27
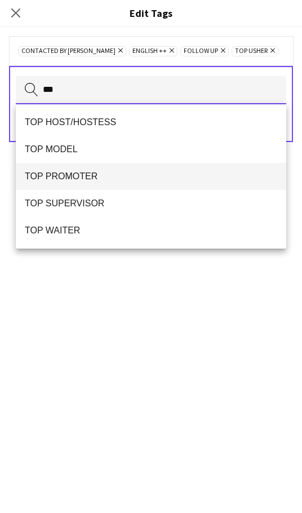
type input "***"
click at [138, 172] on span "TOP PROMOTER" at bounding box center [151, 176] width 253 height 11
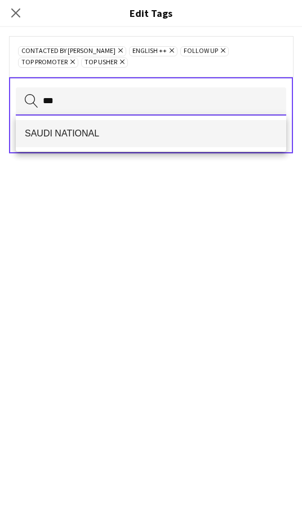
type input "***"
click at [139, 131] on span "SAUDI NATIONAL" at bounding box center [151, 133] width 253 height 11
type input "**"
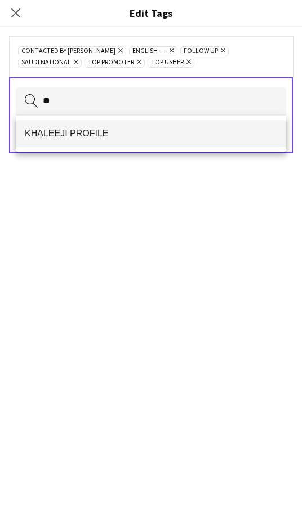
click at [135, 131] on span "KHALEEJI PROFILE" at bounding box center [151, 133] width 253 height 11
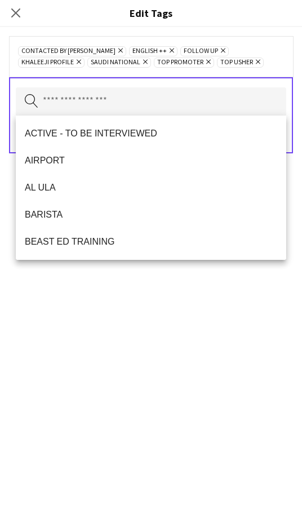
click at [180, 342] on div "CONTACTED BY [PERSON_NAME] Remove ENGLISH ++ Remove FOLLOW UP Remove KHALEEJI P…" at bounding box center [151, 270] width 302 height 486
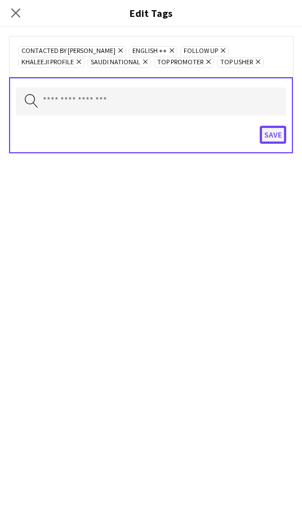
click at [272, 141] on button "Save" at bounding box center [273, 135] width 26 height 18
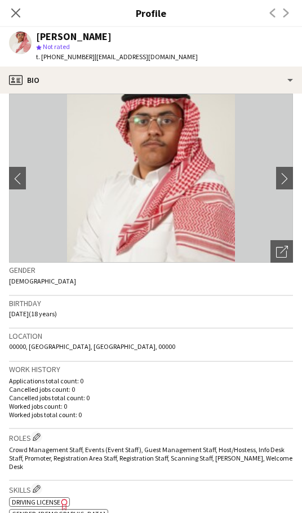
scroll to position [0, 0]
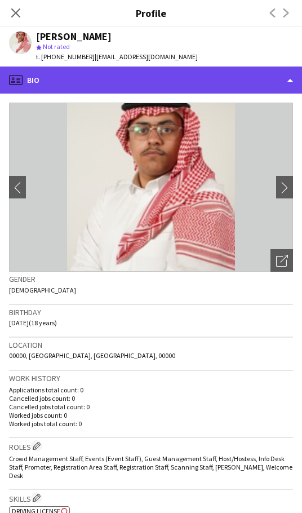
click at [173, 68] on div "profile Bio" at bounding box center [151, 80] width 302 height 27
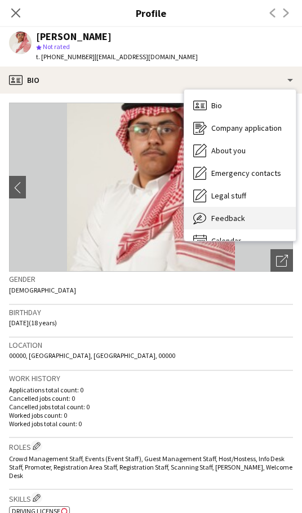
click at [253, 213] on div "Feedback Feedback" at bounding box center [240, 218] width 112 height 23
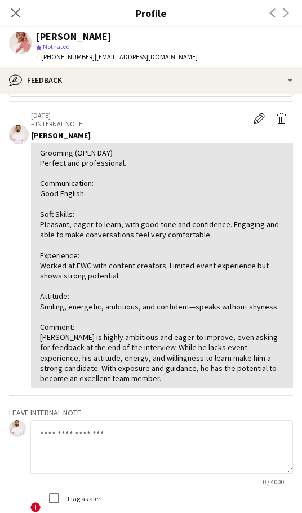
scroll to position [75, 0]
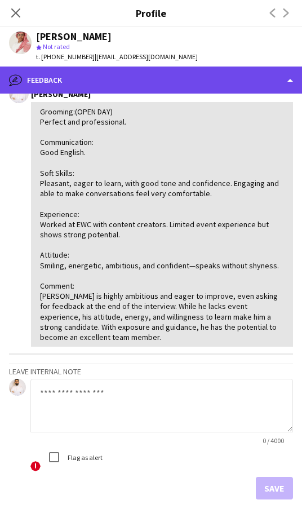
click at [210, 83] on div "bubble-pencil Feedback" at bounding box center [151, 80] width 302 height 27
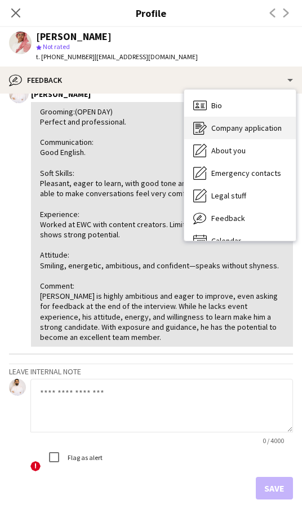
click at [252, 126] on span "Company application" at bounding box center [246, 128] width 70 height 10
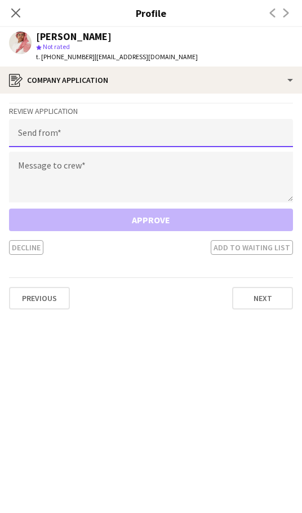
click at [141, 136] on input "email" at bounding box center [151, 133] width 284 height 28
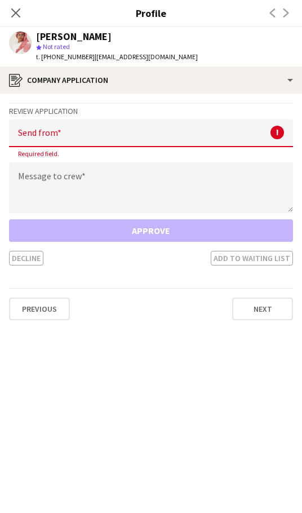
click at [104, 134] on input "email" at bounding box center [151, 133] width 284 height 28
paste input "**********"
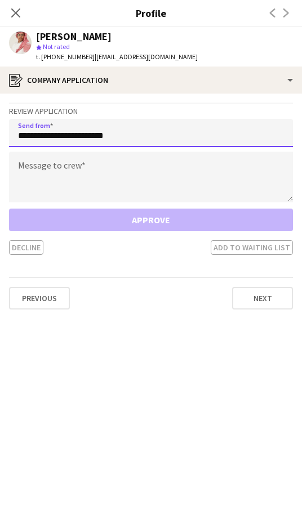
type input "**********"
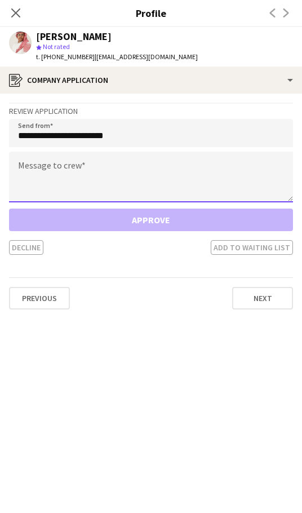
click at [76, 154] on textarea at bounding box center [151, 177] width 284 height 51
paste textarea "**********"
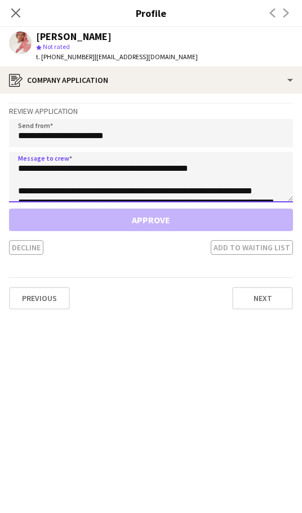
scroll to position [97, 0]
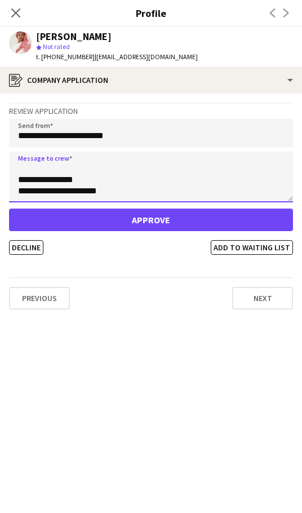
type textarea "**********"
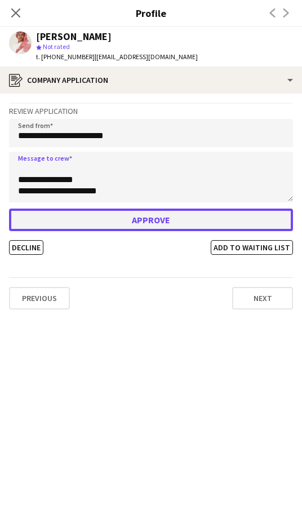
click at [196, 217] on button "Approve" at bounding box center [151, 220] width 284 height 23
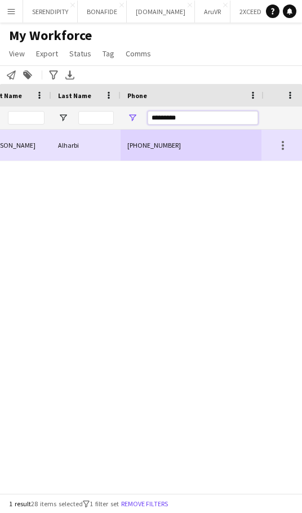
drag, startPoint x: 187, startPoint y: 117, endPoint x: 99, endPoint y: 108, distance: 87.9
paste input "Phone Filter Input"
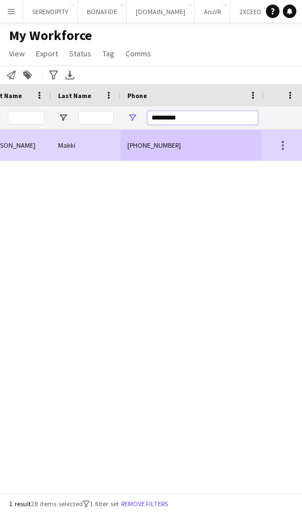
type input "*********"
click at [209, 134] on div "[PHONE_NUMBER]" at bounding box center [193, 145] width 144 height 31
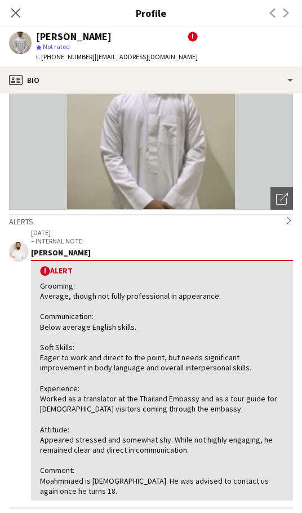
scroll to position [56, 0]
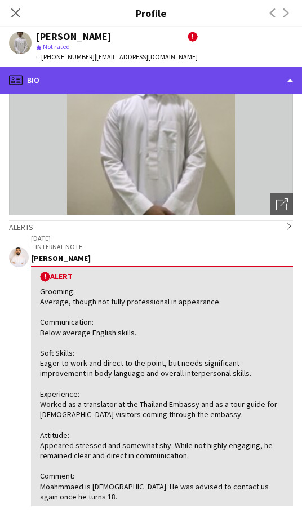
click at [179, 79] on div "profile Bio" at bounding box center [151, 80] width 302 height 27
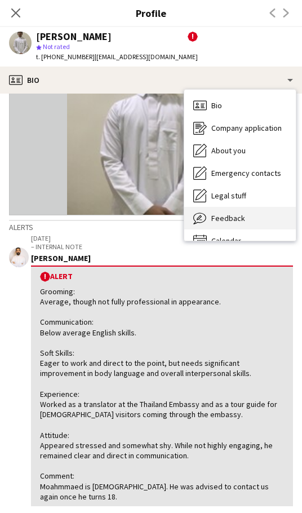
click at [247, 222] on div "Feedback Feedback" at bounding box center [240, 218] width 112 height 23
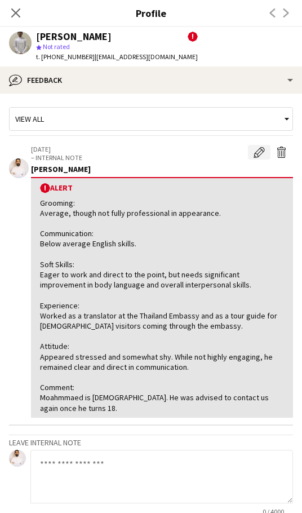
click at [254, 149] on app-icon "Edit alert" at bounding box center [259, 152] width 11 height 11
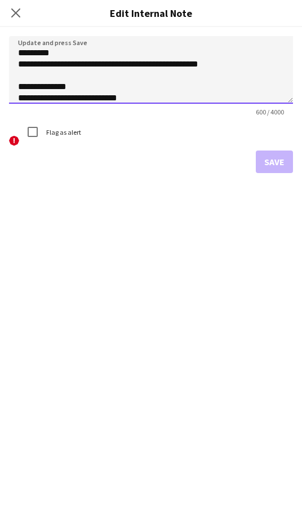
click at [70, 54] on textarea "**********" at bounding box center [151, 70] width 284 height 68
paste textarea "*********"
type textarea "**********"
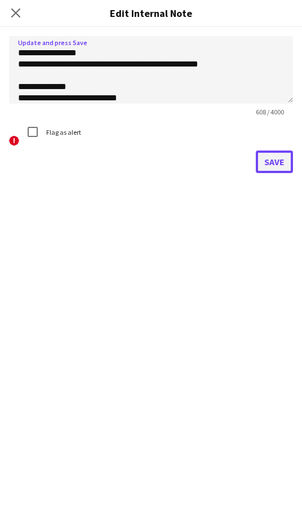
click at [286, 157] on button "Save" at bounding box center [274, 162] width 37 height 23
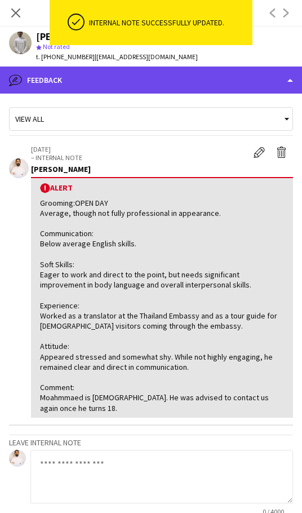
click at [150, 83] on div "bubble-pencil Feedback" at bounding box center [151, 80] width 302 height 27
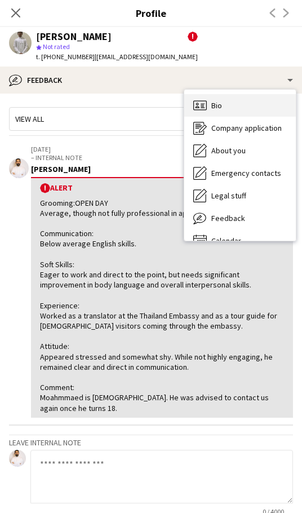
click at [245, 112] on div "Bio Bio" at bounding box center [240, 105] width 112 height 23
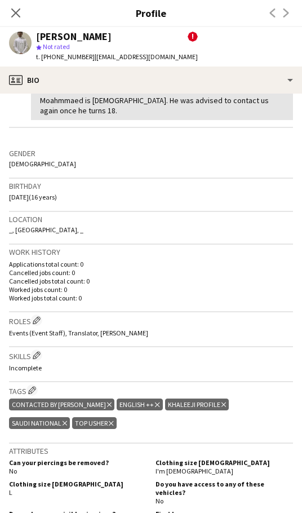
scroll to position [470, 0]
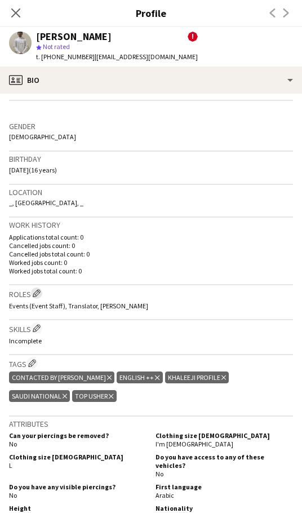
click at [38, 293] on app-icon "Edit crew company roles" at bounding box center [37, 293] width 8 height 8
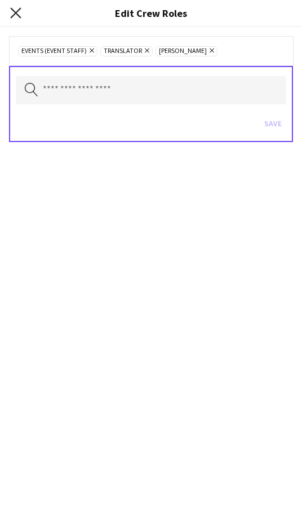
click at [15, 14] on icon at bounding box center [15, 12] width 11 height 11
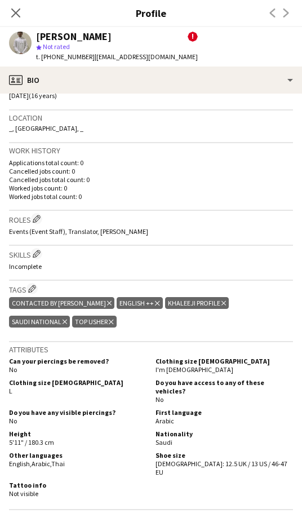
scroll to position [545, 0]
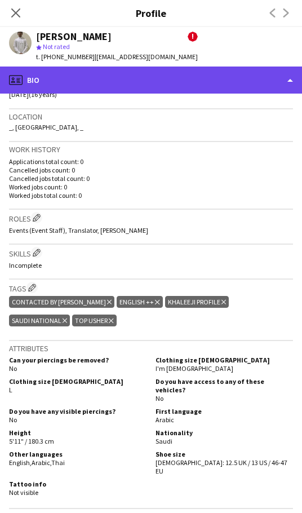
click at [204, 86] on div "profile Bio" at bounding box center [151, 80] width 302 height 27
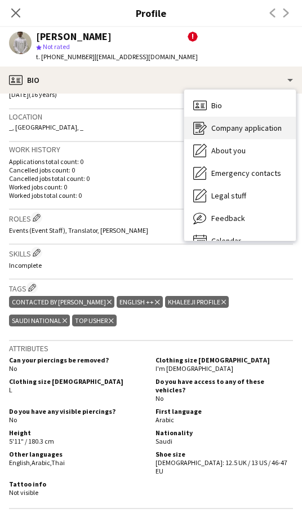
click at [253, 129] on span "Company application" at bounding box center [246, 128] width 70 height 10
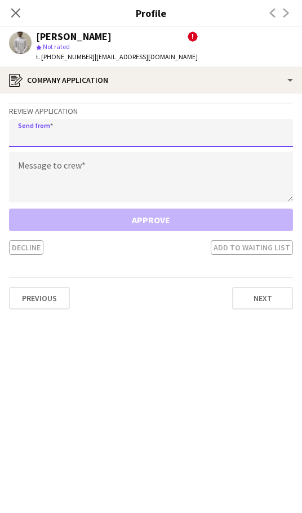
click at [152, 145] on input "email" at bounding box center [151, 133] width 284 height 28
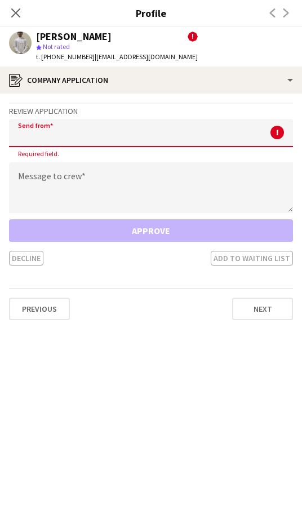
click at [60, 135] on input "email" at bounding box center [151, 133] width 284 height 28
paste input "**********"
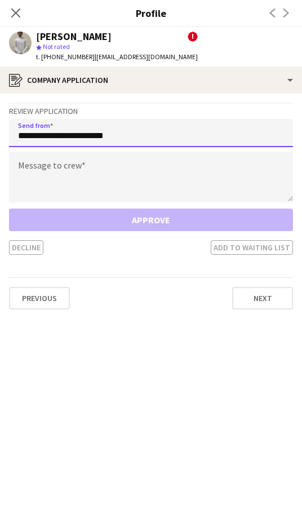
type input "**********"
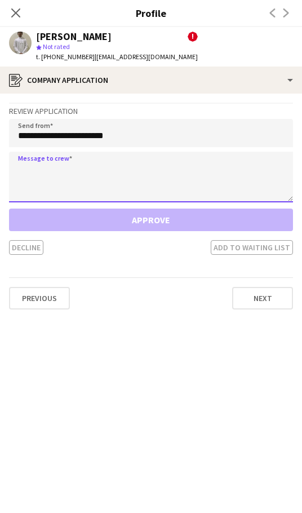
click at [104, 175] on textarea at bounding box center [151, 177] width 284 height 51
paste textarea "**********"
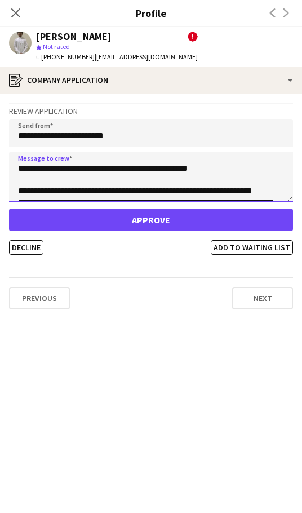
scroll to position [108, 0]
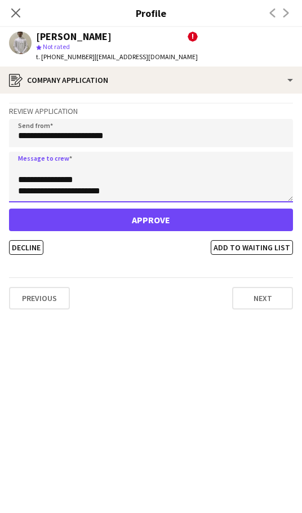
type textarea "**********"
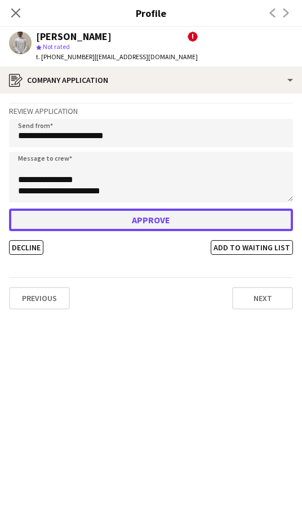
click at [117, 215] on button "Approve" at bounding box center [151, 220] width 284 height 23
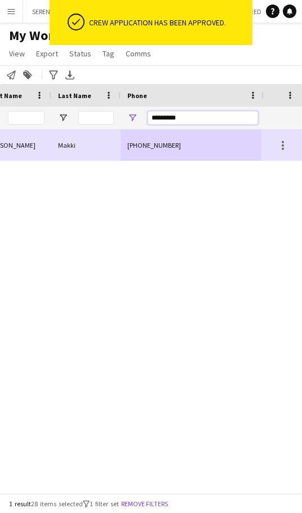
drag, startPoint x: 193, startPoint y: 117, endPoint x: 84, endPoint y: 102, distance: 109.9
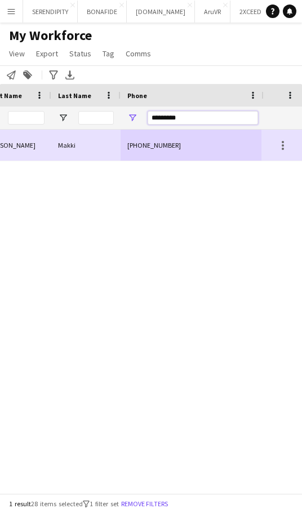
paste input "Phone Filter Input"
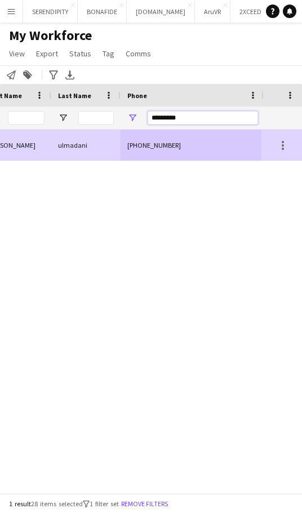
type input "*********"
click at [137, 146] on div "[PHONE_NUMBER]" at bounding box center [193, 145] width 144 height 31
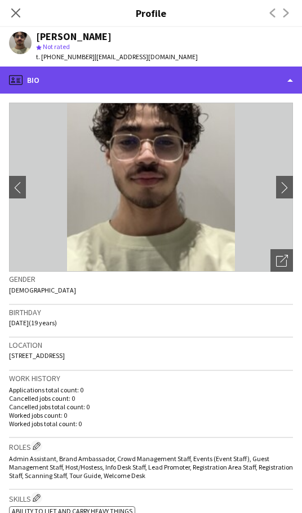
click at [201, 72] on div "profile Bio" at bounding box center [151, 80] width 302 height 27
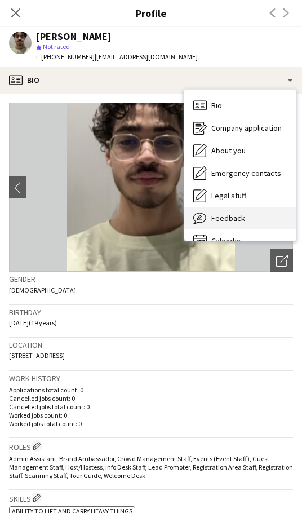
click at [237, 214] on span "Feedback" at bounding box center [228, 218] width 34 height 10
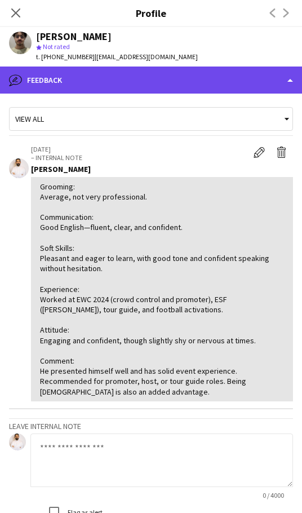
click at [187, 82] on div "bubble-pencil Feedback" at bounding box center [151, 80] width 302 height 27
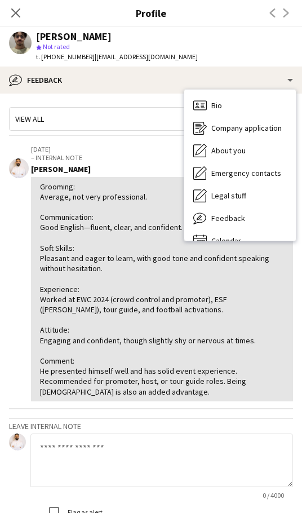
click at [99, 201] on div "Grooming: Average, not very professional. Communication: Good English—fluent, c…" at bounding box center [162, 289] width 244 height 215
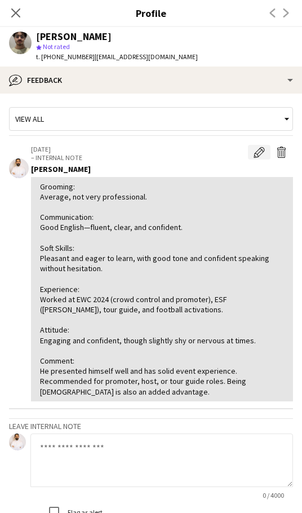
click at [254, 149] on app-icon "Edit internal note" at bounding box center [259, 152] width 11 height 11
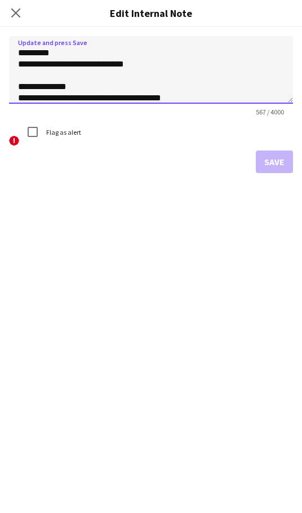
click at [83, 55] on textarea "**********" at bounding box center [151, 70] width 284 height 68
type textarea "**********"
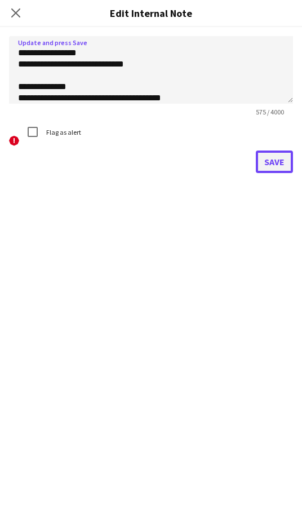
click at [271, 163] on button "Save" at bounding box center [274, 162] width 37 height 23
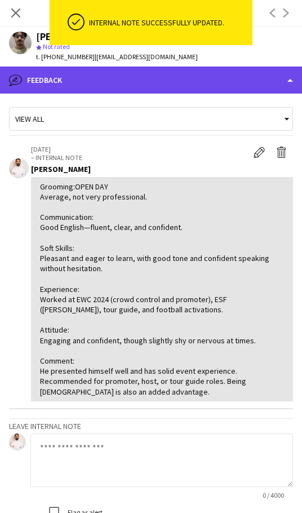
click at [152, 85] on div "bubble-pencil Feedback" at bounding box center [151, 80] width 302 height 27
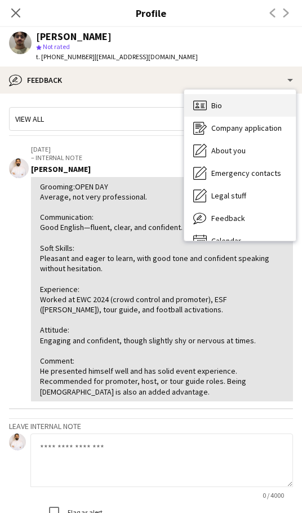
click at [235, 110] on div "Bio Bio" at bounding box center [240, 105] width 112 height 23
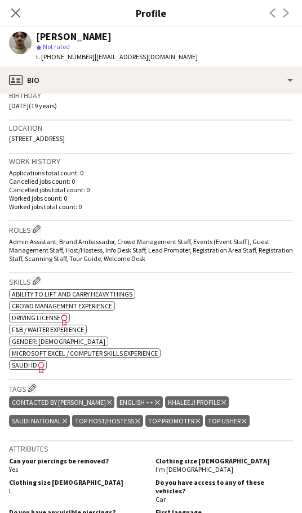
scroll to position [225, 0]
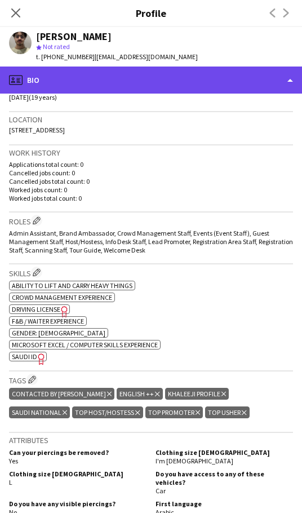
click at [222, 82] on div "profile Bio" at bounding box center [151, 80] width 302 height 27
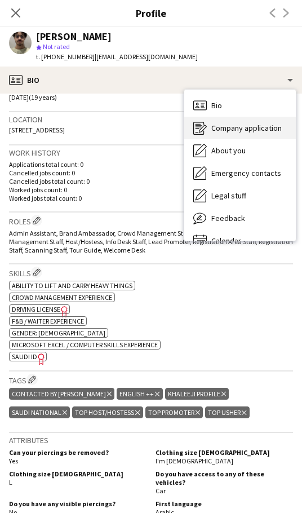
click at [257, 131] on span "Company application" at bounding box center [246, 128] width 70 height 10
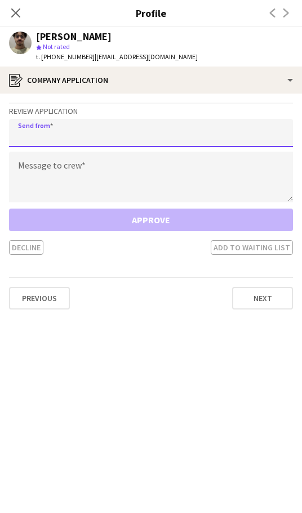
click at [64, 138] on input "email" at bounding box center [151, 133] width 284 height 28
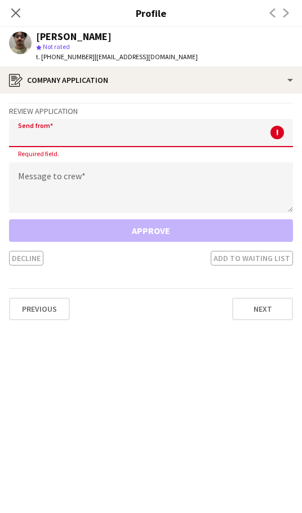
click at [49, 129] on input "email" at bounding box center [151, 133] width 284 height 28
paste input "**********"
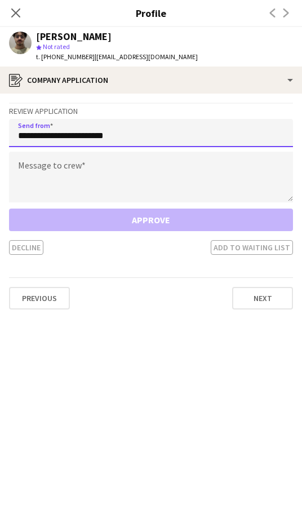
type input "**********"
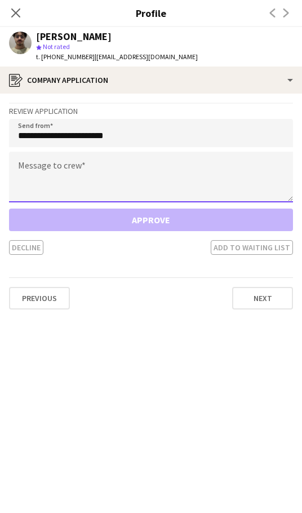
click at [105, 171] on textarea at bounding box center [151, 177] width 284 height 51
paste textarea "**********"
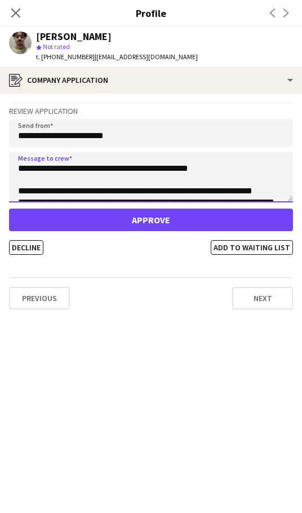
scroll to position [97, 0]
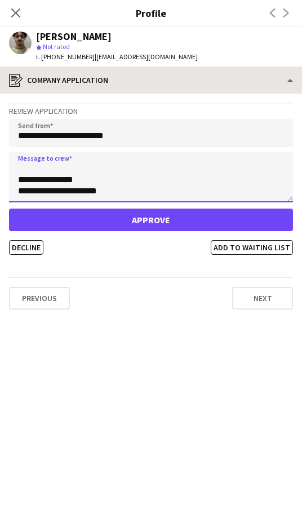
type textarea "**********"
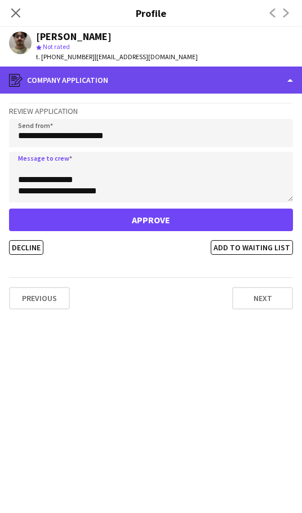
click at [207, 72] on div "register Company application" at bounding box center [151, 80] width 302 height 27
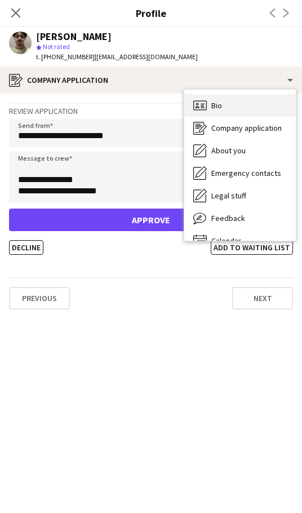
click at [238, 113] on div "Bio Bio" at bounding box center [240, 105] width 112 height 23
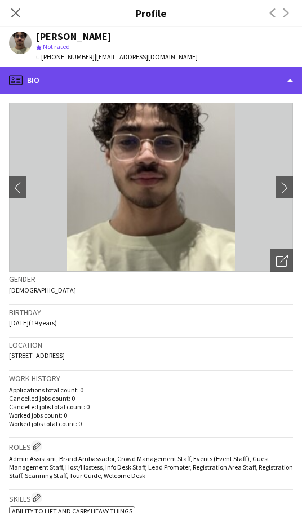
click at [204, 77] on div "profile Bio" at bounding box center [151, 80] width 302 height 27
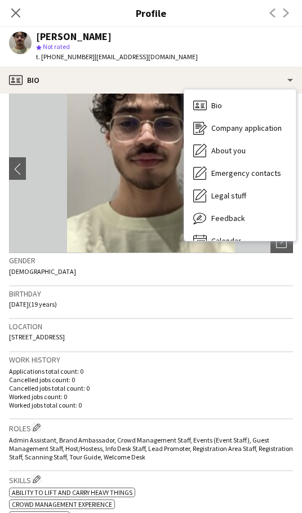
click at [156, 383] on p "Cancelled jobs count: 0" at bounding box center [151, 379] width 284 height 8
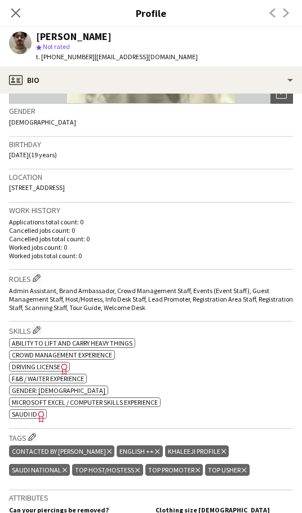
scroll to position [169, 0]
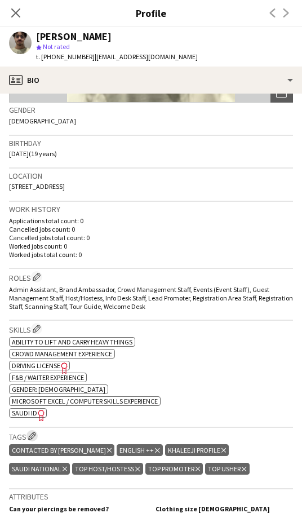
click at [33, 433] on app-icon "Edit crew company tags" at bounding box center [32, 436] width 8 height 8
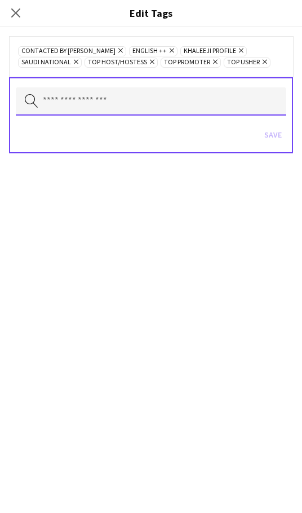
click at [77, 98] on input "text" at bounding box center [151, 101] width 271 height 28
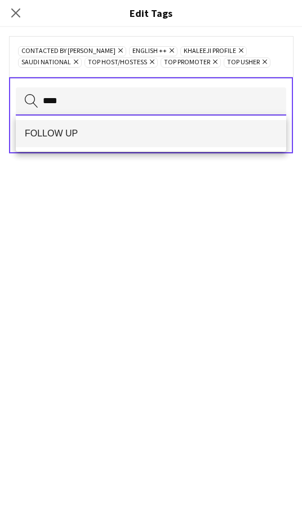
type input "****"
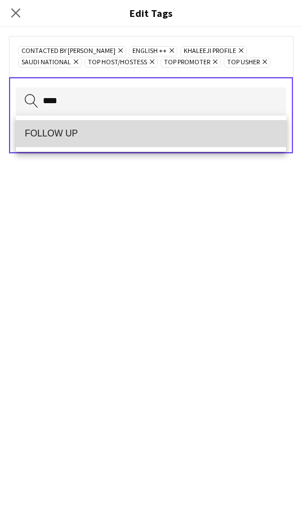
click at [92, 126] on mat-option "FOLLOW UP" at bounding box center [151, 133] width 271 height 27
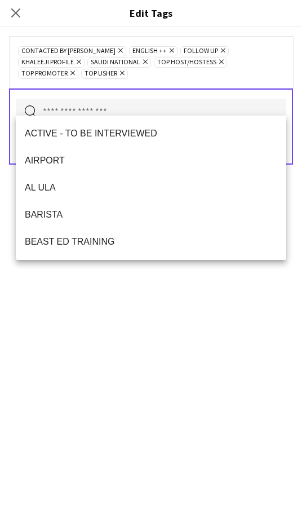
click at [166, 320] on div "CONTACTED BY [PERSON_NAME] Remove ENGLISH ++ Remove FOLLOW UP Remove KHALEEJI P…" at bounding box center [151, 270] width 302 height 486
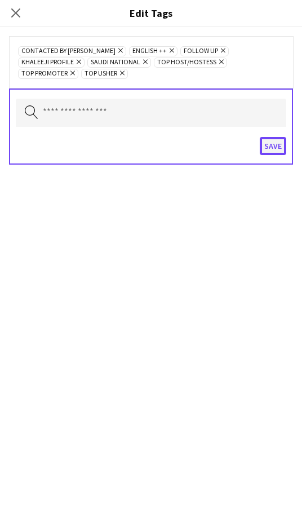
click at [271, 137] on button "Save" at bounding box center [273, 146] width 26 height 18
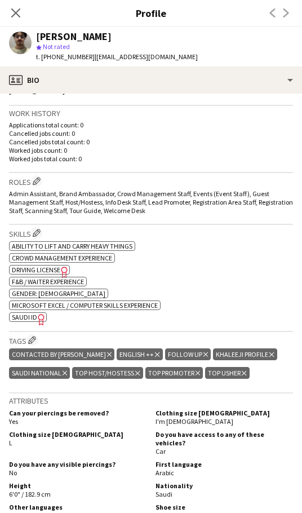
scroll to position [263, 0]
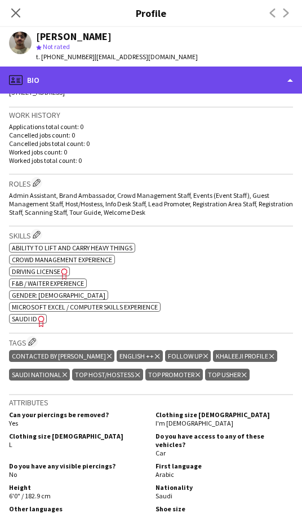
click at [205, 79] on div "profile Bio" at bounding box center [151, 80] width 302 height 27
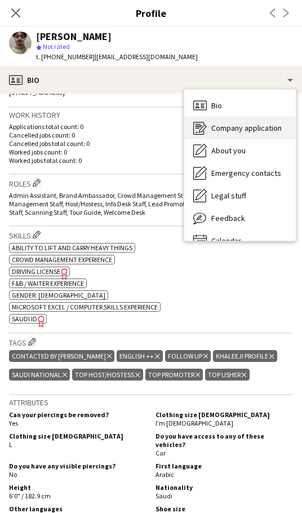
click at [246, 134] on div "Company application Company application" at bounding box center [240, 128] width 112 height 23
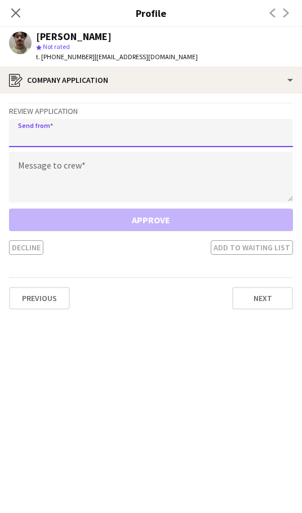
click at [123, 136] on input "email" at bounding box center [151, 133] width 284 height 28
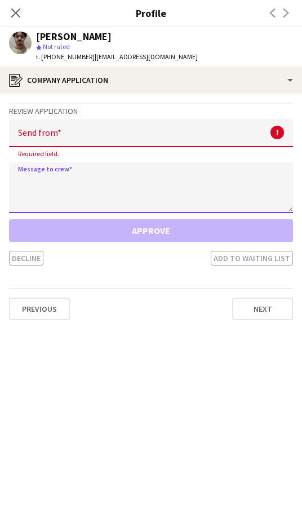
click at [133, 187] on textarea at bounding box center [151, 187] width 284 height 51
paste textarea "**********"
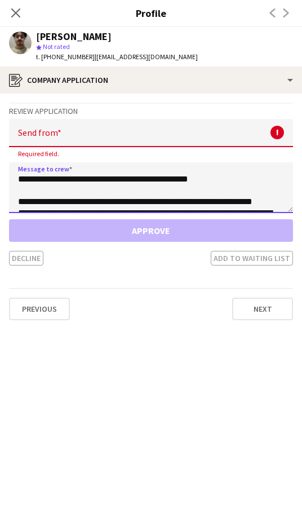
scroll to position [97, 0]
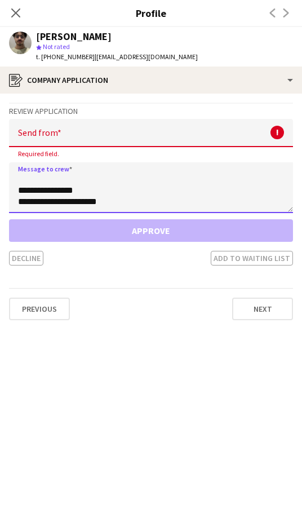
type textarea "**********"
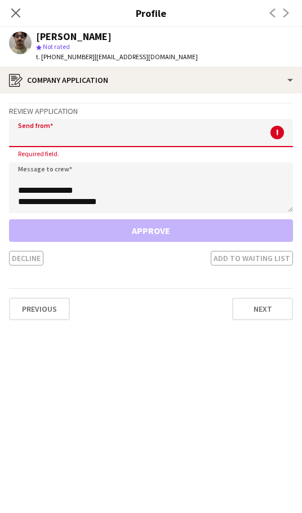
click at [79, 128] on input "email" at bounding box center [151, 133] width 284 height 28
paste input "**********"
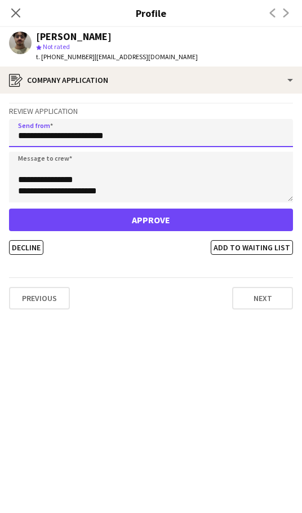
type input "**********"
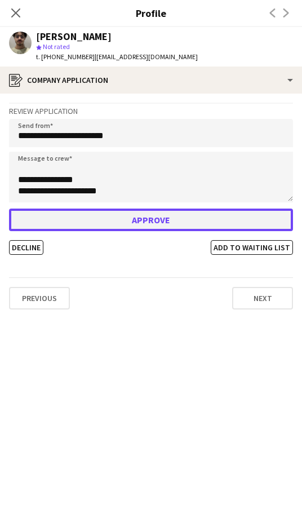
click at [120, 222] on button "Approve" at bounding box center [151, 220] width 284 height 23
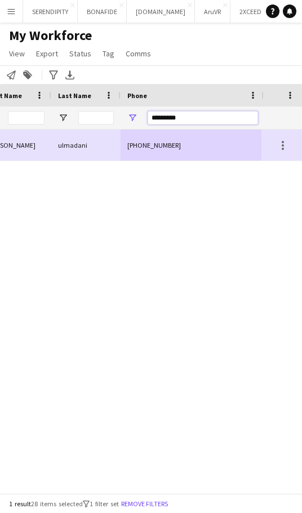
drag, startPoint x: 194, startPoint y: 114, endPoint x: 125, endPoint y: 114, distance: 69.3
click at [125, 114] on div "*********" at bounding box center [193, 118] width 144 height 23
paste input "Phone Filter Input"
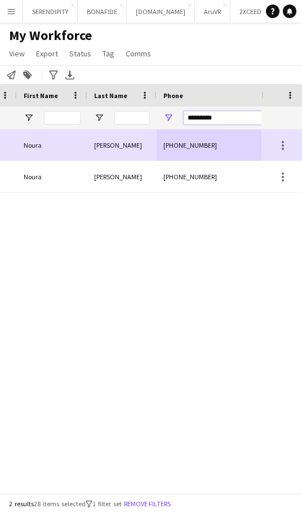
scroll to position [0, 114]
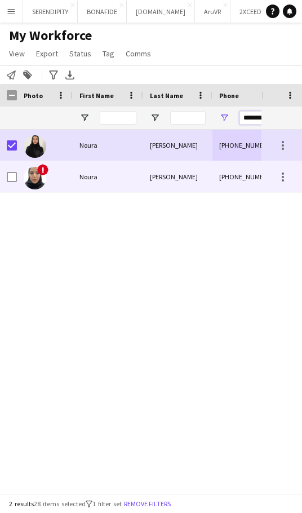
type input "*********"
click at [163, 180] on div "[PERSON_NAME]" at bounding box center [177, 176] width 69 height 31
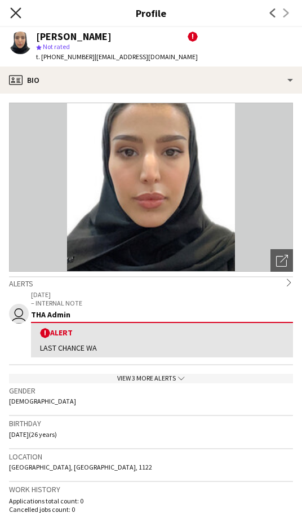
click at [12, 12] on icon "Close pop-in" at bounding box center [15, 12] width 11 height 11
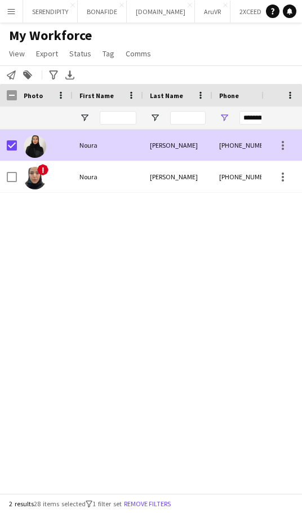
click at [140, 152] on div "Noura" at bounding box center [108, 145] width 70 height 31
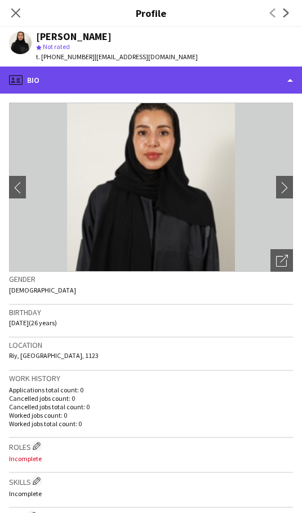
click at [207, 86] on div "profile Bio" at bounding box center [151, 80] width 302 height 27
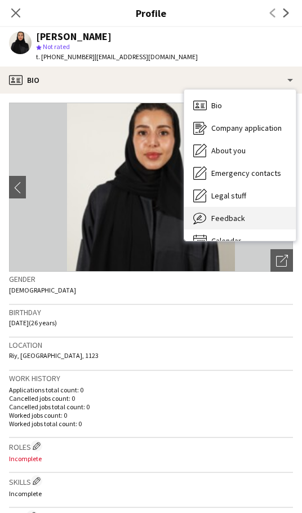
click at [236, 222] on span "Feedback" at bounding box center [228, 218] width 34 height 10
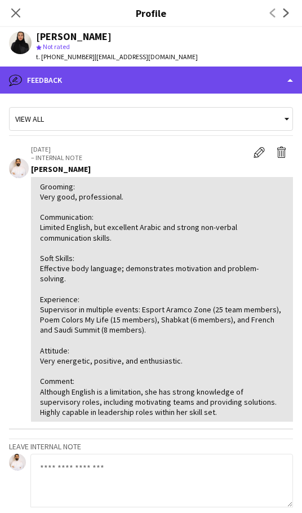
click at [174, 79] on div "bubble-pencil Feedback" at bounding box center [151, 80] width 302 height 27
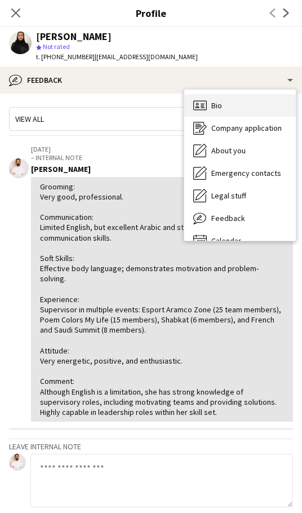
click at [246, 111] on div "Bio Bio" at bounding box center [240, 105] width 112 height 23
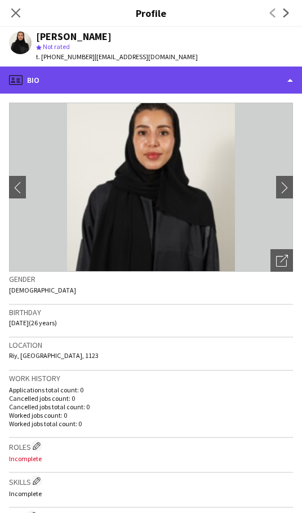
click at [191, 79] on div "profile Bio" at bounding box center [151, 80] width 302 height 27
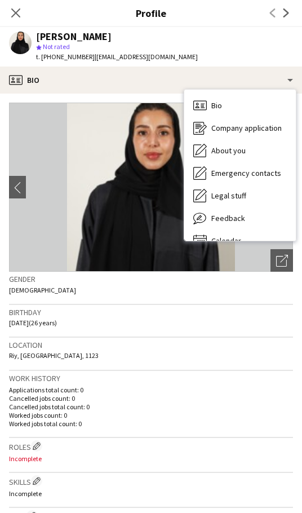
click at [120, 378] on h3 "Work history" at bounding box center [151, 378] width 284 height 10
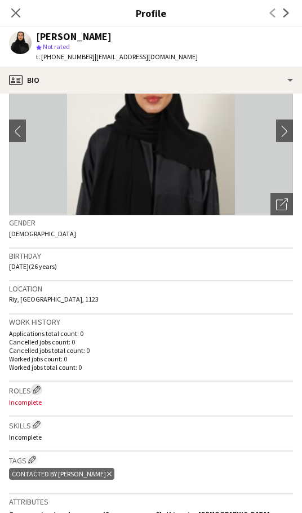
click at [39, 393] on app-icon "Edit crew company roles" at bounding box center [37, 390] width 8 height 8
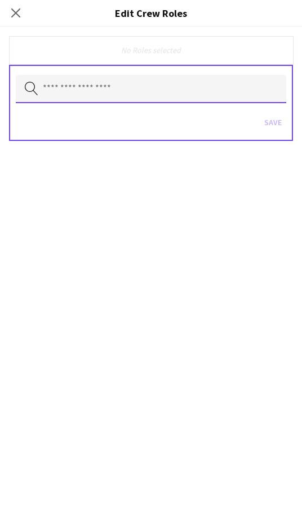
click at [152, 90] on input "text" at bounding box center [151, 89] width 271 height 28
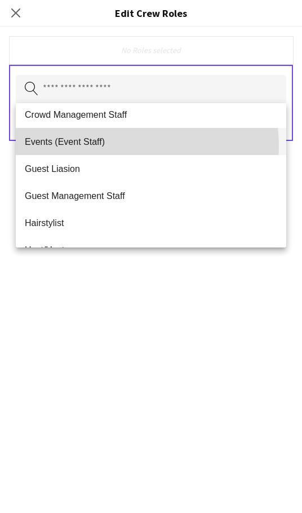
click at [129, 145] on span "Events (Event Staff)" at bounding box center [151, 141] width 253 height 11
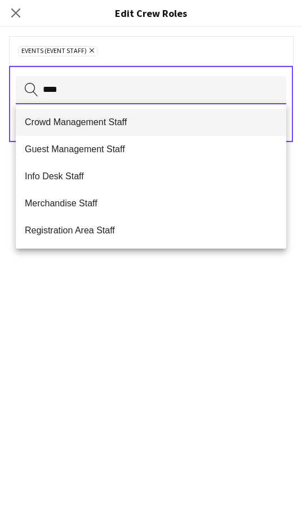
type input "****"
click at [147, 121] on span "Crowd Management Staff" at bounding box center [151, 122] width 253 height 11
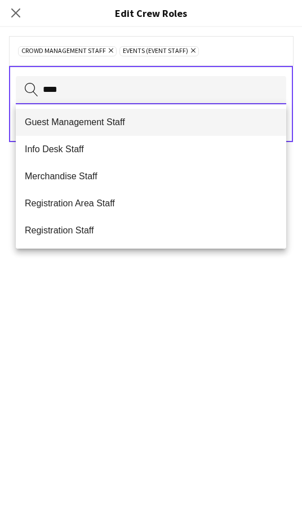
type input "****"
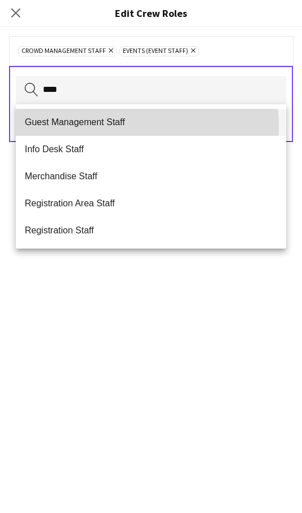
click at [136, 126] on span "Guest Management Staff" at bounding box center [151, 122] width 253 height 11
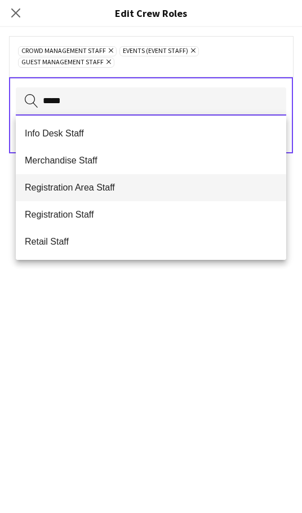
type input "*****"
click at [138, 191] on span "Registration Area Staff" at bounding box center [151, 187] width 253 height 11
type input "*****"
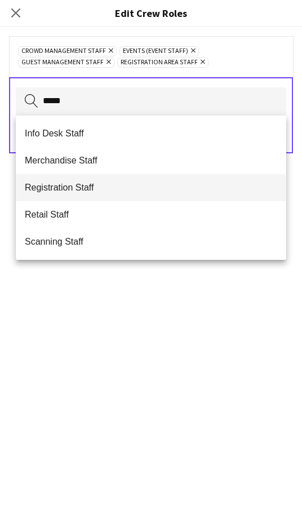
click at [136, 187] on span "Registration Staff" at bounding box center [151, 187] width 253 height 11
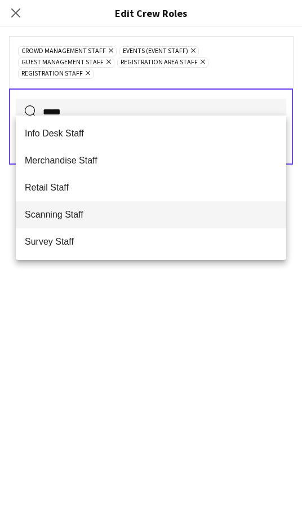
scroll to position [75, 0]
type input "*****"
click at [133, 210] on span "Scanning Staff" at bounding box center [151, 214] width 253 height 11
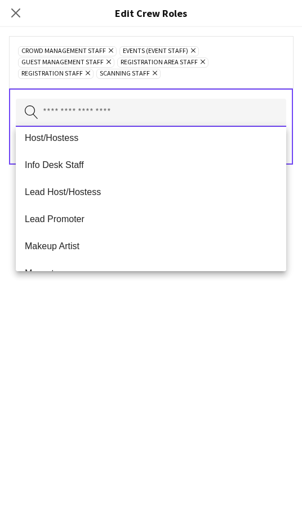
scroll to position [225, 0]
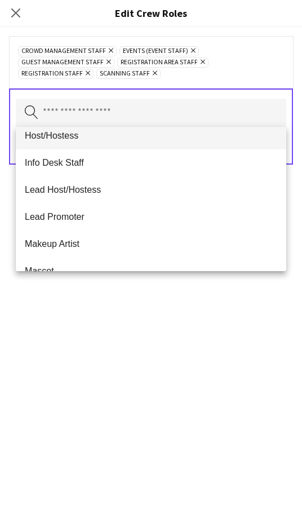
click at [127, 144] on mat-option "Host/Hostess" at bounding box center [151, 135] width 271 height 27
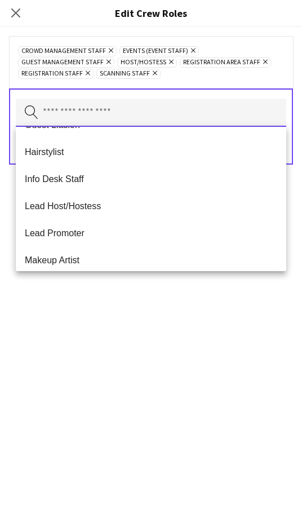
scroll to position [188, 0]
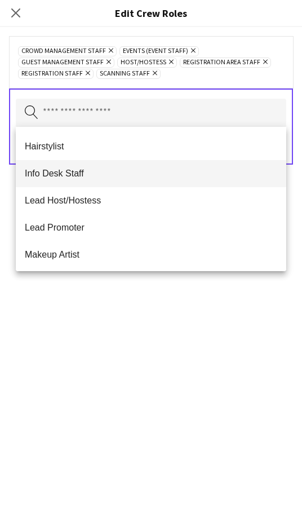
click at [119, 176] on span "Info Desk Staff" at bounding box center [151, 173] width 253 height 11
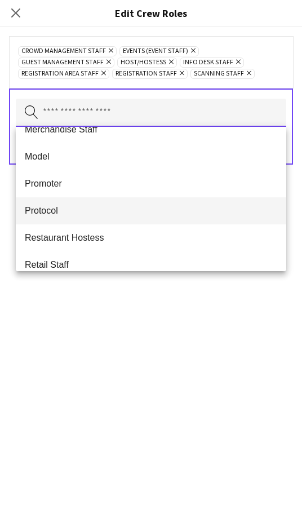
scroll to position [376, 0]
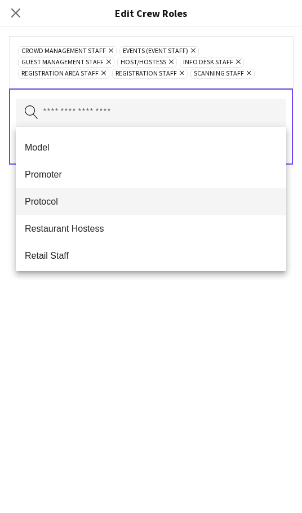
click at [105, 205] on span "Protocol" at bounding box center [151, 201] width 253 height 11
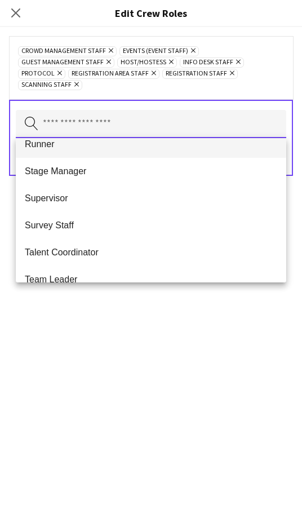
scroll to position [507, 0]
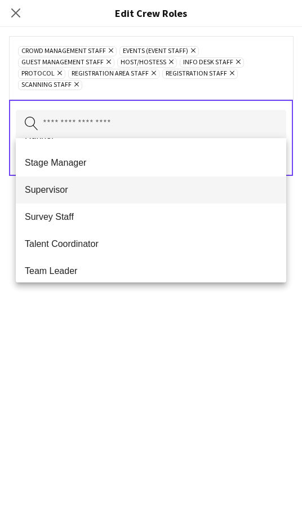
click at [121, 198] on mat-option "Supervisor" at bounding box center [151, 189] width 271 height 27
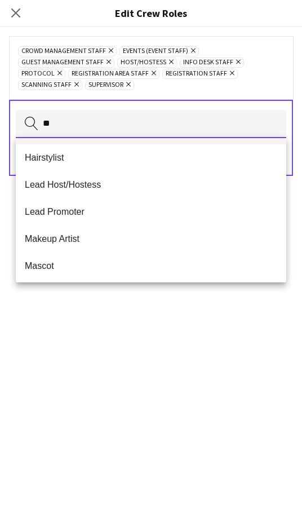
scroll to position [0, 0]
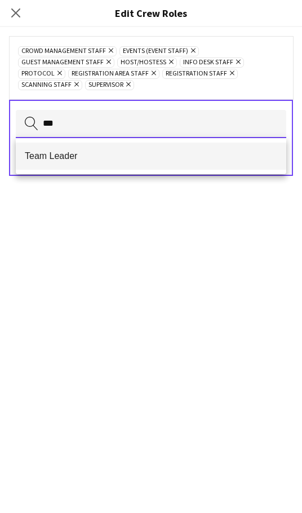
type input "***"
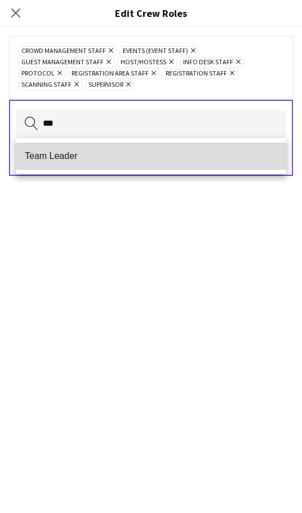
click at [108, 158] on span "Team Leader" at bounding box center [151, 156] width 253 height 11
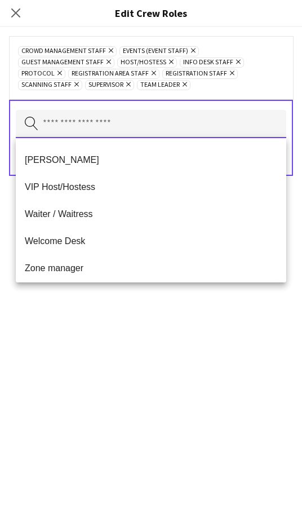
scroll to position [704, 0]
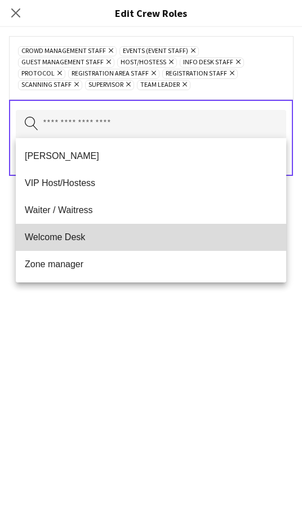
click at [154, 240] on span "Welcome Desk" at bounding box center [151, 237] width 253 height 11
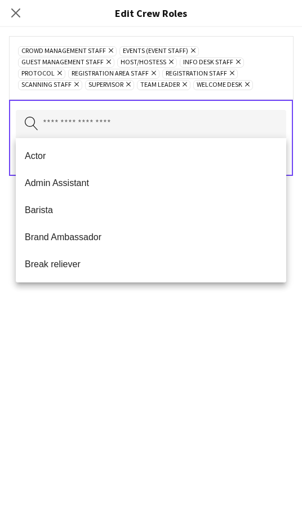
click at [145, 370] on div "Crowd Management Staff Remove Events (Event Staff) Remove Guest Management Staf…" at bounding box center [151, 270] width 302 height 486
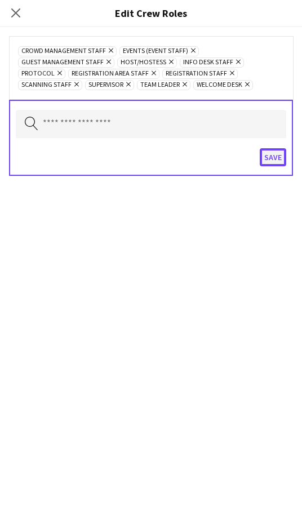
click at [273, 160] on button "Save" at bounding box center [273, 157] width 26 height 18
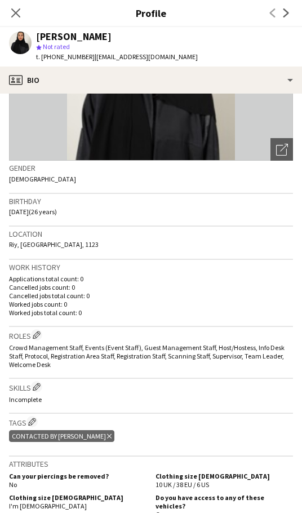
scroll to position [169, 0]
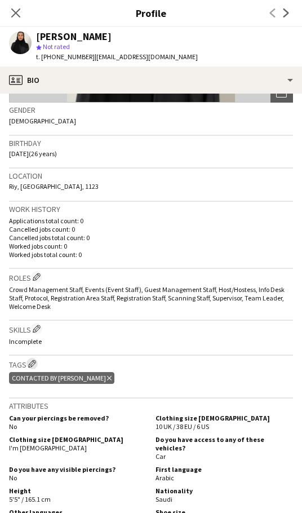
click at [34, 362] on app-icon "Edit crew company tags" at bounding box center [32, 364] width 8 height 8
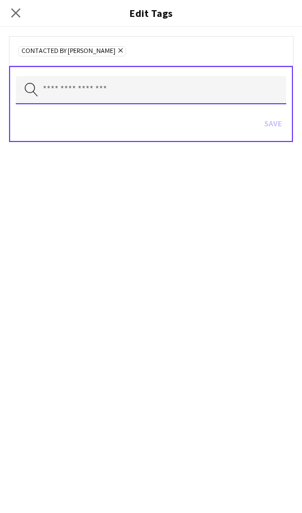
click at [108, 86] on input "text" at bounding box center [151, 90] width 271 height 28
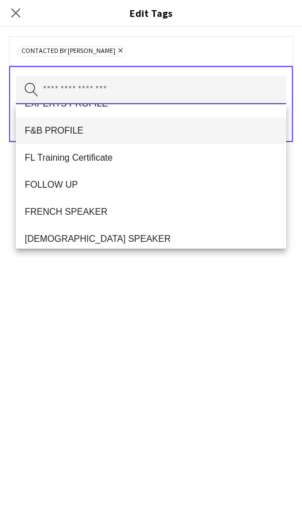
scroll to position [507, 0]
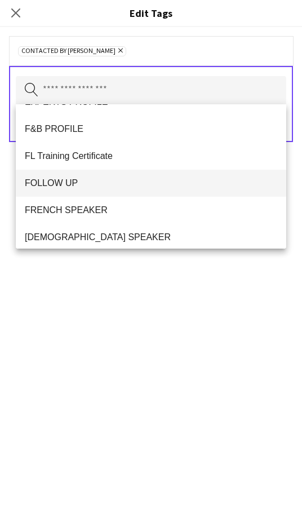
click at [129, 171] on mat-option "FOLLOW UP" at bounding box center [151, 183] width 271 height 27
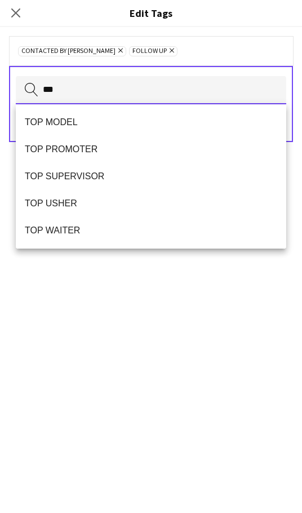
scroll to position [27, 0]
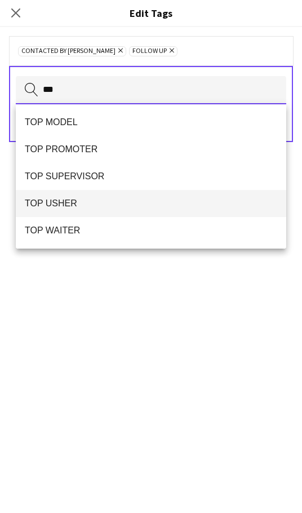
type input "***"
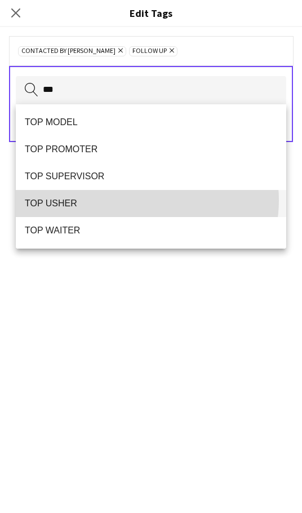
click at [143, 200] on span "TOP USHER" at bounding box center [151, 203] width 253 height 11
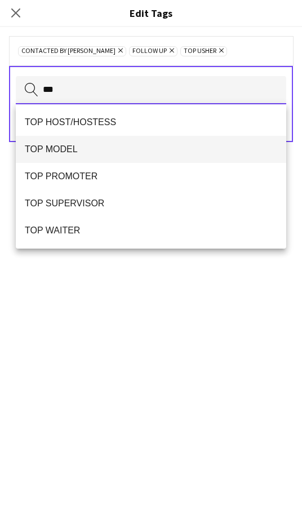
scroll to position [225, 0]
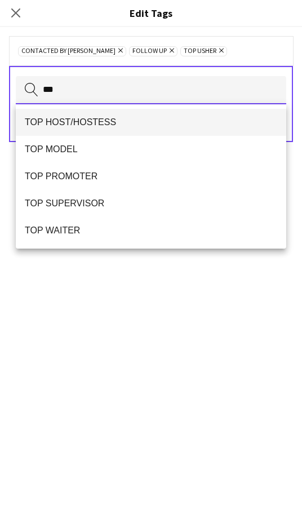
type input "***"
click at [152, 126] on span "TOP HOST/HOSTESS" at bounding box center [151, 122] width 253 height 11
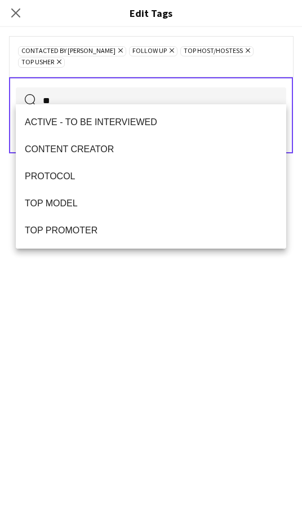
type input "*"
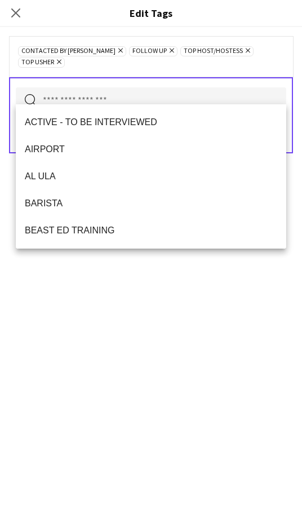
click at [163, 303] on div "CONTACTED BY [PERSON_NAME] Remove FOLLOW UP Remove TOP HOST/HOSTESS Remove TOP …" at bounding box center [151, 270] width 302 height 486
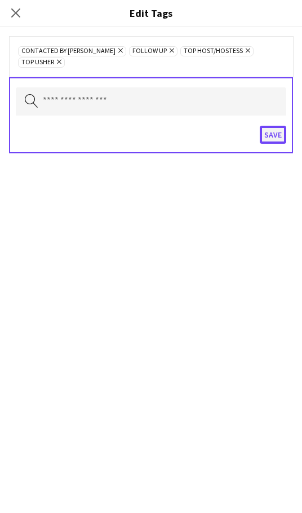
click at [269, 126] on button "Save" at bounding box center [273, 135] width 26 height 18
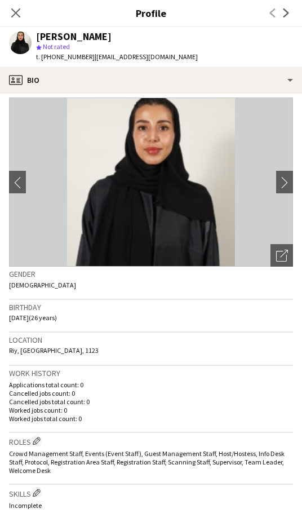
scroll to position [0, 0]
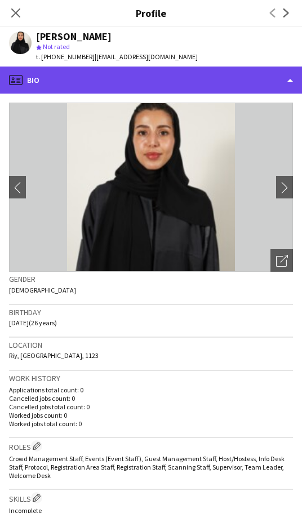
click at [177, 88] on div "profile Bio" at bounding box center [151, 80] width 302 height 27
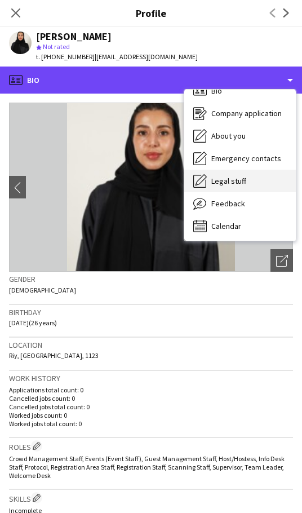
scroll to position [16, 0]
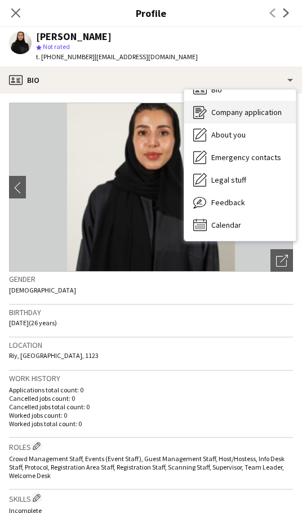
click at [250, 121] on div "Company application Company application" at bounding box center [240, 112] width 112 height 23
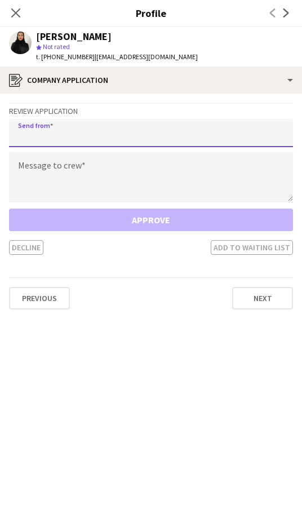
click at [151, 130] on input "email" at bounding box center [151, 133] width 284 height 28
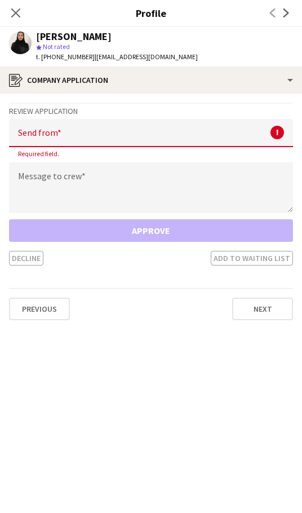
click at [71, 132] on input "email" at bounding box center [151, 133] width 284 height 28
paste input "**********"
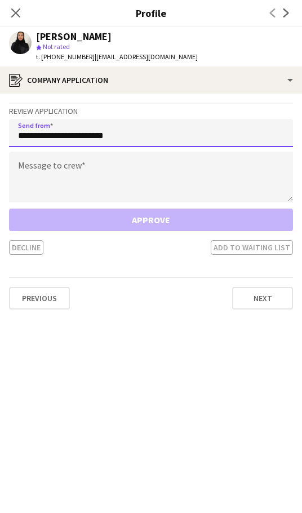
type input "**********"
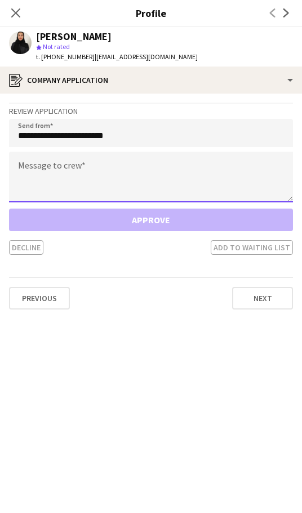
click at [94, 174] on textarea at bounding box center [151, 177] width 284 height 51
paste textarea "**********"
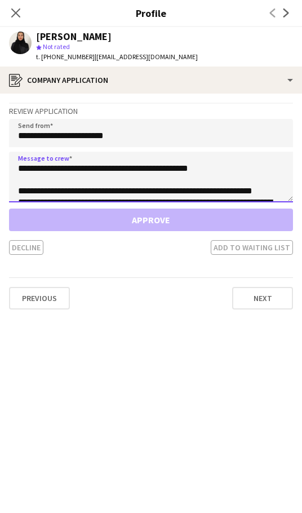
scroll to position [97, 0]
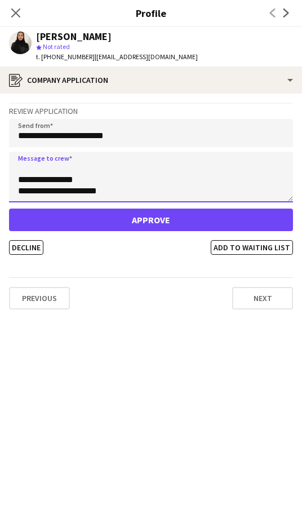
type textarea "**********"
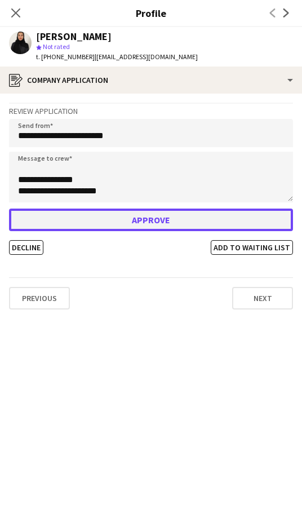
click at [158, 220] on button "Approve" at bounding box center [151, 220] width 284 height 23
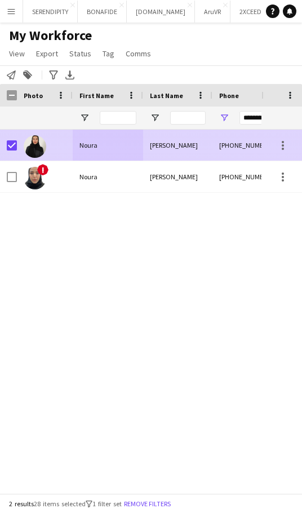
click at [191, 148] on div "[PERSON_NAME]" at bounding box center [177, 145] width 69 height 31
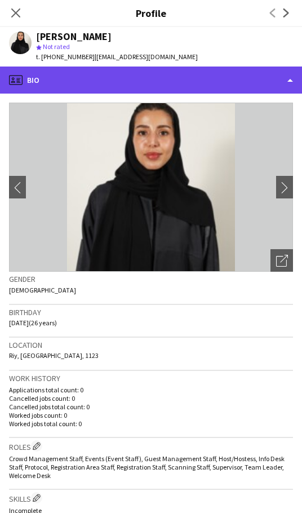
click at [154, 78] on div "profile Bio" at bounding box center [151, 80] width 302 height 27
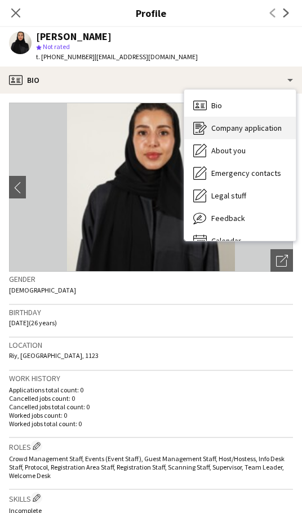
click at [242, 128] on span "Company application" at bounding box center [246, 128] width 70 height 10
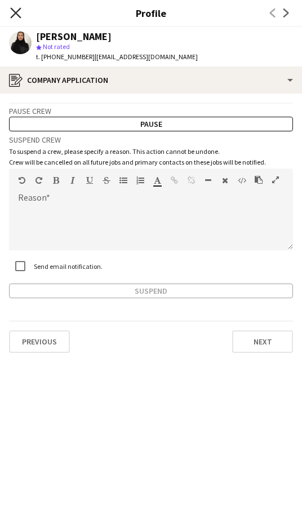
click at [15, 10] on icon "Close pop-in" at bounding box center [15, 12] width 11 height 11
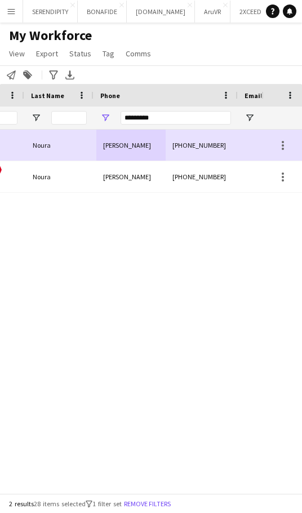
scroll to position [0, 119]
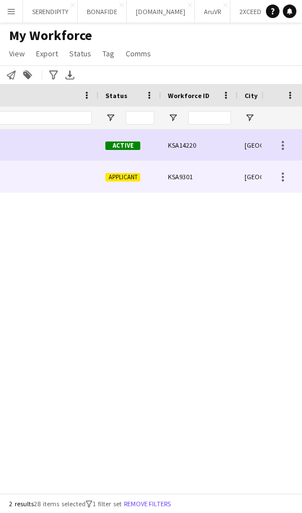
click at [230, 180] on div "KSA9301" at bounding box center [199, 176] width 77 height 31
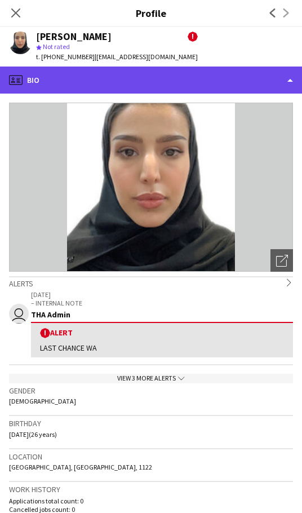
click at [203, 76] on div "profile Bio" at bounding box center [151, 80] width 302 height 27
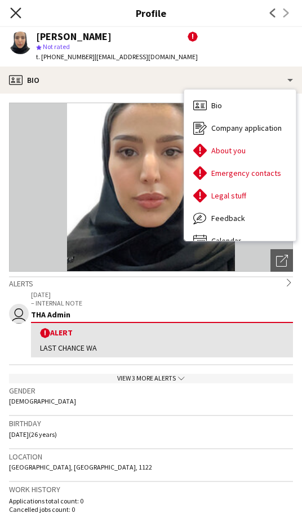
click at [17, 14] on icon at bounding box center [15, 12] width 11 height 11
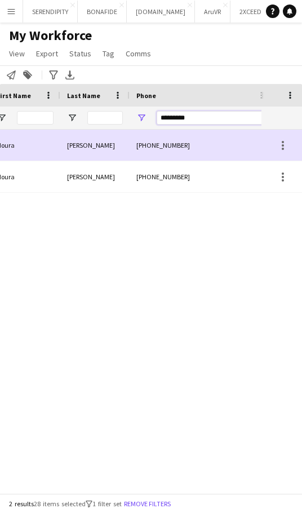
drag, startPoint x: 208, startPoint y: 116, endPoint x: 137, endPoint y: 113, distance: 71.1
click at [137, 113] on div "*********" at bounding box center [202, 118] width 144 height 23
paste input "Phone Filter Input"
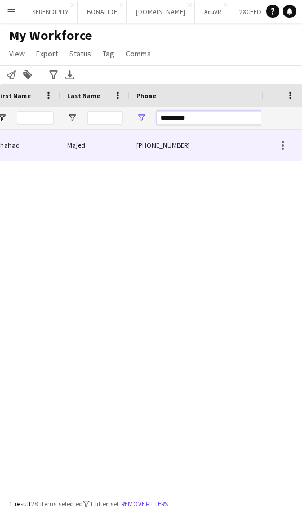
type input "*********"
click at [129, 145] on div "Majed" at bounding box center [94, 145] width 69 height 31
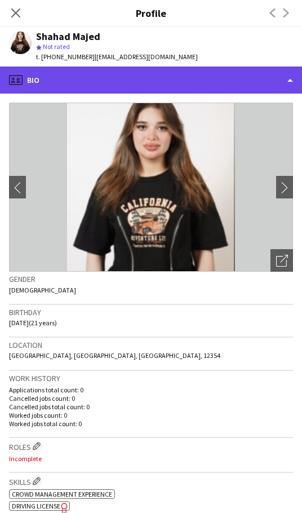
click at [188, 85] on div "profile Bio" at bounding box center [151, 80] width 302 height 27
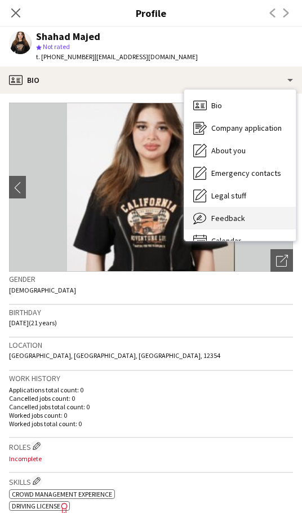
click at [245, 215] on div "Feedback Feedback" at bounding box center [240, 218] width 112 height 23
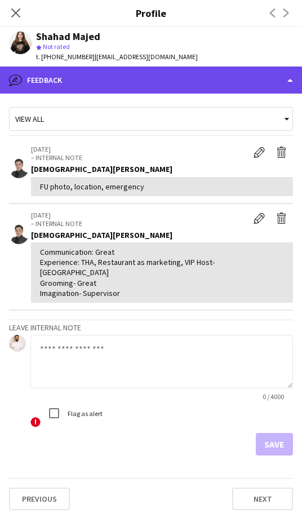
click at [187, 84] on div "bubble-pencil Feedback" at bounding box center [151, 80] width 302 height 27
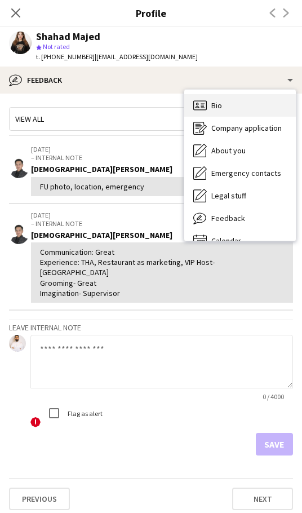
click at [262, 107] on div "Bio Bio" at bounding box center [240, 105] width 112 height 23
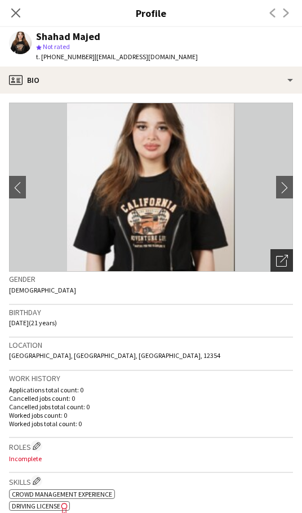
click at [276, 265] on icon "Open photos pop-in" at bounding box center [282, 261] width 12 height 12
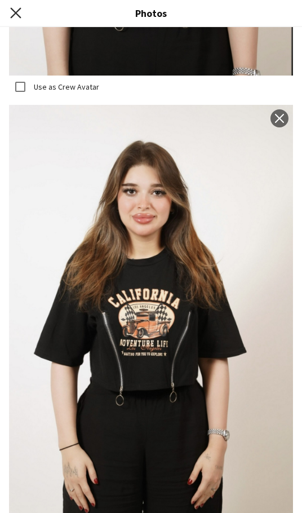
click at [17, 12] on icon at bounding box center [15, 12] width 11 height 11
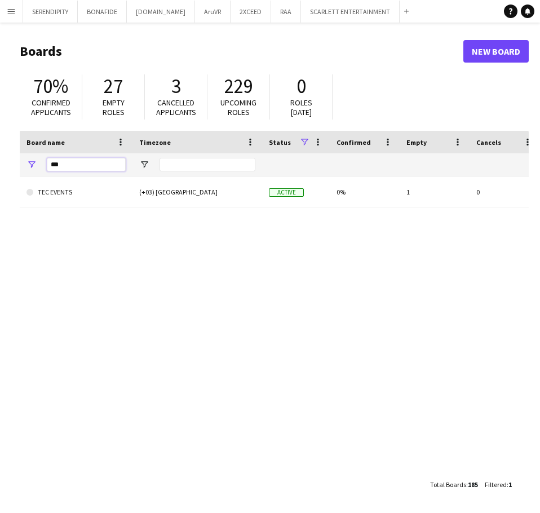
drag, startPoint x: 91, startPoint y: 162, endPoint x: 3, endPoint y: 152, distance: 88.5
click at [3, 152] on main "Boards New Board 70% Confirmed applicants 27 Empty roles 3 Cancelled applicants…" at bounding box center [270, 268] width 540 height 490
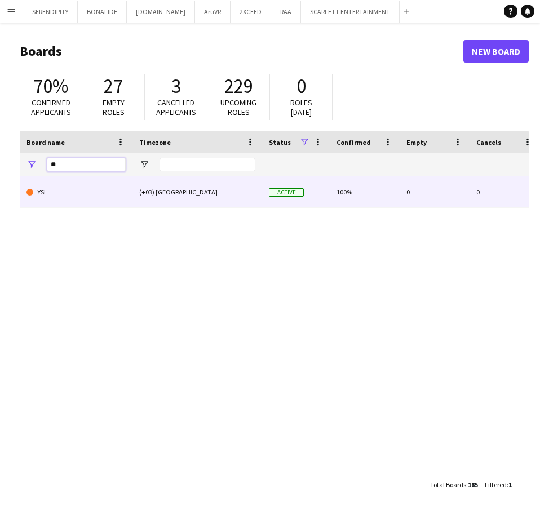
type input "**"
click at [158, 178] on div "(+03) Riyadh" at bounding box center [197, 191] width 130 height 31
click at [147, 191] on div "(+03) Riyadh" at bounding box center [197, 191] width 130 height 31
click at [165, 198] on div "(+03) Riyadh" at bounding box center [197, 191] width 130 height 31
click at [136, 197] on div "(+03) Riyadh" at bounding box center [197, 191] width 130 height 31
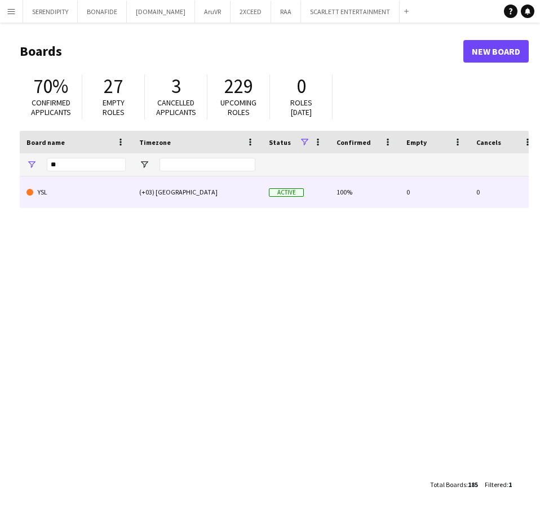
click at [55, 185] on link "YSL" at bounding box center [75, 192] width 99 height 32
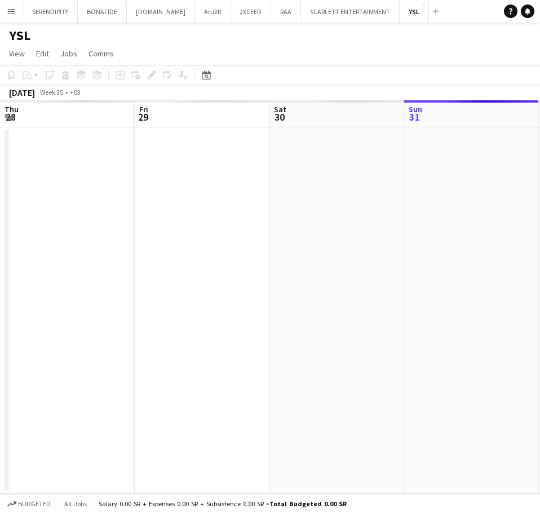
scroll to position [0, 269]
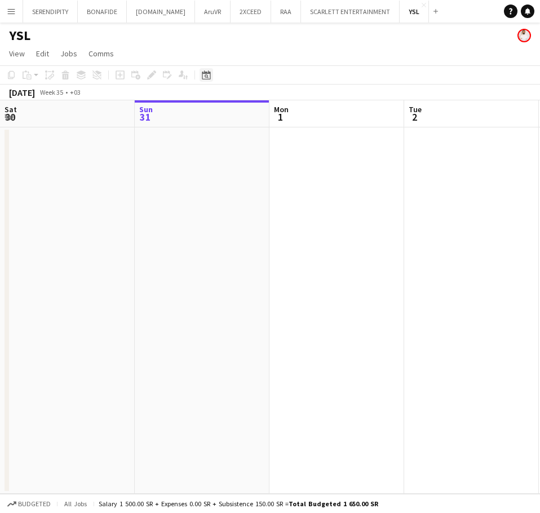
click at [203, 74] on icon "Date picker" at bounding box center [206, 74] width 9 height 9
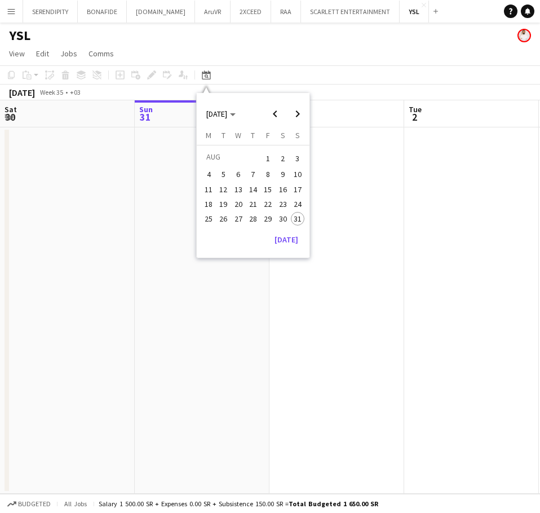
click at [297, 54] on app-page-menu "View Day view expanded Day view collapsed Month view Date picker Jump to today …" at bounding box center [270, 54] width 540 height 21
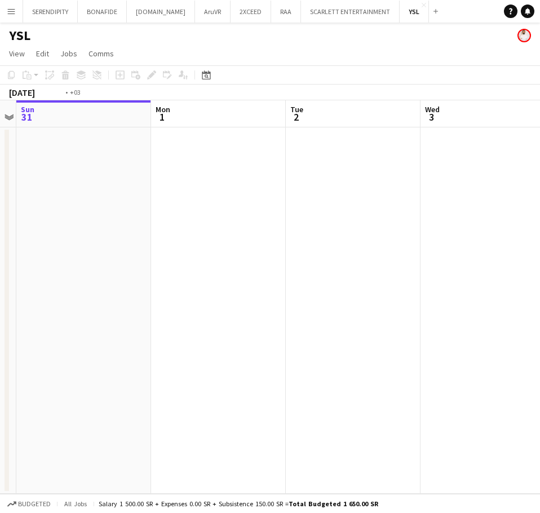
drag, startPoint x: 407, startPoint y: 207, endPoint x: 99, endPoint y: 240, distance: 310.0
click at [43, 221] on app-calendar-viewport "Thu 28 Fri 29 Sat 30 Sun 31 Mon 1 Tue 2 Wed 3 Thu 4 Fri 5" at bounding box center [270, 296] width 540 height 393
drag, startPoint x: 417, startPoint y: 262, endPoint x: 244, endPoint y: 286, distance: 174.7
click at [237, 286] on app-calendar-viewport "Sun 31 Mon 1 Tue 2 Wed 3 Thu 4 Fri 5 Sat 6 Sun 7 Mon 8" at bounding box center [270, 296] width 540 height 393
drag, startPoint x: 344, startPoint y: 297, endPoint x: 208, endPoint y: 299, distance: 135.9
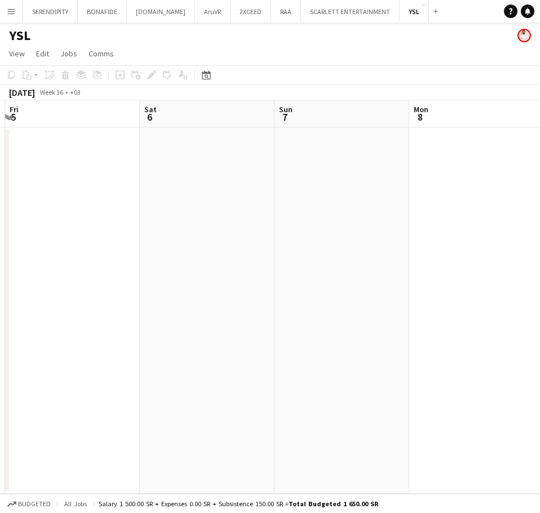
click at [187, 301] on app-calendar-viewport "Tue 2 Wed 3 Thu 4 Fri 5 Sat 6 Sun 7 Mon 8 Tue 9 Wed 10" at bounding box center [270, 296] width 540 height 393
drag, startPoint x: 418, startPoint y: 294, endPoint x: 99, endPoint y: 298, distance: 319.6
click at [99, 298] on app-calendar-viewport "Tue 2 Wed 3 Thu 4 Fri 5 Sat 6 Sun 7 Mon 8 Tue 9 Wed 10" at bounding box center [270, 296] width 540 height 393
drag, startPoint x: 419, startPoint y: 303, endPoint x: 214, endPoint y: 309, distance: 205.3
click at [214, 309] on app-calendar-viewport "Fri 5 Sat 6 Sun 7 Mon 8 Tue 9 Wed 10 Thu 11 Fri 12 Sat 13" at bounding box center [270, 296] width 540 height 393
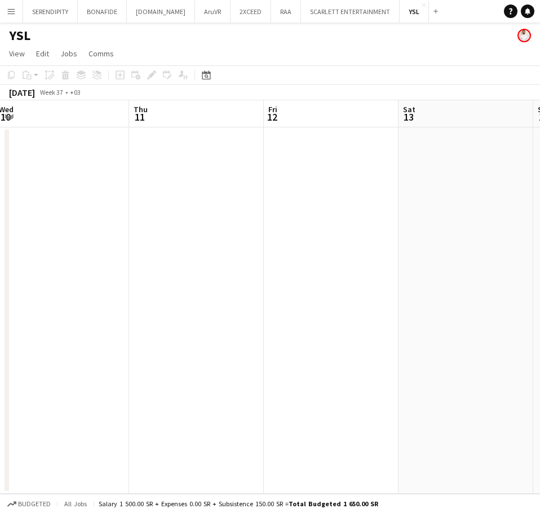
drag, startPoint x: 382, startPoint y: 319, endPoint x: 313, endPoint y: 316, distance: 68.9
click at [304, 319] on app-calendar-viewport "Sun 7 Mon 8 Tue 9 Wed 10 Thu 11 Fri 12 Sat 13 Sun 14 Mon 15" at bounding box center [270, 296] width 540 height 393
click at [261, 315] on app-calendar-viewport "Sun 7 Mon 8 Tue 9 Wed 10 Thu 11 Fri 12 Sat 13 Sun 14 Mon 15" at bounding box center [270, 296] width 540 height 393
drag, startPoint x: 373, startPoint y: 316, endPoint x: 330, endPoint y: 309, distance: 42.7
click at [311, 318] on app-calendar-viewport "Tue 9 Wed 10 Thu 11 Fri 12 Sat 13 Sun 14 Mon 15 Tue 16 Wed 17" at bounding box center [270, 296] width 540 height 393
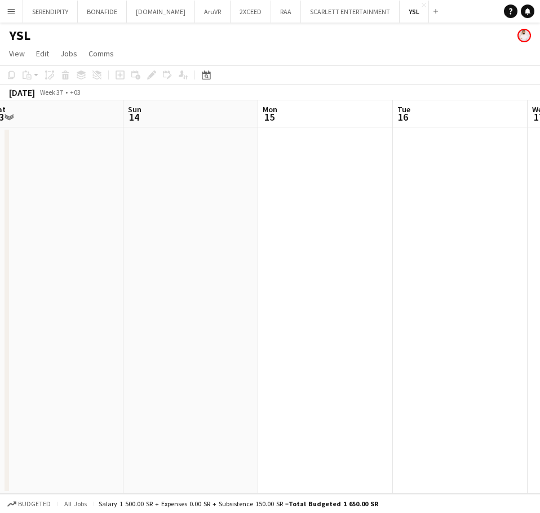
click at [145, 305] on app-calendar-viewport "Wed 10 Thu 11 Fri 12 Sat 13 Sun 14 Mon 15 Tue 16 Wed 17 Thu 18" at bounding box center [270, 296] width 540 height 393
drag, startPoint x: 351, startPoint y: 312, endPoint x: 253, endPoint y: 312, distance: 98.1
click at [255, 316] on app-calendar-viewport "Fri 12 Sat 13 Sun 14 Mon 15 Tue 16 Wed 17 Thu 18 Fri 19 Sat 20" at bounding box center [270, 296] width 540 height 393
click at [166, 313] on app-calendar-viewport "Mon 15 Tue 16 Wed 17 Thu 18 Fri 19 Sat 20 Sun 21 Mon 22 Tue 23" at bounding box center [270, 296] width 540 height 393
drag, startPoint x: 302, startPoint y: 300, endPoint x: 255, endPoint y: 292, distance: 48.1
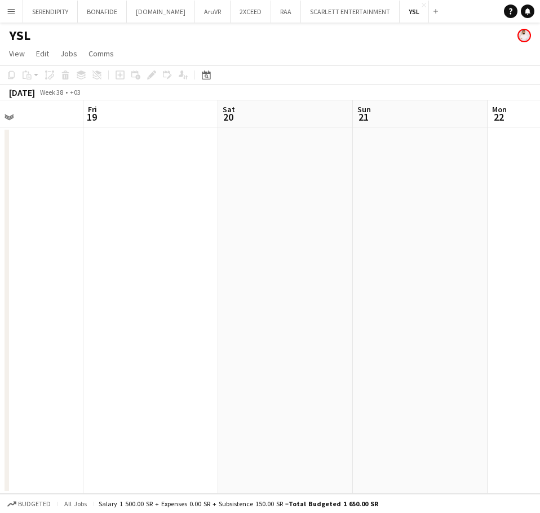
click at [204, 299] on app-calendar-viewport "Mon 15 Tue 16 Wed 17 Thu 18 Fri 19 Sat 20 Sun 21 Mon 22 Tue 23" at bounding box center [270, 296] width 540 height 393
drag, startPoint x: 417, startPoint y: 285, endPoint x: 198, endPoint y: 295, distance: 219.0
click at [198, 295] on app-calendar-viewport "Thu 18 Fri 19 Sat 20 Sun 21 Mon 22 Tue 23 Wed 24 Thu 25 Fri 26" at bounding box center [270, 296] width 540 height 393
click at [129, 294] on app-calendar-viewport "Thu 18 Fri 19 Sat 20 Sun 21 Mon 22 Tue 23 Wed 24 Thu 25 Fri 26" at bounding box center [270, 296] width 540 height 393
drag, startPoint x: 209, startPoint y: 296, endPoint x: 160, endPoint y: 296, distance: 48.5
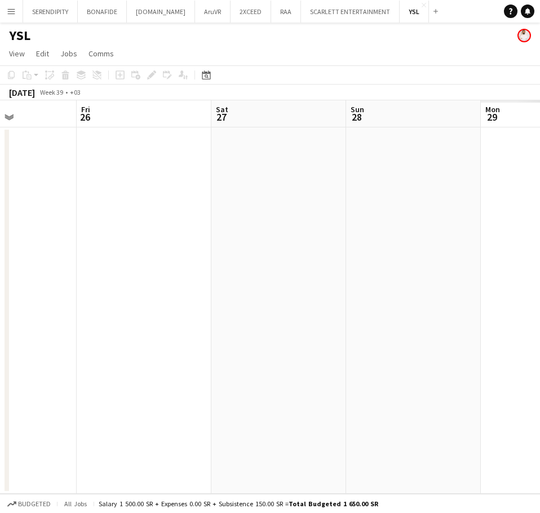
click at [160, 296] on app-calendar-viewport "Mon 22 Tue 23 Wed 24 Thu 25 Fri 26 Sat 27 Sun 28 Mon 29 Tue 30" at bounding box center [270, 296] width 540 height 393
click at [176, 290] on app-calendar-viewport "Mon 22 Tue 23 Wed 24 Thu 25 Fri 26 Sat 27 Sun 28 Mon 29 Tue 30" at bounding box center [270, 296] width 540 height 393
drag, startPoint x: 219, startPoint y: 299, endPoint x: 318, endPoint y: 285, distance: 100.8
click at [195, 297] on app-calendar-viewport "Wed 24 Thu 25 Fri 26 Sat 27 Sun 28 Mon 29 Tue 30 Wed 1 Thu 2" at bounding box center [270, 296] width 540 height 393
click at [125, 299] on app-calendar-viewport "Wed 24 Thu 25 Fri 26 Sat 27 Sun 28 Mon 29 Tue 30 Wed 1 Thu 2 1/1 1 Job 17:00-22…" at bounding box center [270, 296] width 540 height 393
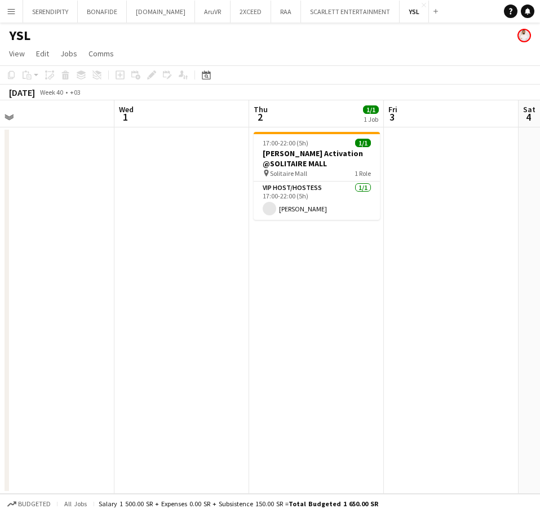
scroll to position [0, 425]
drag, startPoint x: 328, startPoint y: 294, endPoint x: 153, endPoint y: 299, distance: 175.4
click at [153, 299] on app-calendar-viewport "Sat 27 Sun 28 Mon 29 Tue 30 Wed 1 Thu 2 1/1 1 Job Fri 3 Sat 4 Sun 5 17:00-22:00…" at bounding box center [270, 296] width 540 height 393
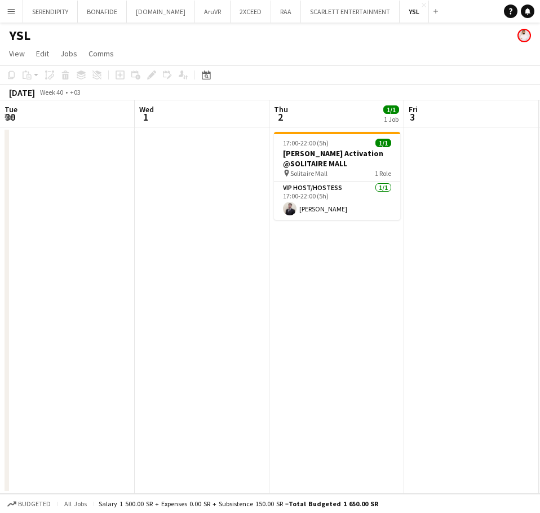
drag, startPoint x: 262, startPoint y: 272, endPoint x: 308, endPoint y: 268, distance: 46.4
click at [320, 267] on app-calendar-viewport "Sun 28 Mon 29 Tue 30 Wed 1 Thu 2 1/1 1 Job Fri 3 Sat 4 Sun 5 Mon 6 17:00-22:00 …" at bounding box center [270, 296] width 540 height 393
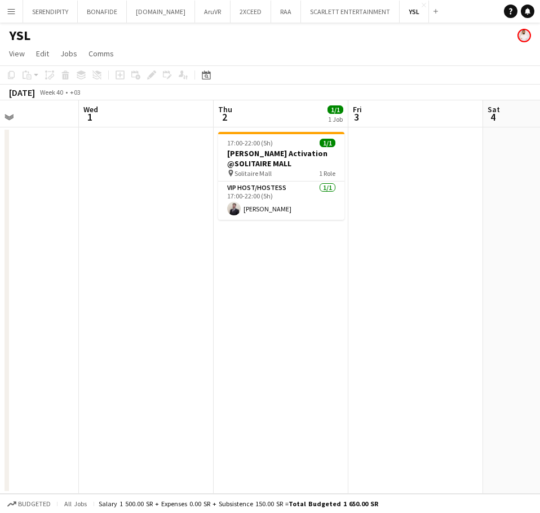
drag, startPoint x: 226, startPoint y: 282, endPoint x: 304, endPoint y: 283, distance: 77.8
click at [304, 283] on app-calendar-viewport "Sun 28 Mon 29 Tue 30 Wed 1 Thu 2 1/1 1 Job Fri 3 Sat 4 Sun 5 Mon 6 17:00-22:00 …" at bounding box center [270, 296] width 540 height 393
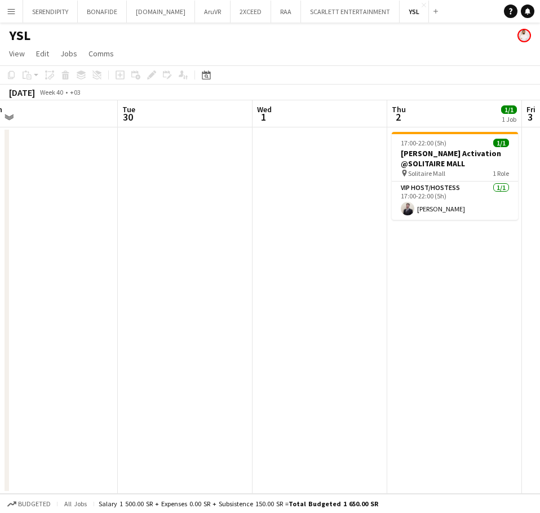
drag, startPoint x: 304, startPoint y: 283, endPoint x: 343, endPoint y: 280, distance: 39.0
click at [343, 280] on app-calendar-viewport "Sat 27 Sun 28 Mon 29 Tue 30 Wed 1 Thu 2 1/1 1 Job Fri 3 Sat 4 Sun 5 17:00-22:00…" at bounding box center [270, 296] width 540 height 393
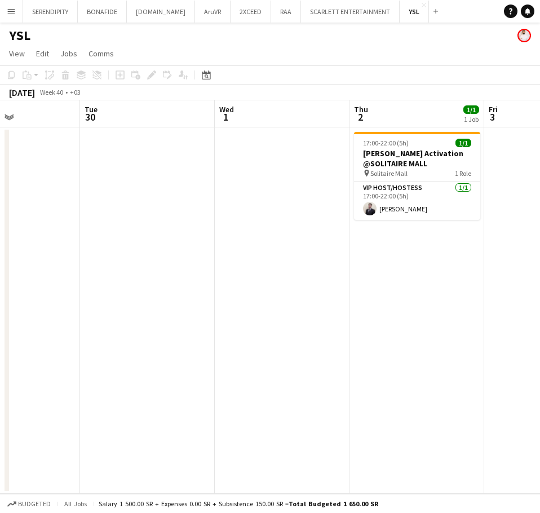
scroll to position [0, 332]
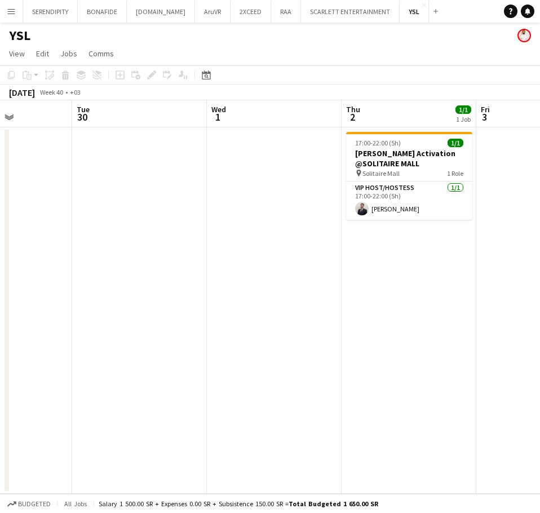
drag, startPoint x: 343, startPoint y: 280, endPoint x: 297, endPoint y: 281, distance: 45.7
click at [297, 281] on app-calendar-viewport "Sat 27 Sun 28 Mon 29 Tue 30 Wed 1 Thu 2 1/1 1 Job Fri 3 Sat 4 Sun 5 17:00-22:00…" at bounding box center [270, 296] width 540 height 393
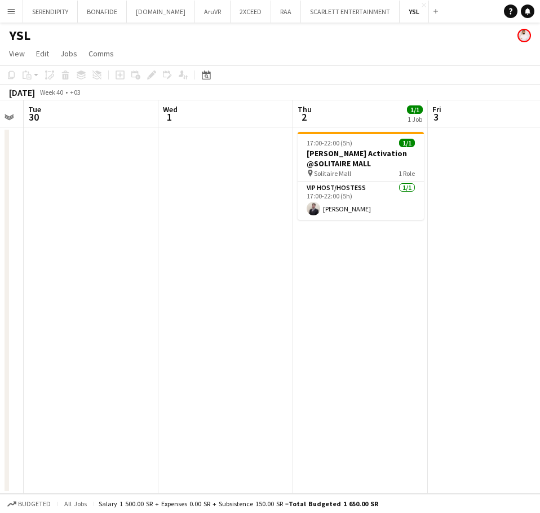
scroll to position [0, 385]
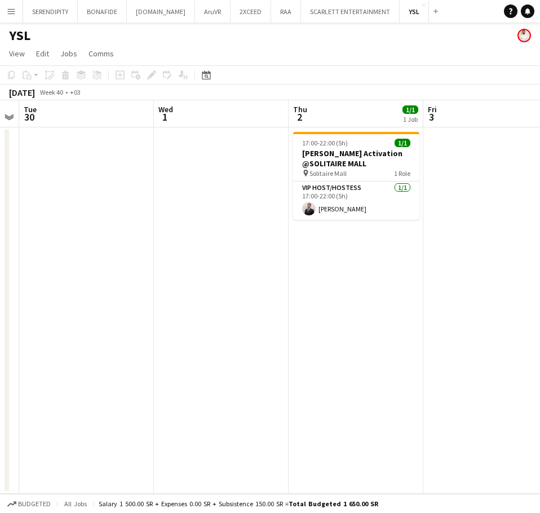
drag, startPoint x: 340, startPoint y: 289, endPoint x: 287, endPoint y: 290, distance: 53.0
click at [287, 290] on app-calendar-viewport "Sat 27 Sun 28 Mon 29 Tue 30 Wed 1 Thu 2 1/1 1 Job Fri 3 Sat 4 Sun 5 17:00-22:00…" at bounding box center [270, 296] width 540 height 393
click at [271, 9] on button "RAA Close" at bounding box center [286, 12] width 30 height 22
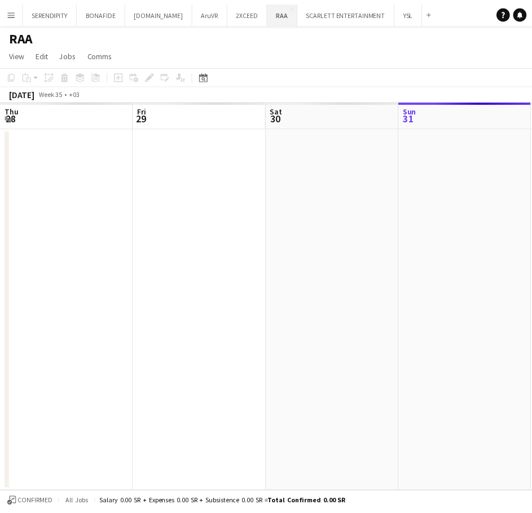
scroll to position [0, 269]
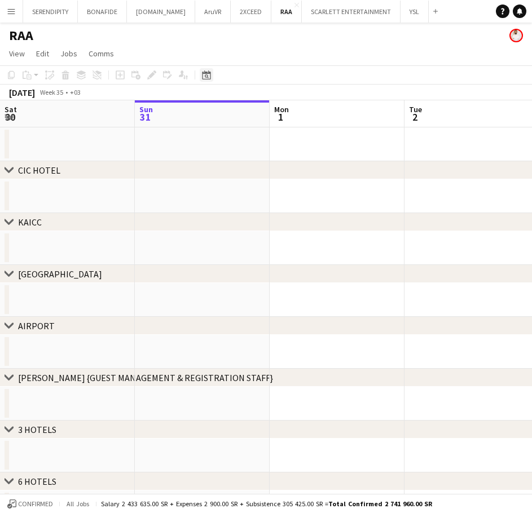
click at [205, 75] on icon at bounding box center [207, 76] width 4 height 4
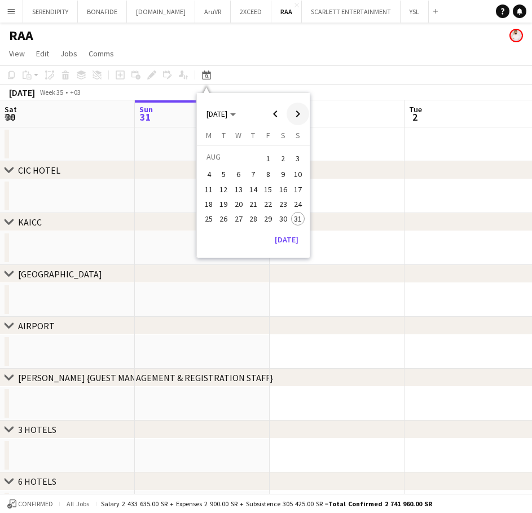
click at [300, 112] on span "Next month" at bounding box center [297, 114] width 23 height 23
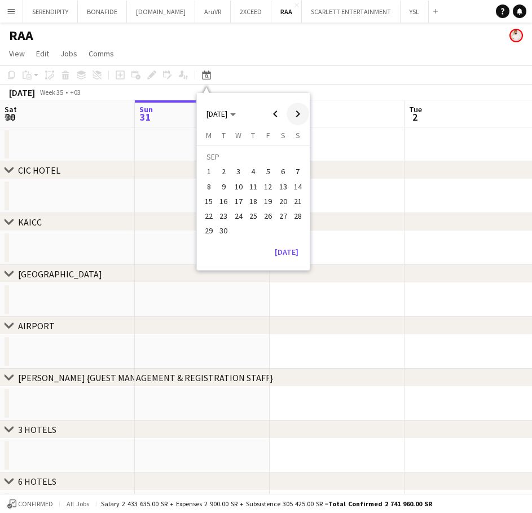
click at [300, 112] on span "Next month" at bounding box center [297, 114] width 23 height 23
click at [208, 227] on span "27" at bounding box center [209, 231] width 14 height 14
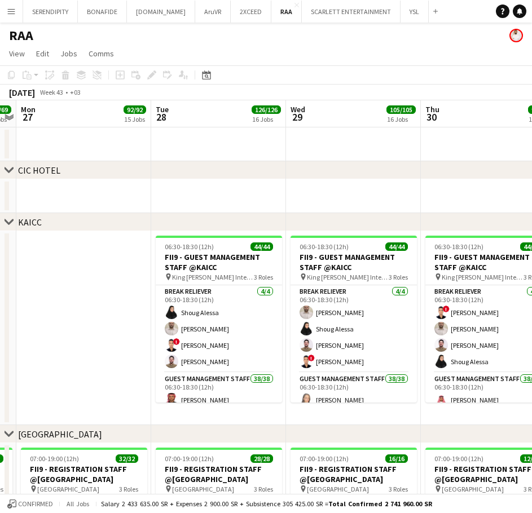
drag, startPoint x: 255, startPoint y: 195, endPoint x: 152, endPoint y: 190, distance: 103.3
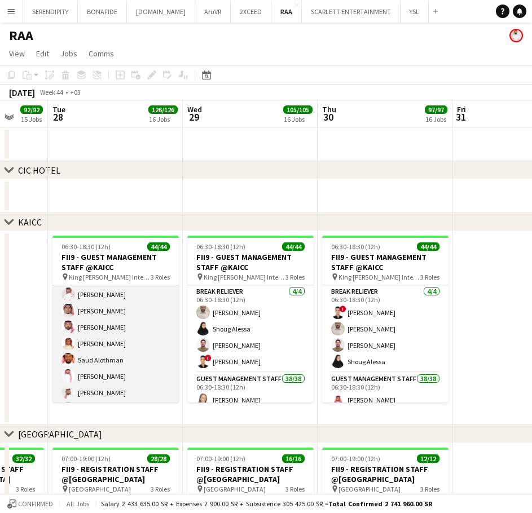
scroll to position [151, 0]
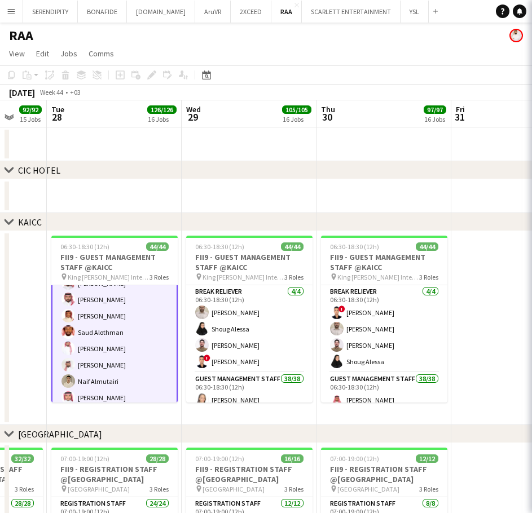
scroll to position [152, 0]
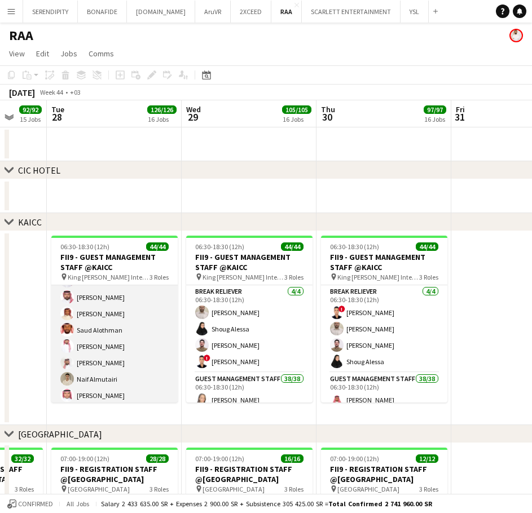
scroll to position [0, 359]
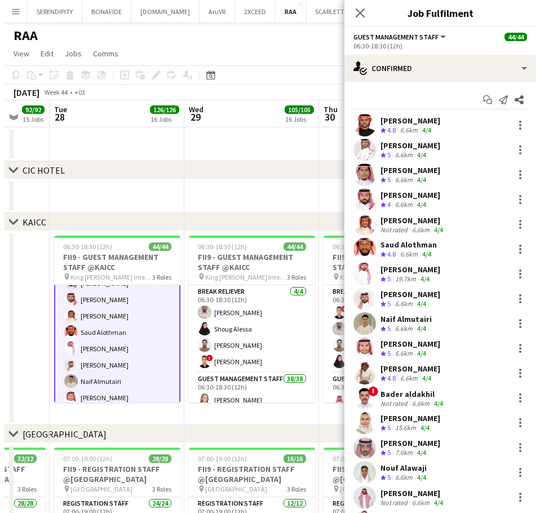
scroll to position [152, 0]
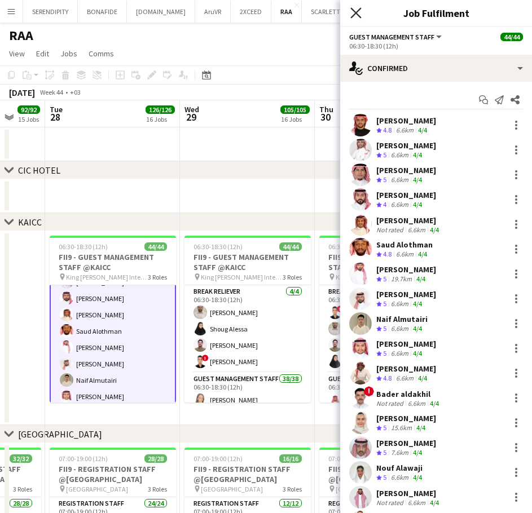
click at [355, 11] on icon at bounding box center [355, 12] width 11 height 11
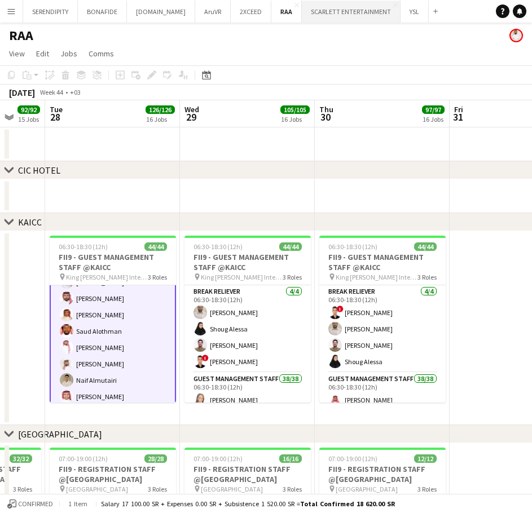
click at [312, 11] on button "SCARLETT ENTERTAINMENT Close" at bounding box center [351, 12] width 99 height 22
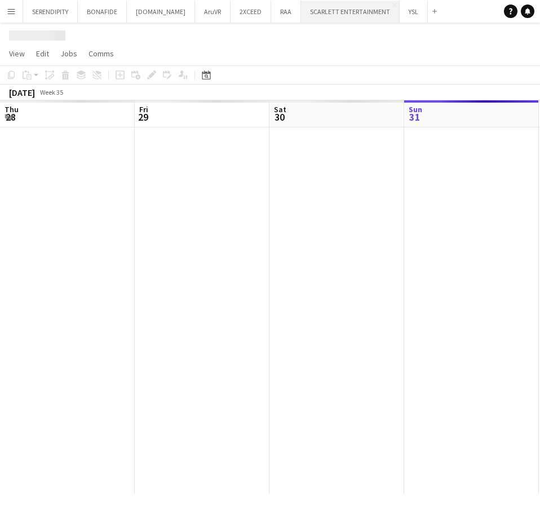
scroll to position [0, 269]
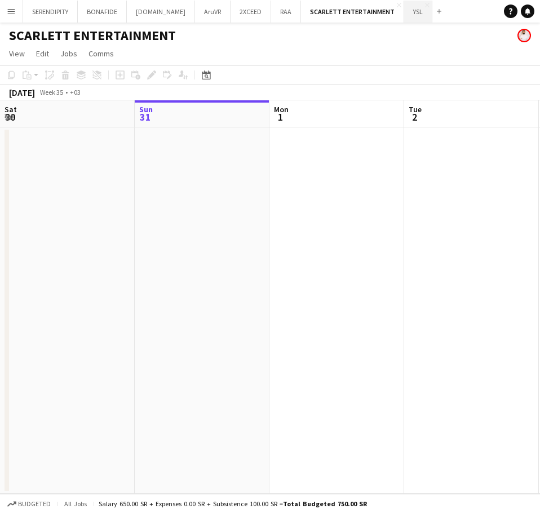
click at [404, 9] on button "YSL Close" at bounding box center [418, 12] width 28 height 22
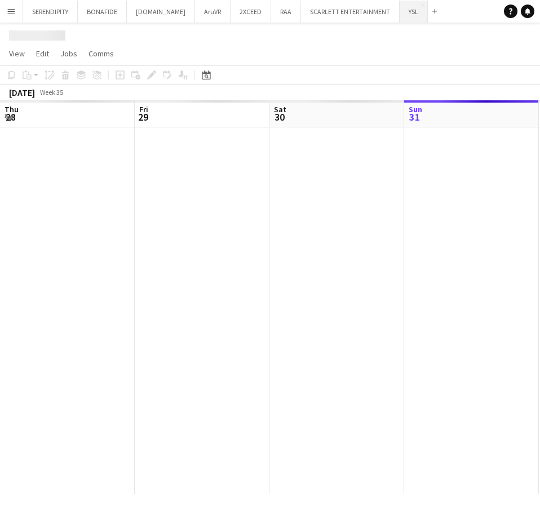
scroll to position [0, 269]
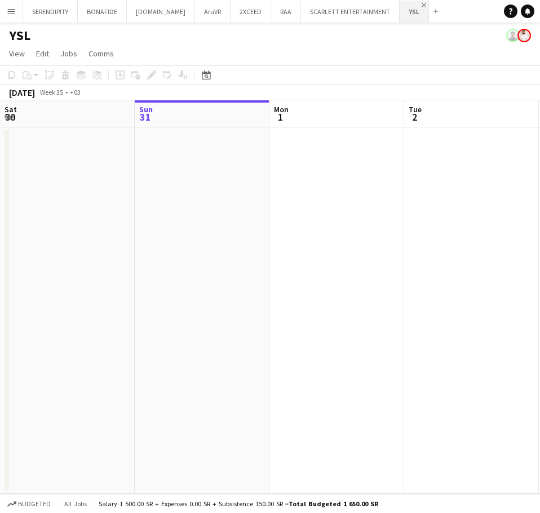
click at [422, 4] on app-icon "Close" at bounding box center [424, 5] width 5 height 5
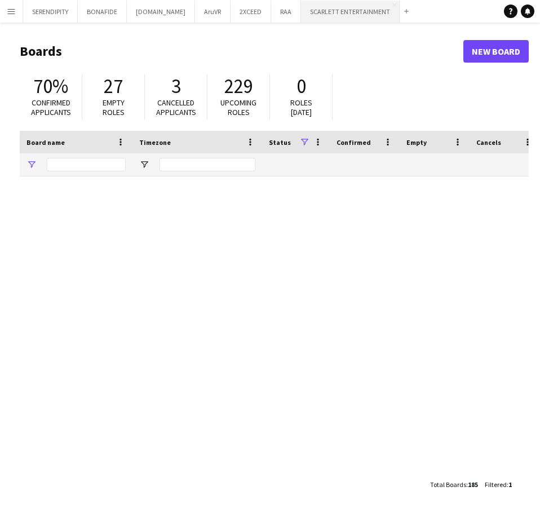
type input "**"
click at [332, 16] on button "SCARLETT ENTERTAINMENT Close" at bounding box center [350, 12] width 99 height 22
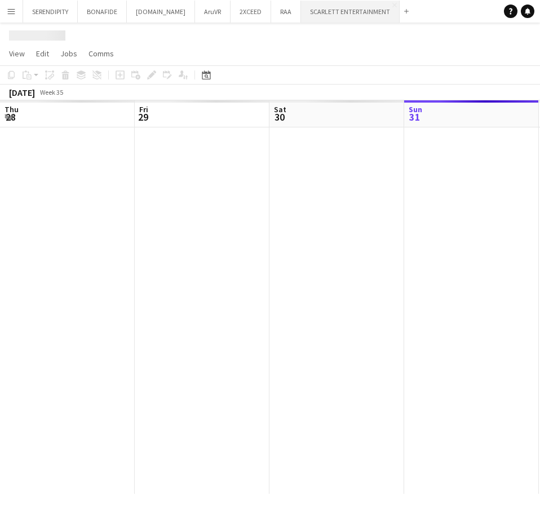
scroll to position [0, 269]
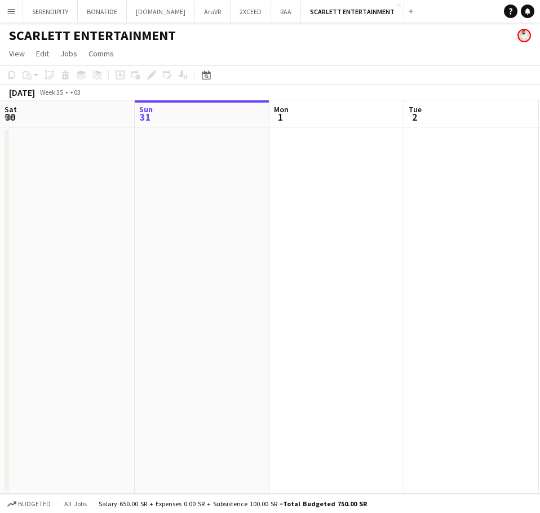
click at [14, 12] on app-icon "Menu" at bounding box center [11, 11] width 9 height 9
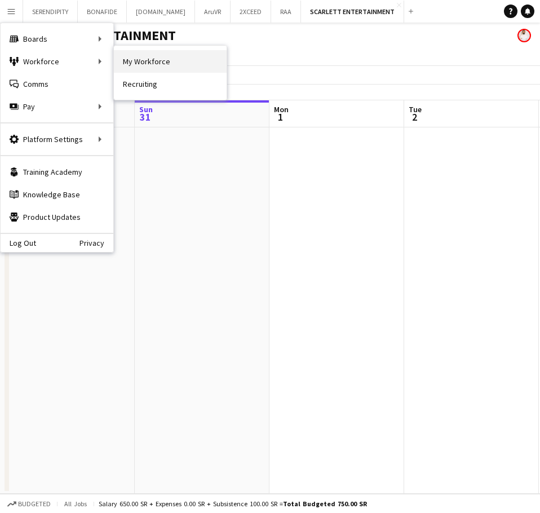
click at [155, 59] on link "My Workforce" at bounding box center [170, 61] width 113 height 23
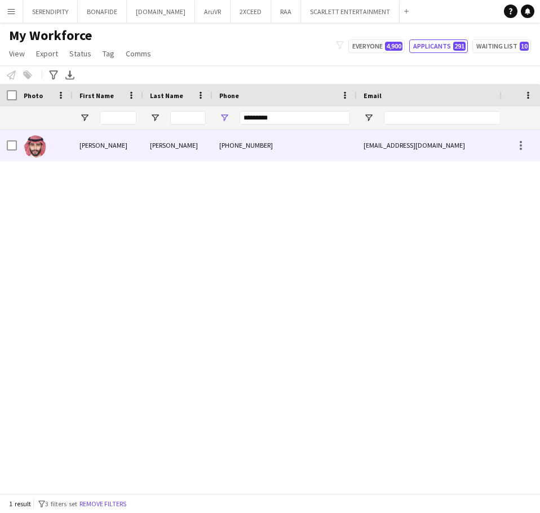
click at [189, 144] on div "[PERSON_NAME]" at bounding box center [177, 145] width 69 height 31
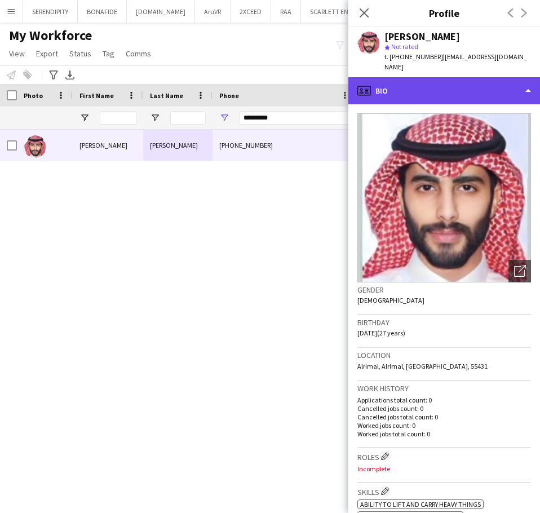
click at [465, 82] on div "profile Bio" at bounding box center [444, 90] width 192 height 27
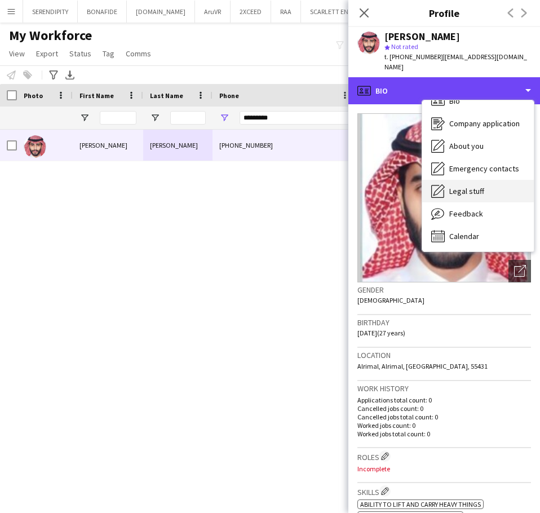
scroll to position [16, 0]
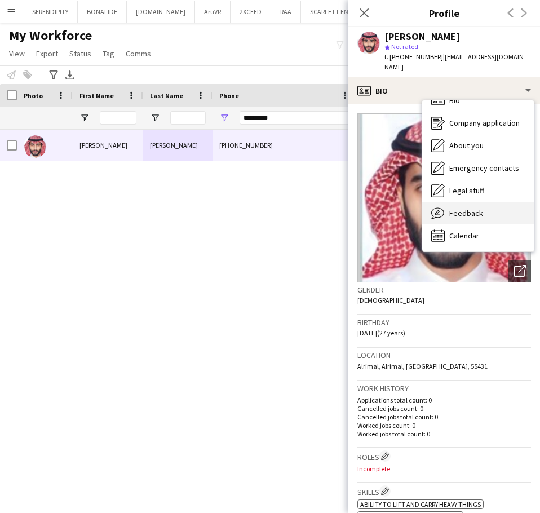
click at [469, 202] on div "Feedback Feedback" at bounding box center [478, 213] width 112 height 23
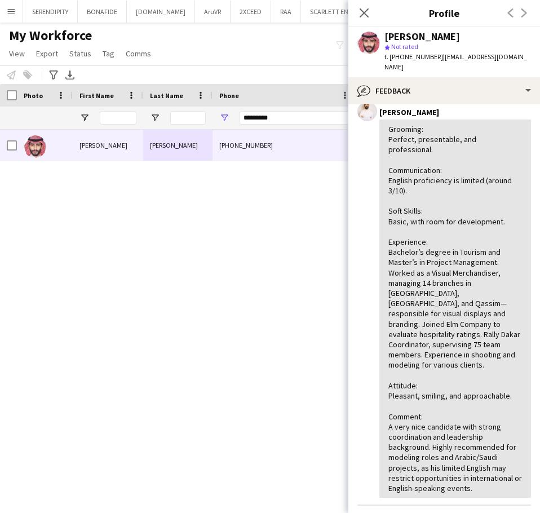
scroll to position [56, 0]
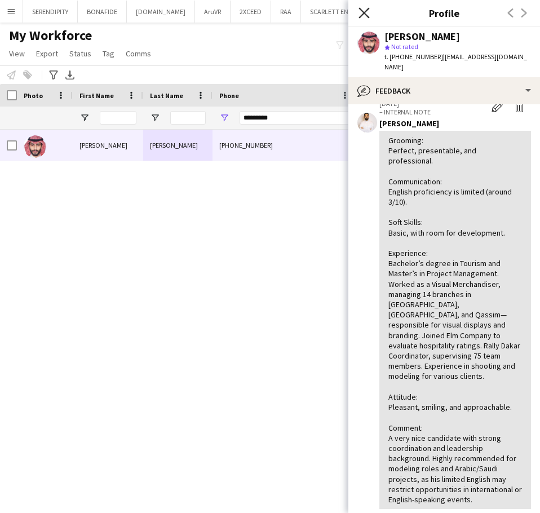
click at [366, 8] on icon "Close pop-in" at bounding box center [364, 12] width 11 height 11
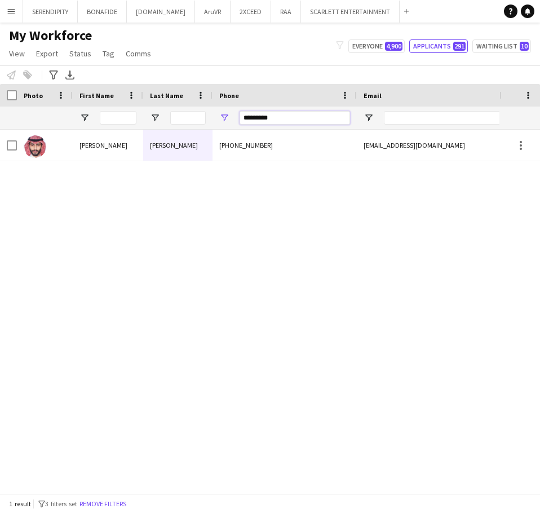
drag, startPoint x: 290, startPoint y: 112, endPoint x: 228, endPoint y: 116, distance: 62.7
click at [228, 116] on div "*********" at bounding box center [285, 118] width 144 height 23
paste input "Phone Filter Input"
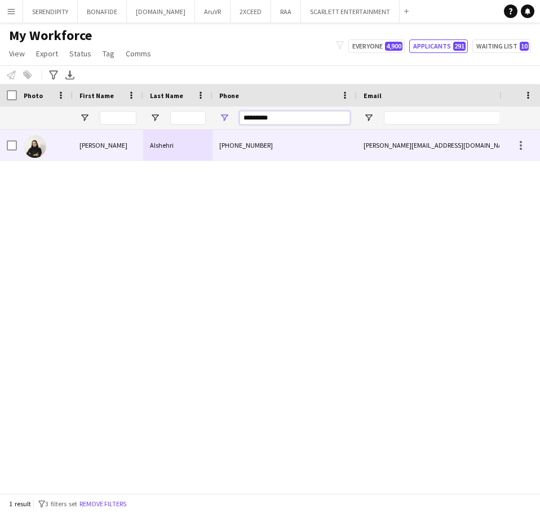
type input "*********"
click at [303, 141] on div "[PHONE_NUMBER]" at bounding box center [285, 145] width 144 height 31
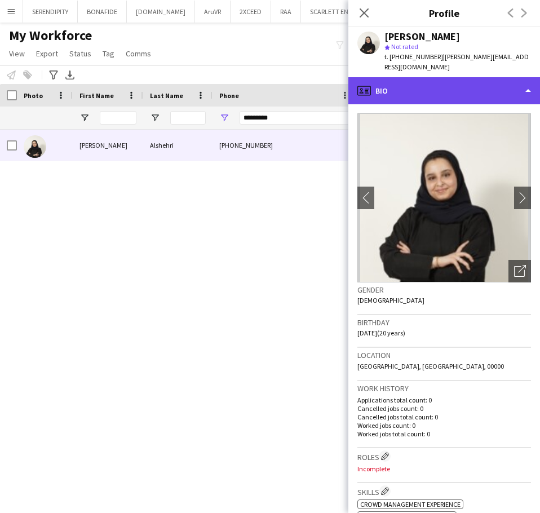
click at [494, 79] on div "profile Bio" at bounding box center [444, 90] width 192 height 27
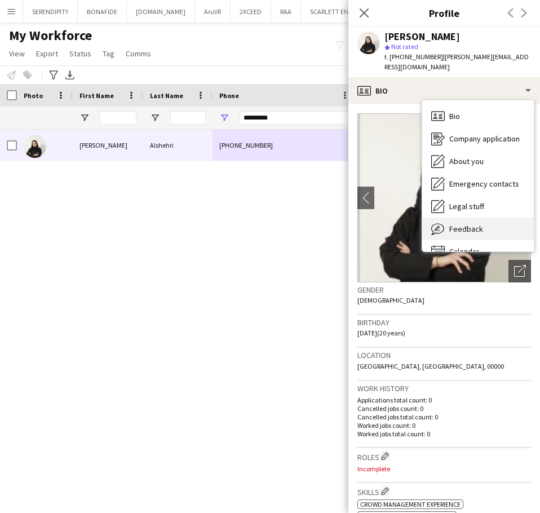
click at [488, 218] on div "Feedback Feedback" at bounding box center [478, 229] width 112 height 23
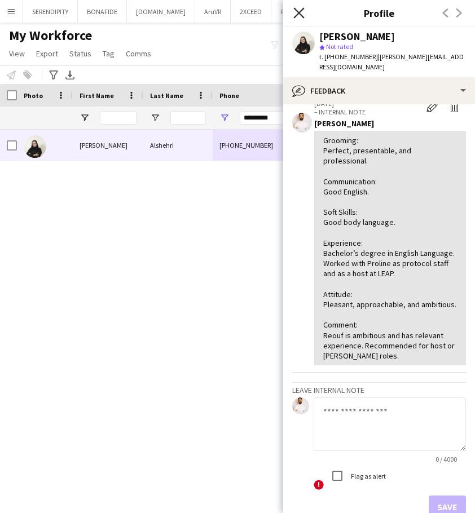
click at [298, 13] on icon at bounding box center [298, 12] width 11 height 11
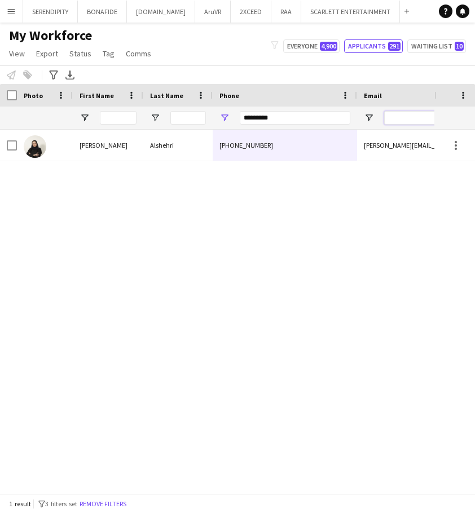
click at [400, 116] on input "Email Filter Input" at bounding box center [480, 118] width 192 height 14
paste input "**********"
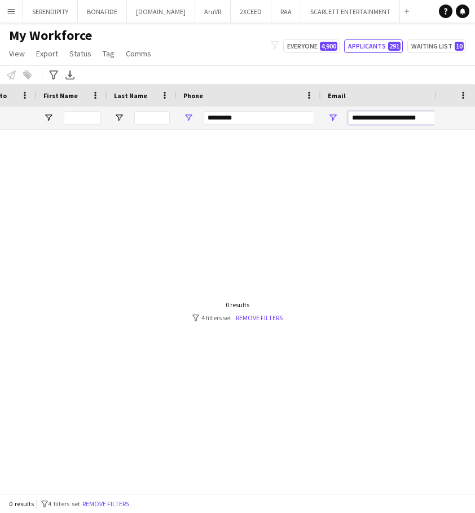
type input "**********"
drag, startPoint x: 251, startPoint y: 118, endPoint x: 33, endPoint y: 116, distance: 218.7
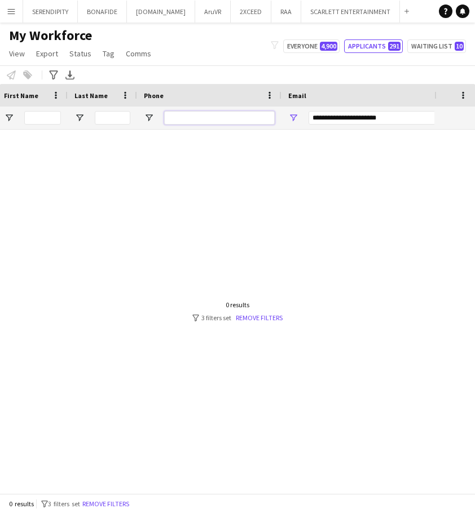
scroll to position [0, 0]
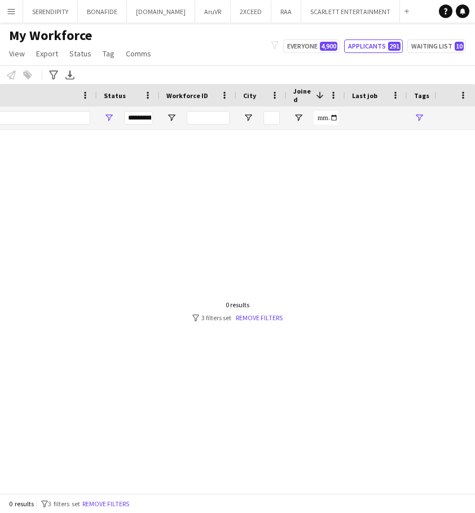
click at [217, 484] on div at bounding box center [217, 307] width 434 height 355
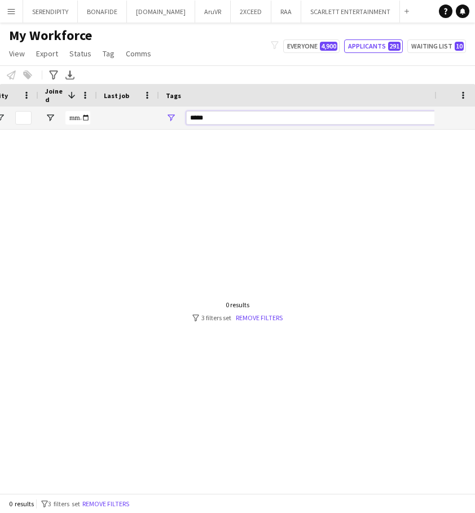
drag, startPoint x: 187, startPoint y: 114, endPoint x: 157, endPoint y: 107, distance: 31.3
click at [157, 107] on div "**********" at bounding box center [38, 118] width 1543 height 23
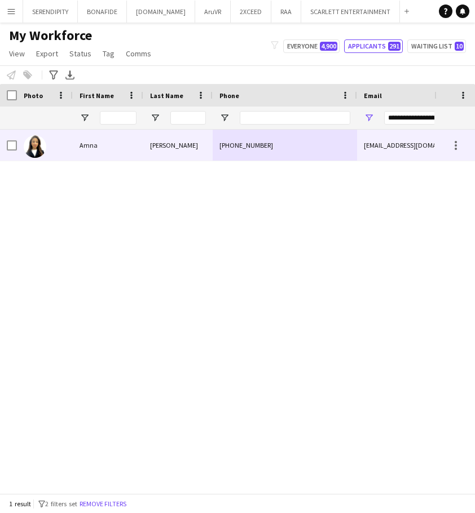
click at [390, 146] on div "[EMAIL_ADDRESS][DOMAIN_NAME]" at bounding box center [469, 145] width 225 height 31
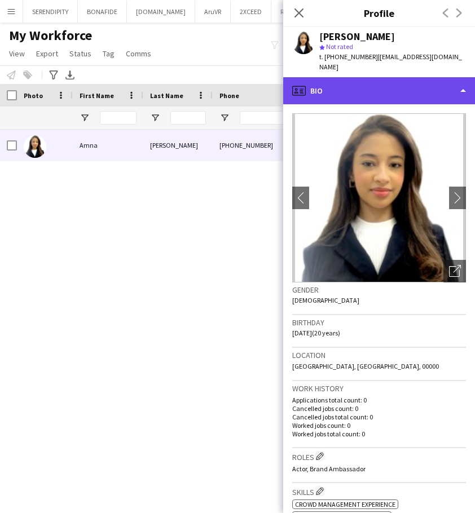
click at [391, 85] on div "profile Bio" at bounding box center [379, 90] width 192 height 27
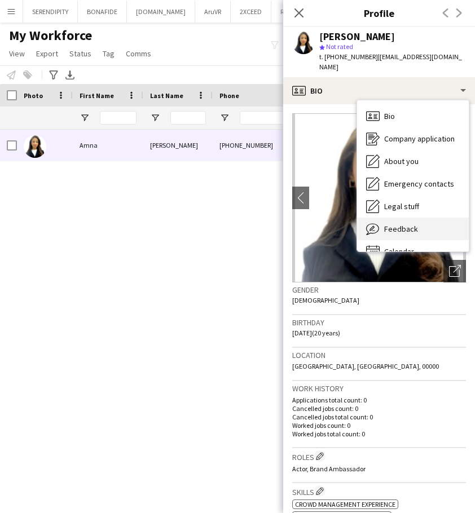
click at [409, 224] on span "Feedback" at bounding box center [401, 229] width 34 height 10
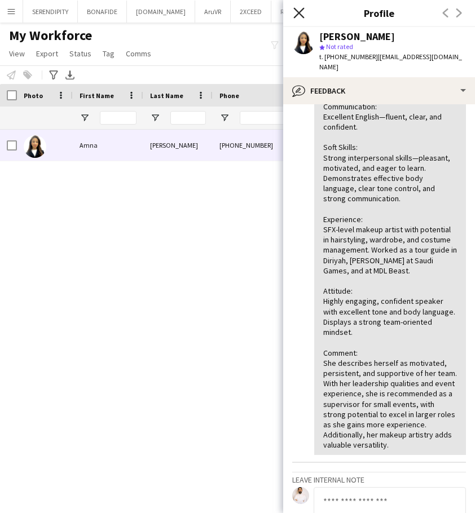
click at [296, 11] on icon "Close pop-in" at bounding box center [298, 12] width 11 height 11
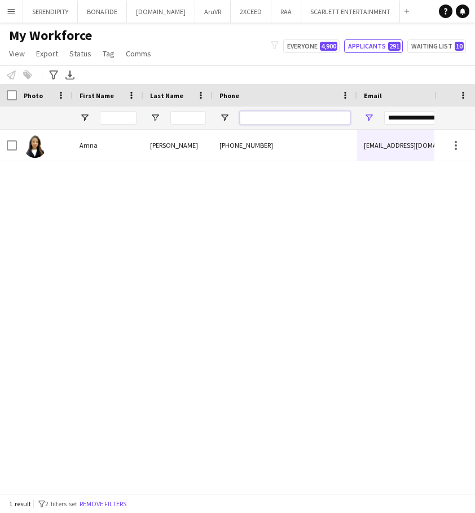
click at [273, 114] on input "Phone Filter Input" at bounding box center [295, 118] width 110 height 14
paste input "*********"
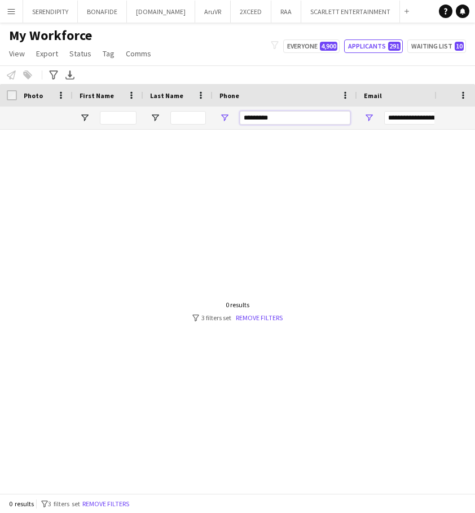
type input "*********"
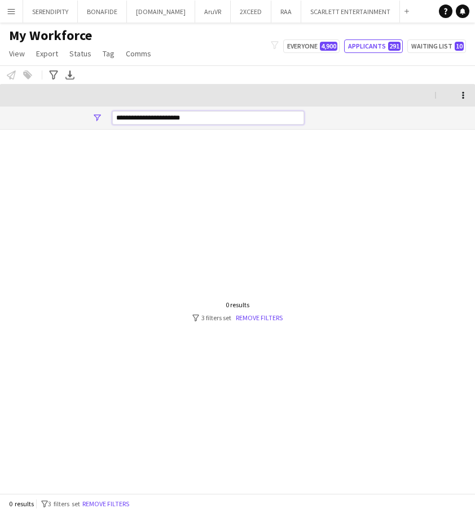
scroll to position [0, 1109]
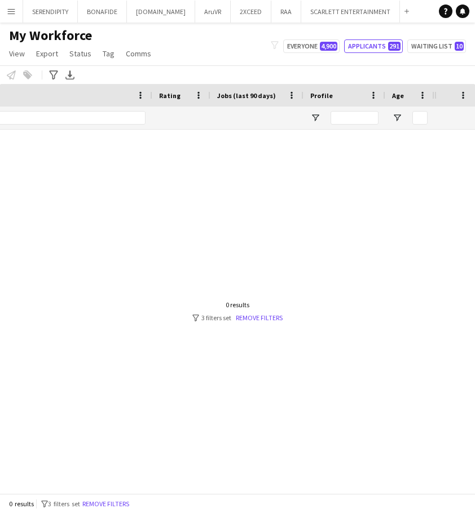
drag, startPoint x: 392, startPoint y: 121, endPoint x: 476, endPoint y: 115, distance: 84.2
click at [475, 115] on html "Menu Boards Boards Boards All jobs Status Workforce Workforce My Workforce Recr…" at bounding box center [237, 256] width 475 height 513
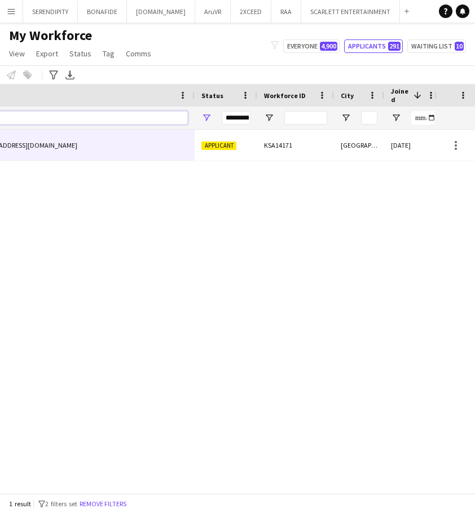
scroll to position [0, 0]
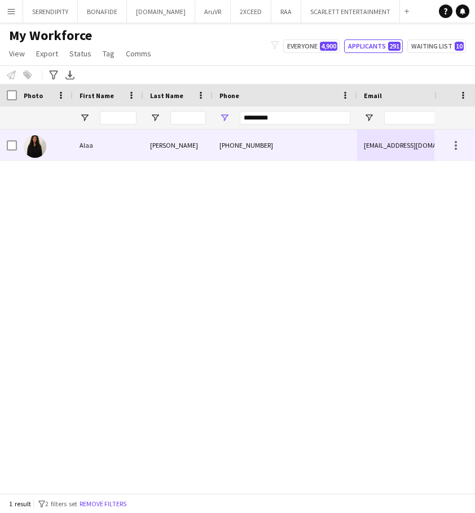
click at [248, 150] on div "[PHONE_NUMBER]" at bounding box center [285, 145] width 144 height 31
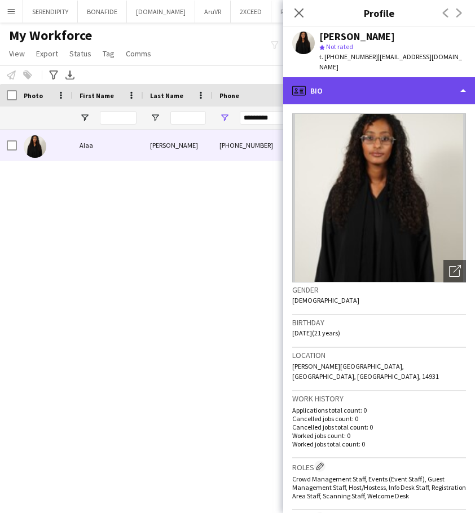
click at [423, 88] on div "profile Bio" at bounding box center [379, 90] width 192 height 27
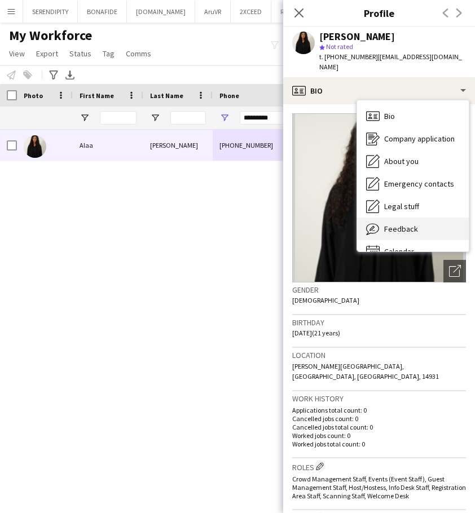
click at [425, 218] on div "Feedback Feedback" at bounding box center [413, 229] width 112 height 23
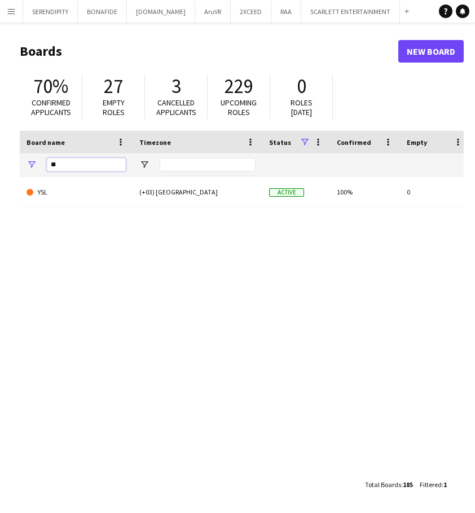
click at [78, 164] on input "**" at bounding box center [86, 165] width 79 height 14
type input "*"
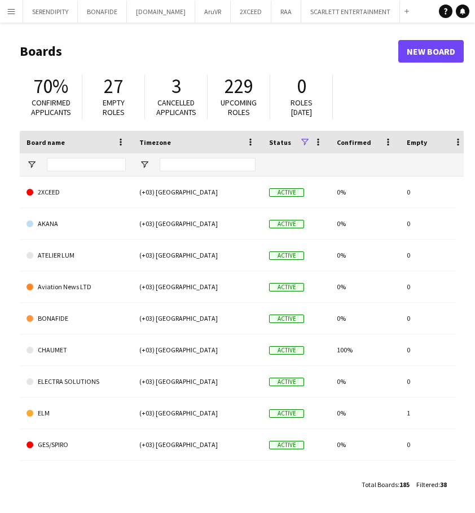
click at [9, 12] on app-icon "Menu" at bounding box center [11, 11] width 9 height 9
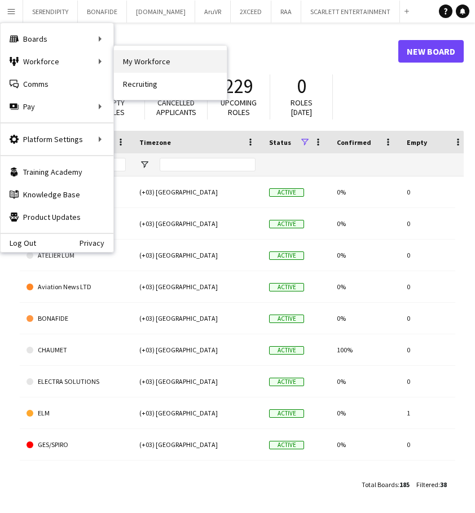
click at [159, 63] on link "My Workforce" at bounding box center [170, 61] width 113 height 23
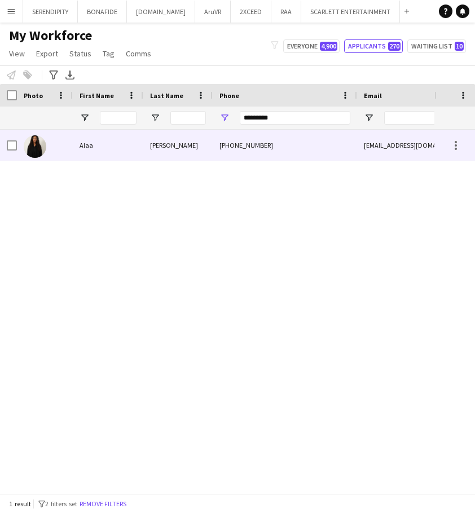
click at [303, 136] on div "[PHONE_NUMBER]" at bounding box center [285, 145] width 144 height 31
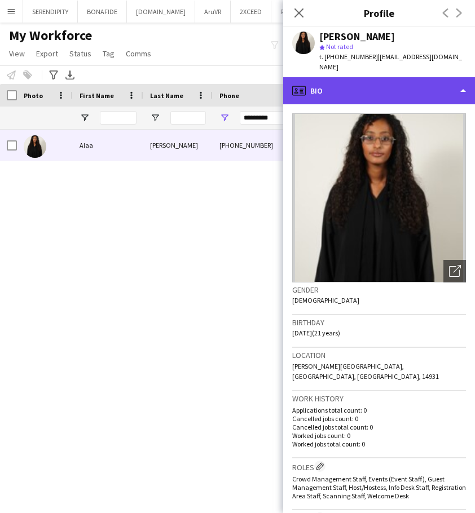
click at [407, 90] on div "profile Bio" at bounding box center [379, 90] width 192 height 27
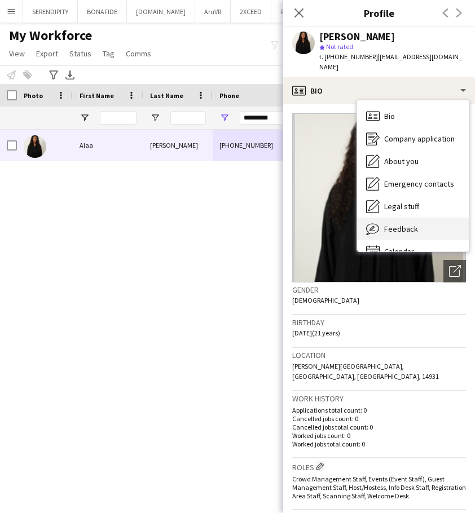
click at [419, 218] on div "Feedback Feedback" at bounding box center [413, 229] width 112 height 23
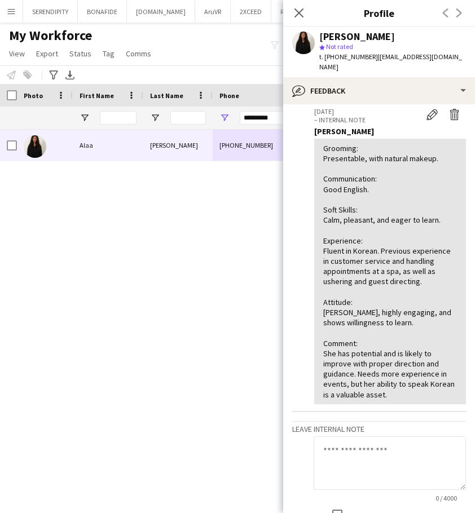
scroll to position [56, 0]
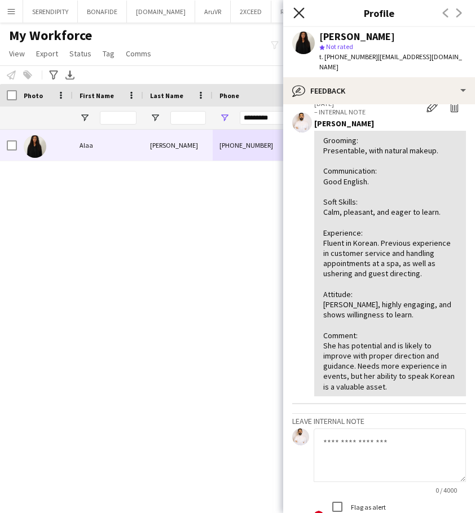
click at [300, 13] on icon "Close pop-in" at bounding box center [298, 12] width 11 height 11
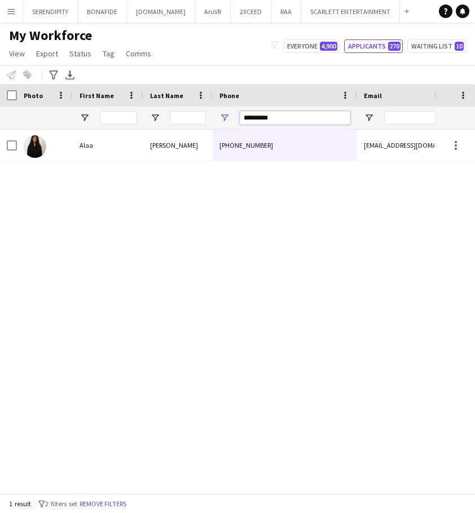
drag, startPoint x: 282, startPoint y: 117, endPoint x: 228, endPoint y: 111, distance: 53.8
click at [228, 111] on div "*********" at bounding box center [285, 118] width 144 height 23
paste input "Phone Filter Input"
type input "*********"
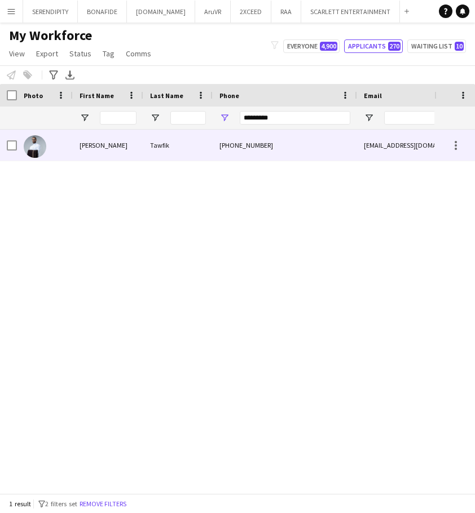
click at [302, 152] on div "[PHONE_NUMBER]" at bounding box center [285, 145] width 144 height 31
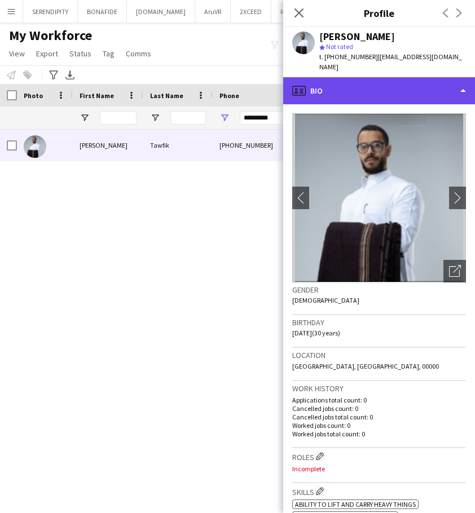
click at [347, 85] on div "profile Bio" at bounding box center [379, 90] width 192 height 27
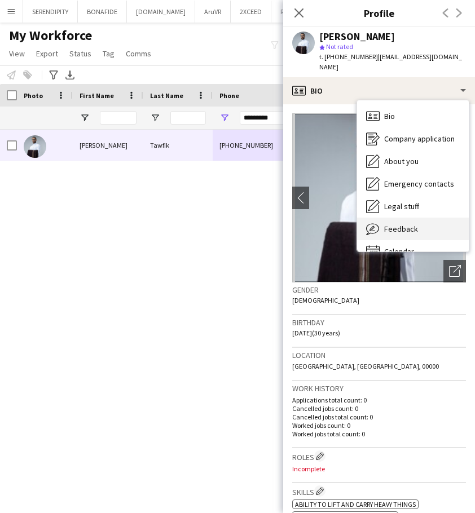
click at [422, 218] on div "Feedback Feedback" at bounding box center [413, 229] width 112 height 23
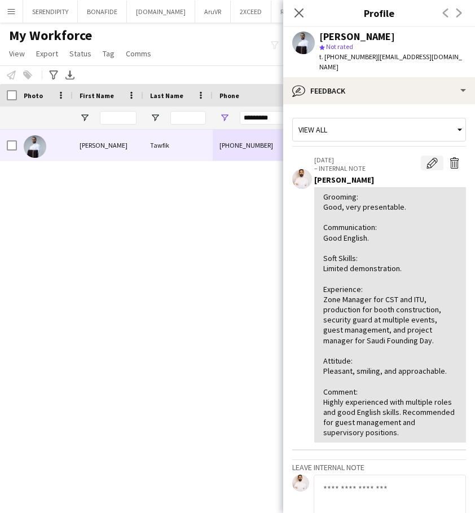
click at [426, 157] on app-icon "Edit internal note" at bounding box center [431, 162] width 11 height 11
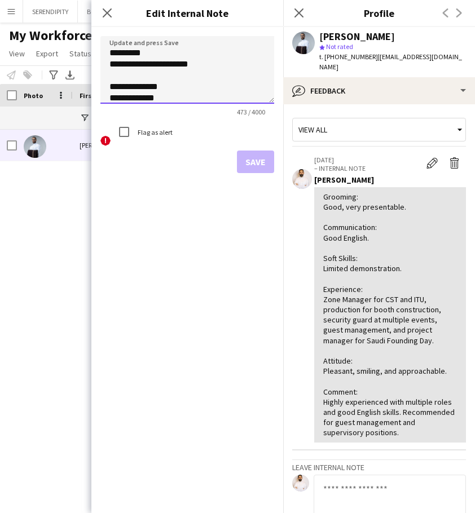
click at [165, 55] on textarea "**********" at bounding box center [187, 70] width 174 height 68
paste textarea "**********"
type textarea "**********"
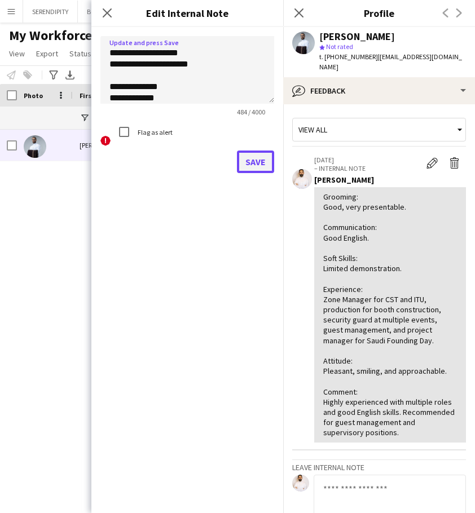
click at [258, 163] on button "Save" at bounding box center [255, 162] width 37 height 23
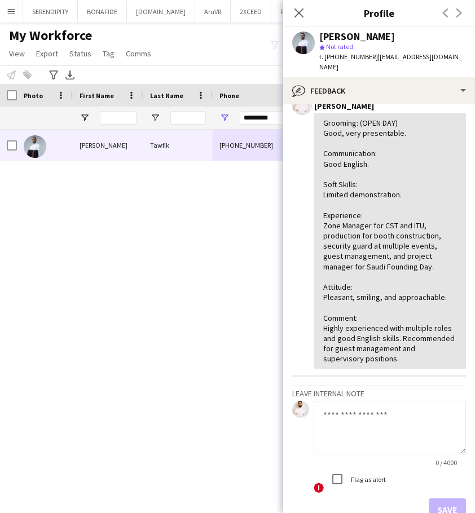
scroll to position [75, 0]
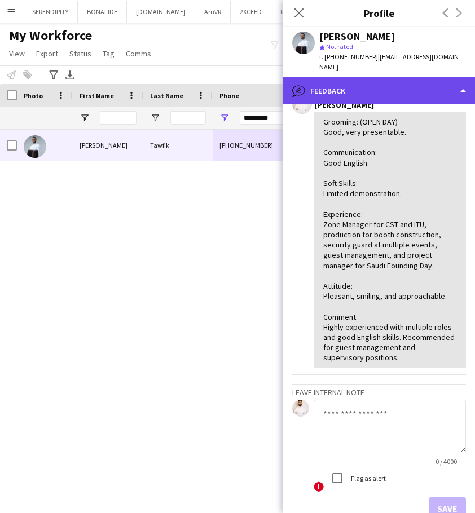
click at [378, 77] on div "bubble-pencil Feedback" at bounding box center [379, 90] width 192 height 27
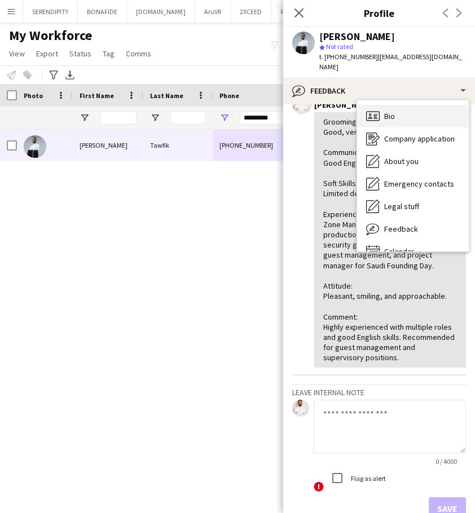
click at [404, 105] on div "Bio Bio" at bounding box center [413, 116] width 112 height 23
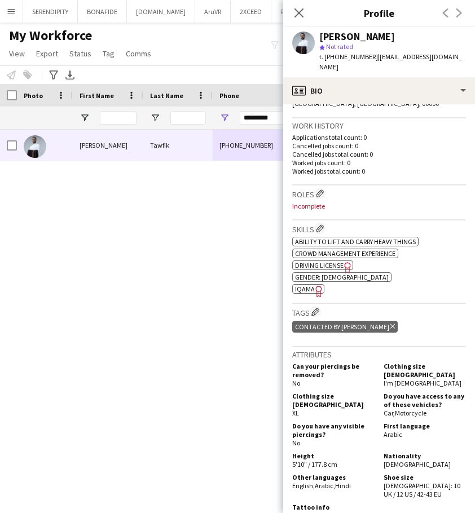
scroll to position [263, 0]
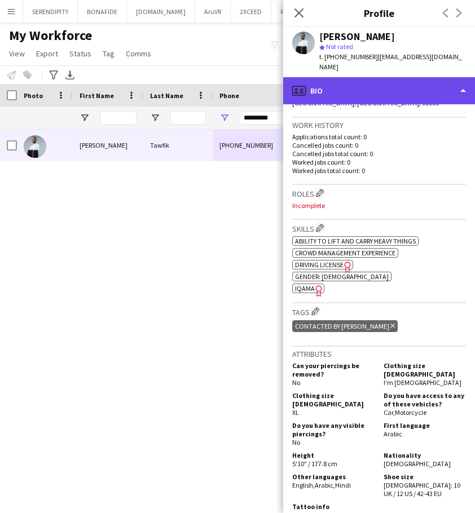
click at [384, 77] on div "profile Bio" at bounding box center [379, 90] width 192 height 27
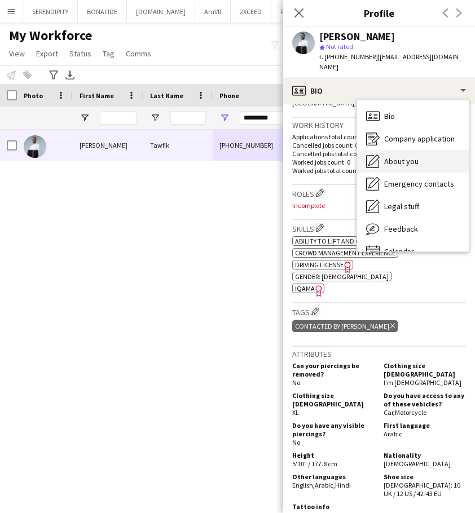
click at [401, 156] on span "About you" at bounding box center [401, 161] width 34 height 10
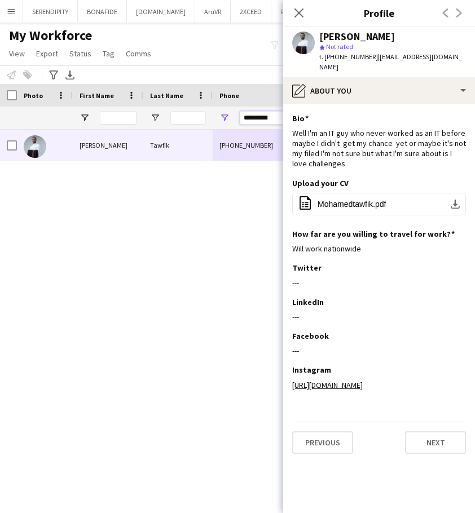
click at [273, 119] on input "*********" at bounding box center [295, 118] width 110 height 14
drag, startPoint x: 275, startPoint y: 119, endPoint x: 237, endPoint y: 114, distance: 38.0
click at [237, 114] on div "*********" at bounding box center [285, 118] width 144 height 23
paste input "Phone Filter Input"
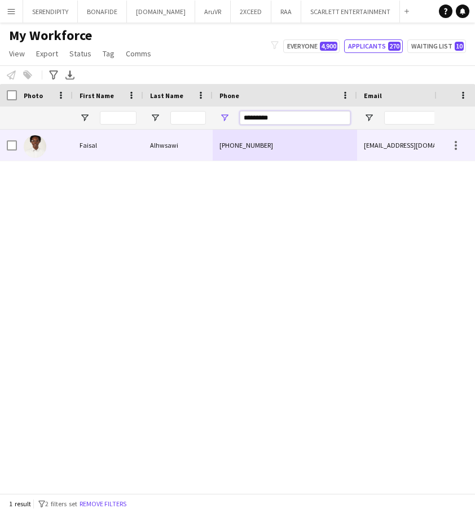
type input "*********"
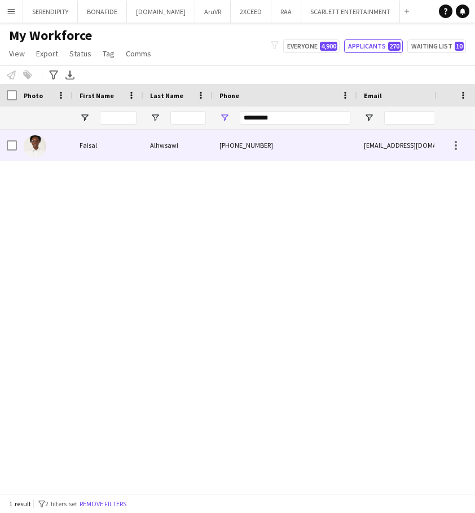
click at [297, 147] on div "[PHONE_NUMBER]" at bounding box center [285, 145] width 144 height 31
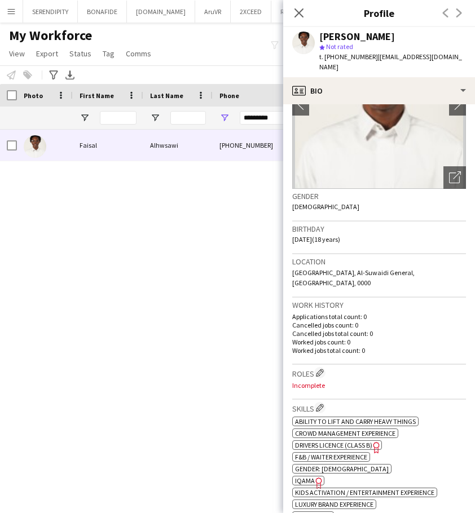
scroll to position [94, 0]
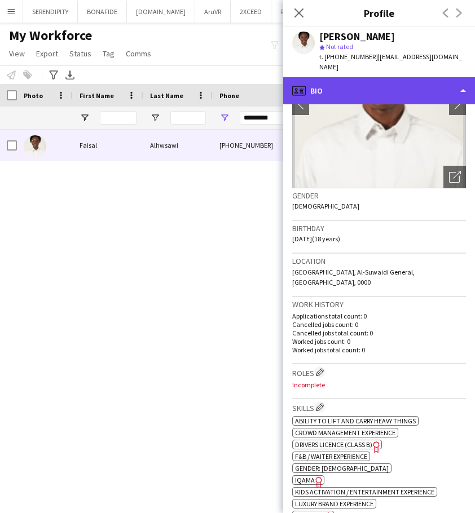
click at [408, 82] on div "profile Bio" at bounding box center [379, 90] width 192 height 27
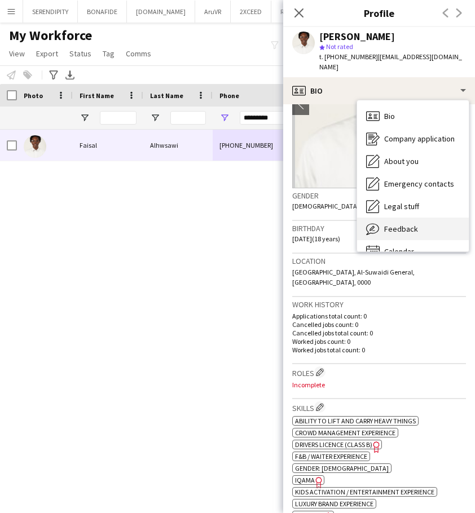
click at [408, 224] on span "Feedback" at bounding box center [401, 229] width 34 height 10
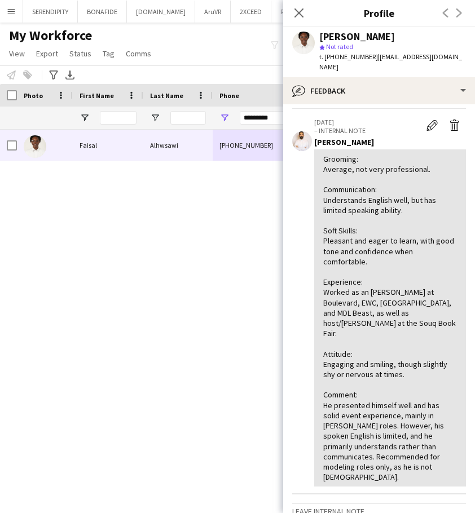
scroll to position [56, 0]
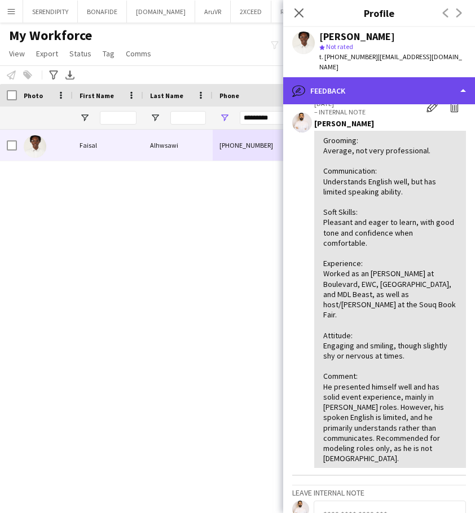
click at [396, 77] on div "bubble-pencil Feedback" at bounding box center [379, 90] width 192 height 27
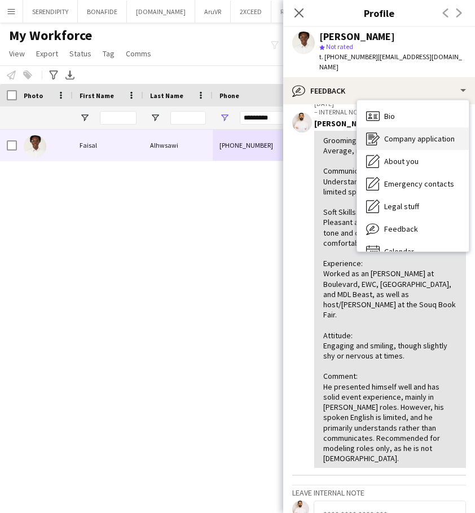
click at [424, 134] on span "Company application" at bounding box center [419, 139] width 70 height 10
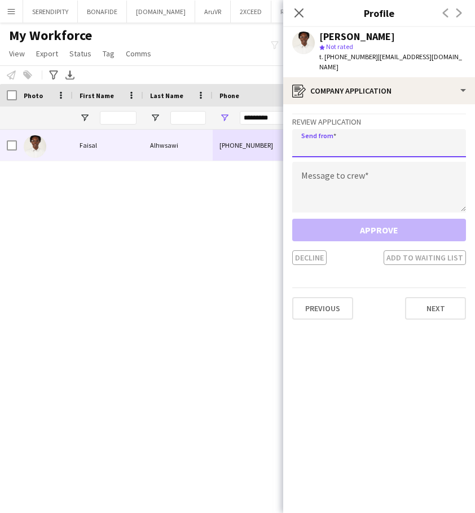
click at [338, 141] on input "email" at bounding box center [379, 143] width 174 height 28
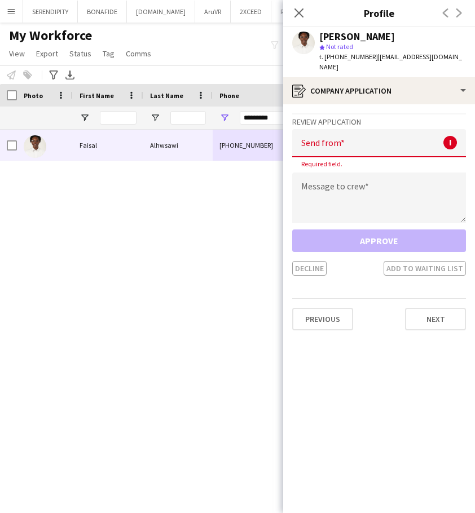
click at [339, 427] on app-crew-profile-application "Review Application Send from ! Required field. Message to crew Approve Decline …" at bounding box center [379, 308] width 192 height 409
click at [351, 139] on input "email" at bounding box center [379, 143] width 174 height 28
paste input "**********"
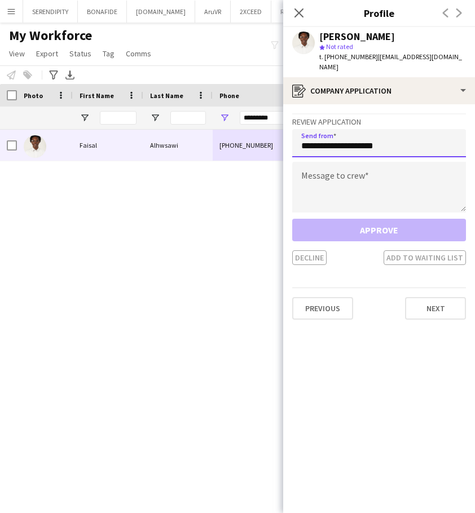
type input "**********"
drag, startPoint x: 374, startPoint y: 448, endPoint x: 371, endPoint y: 403, distance: 45.2
click at [374, 448] on app-crew-profile-application "**********" at bounding box center [379, 308] width 192 height 409
click at [332, 167] on textarea at bounding box center [379, 187] width 174 height 51
paste textarea "**********"
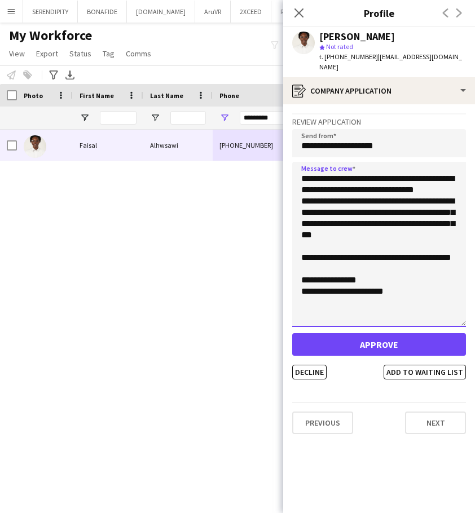
scroll to position [0, 0]
drag, startPoint x: 462, startPoint y: 217, endPoint x: 463, endPoint y: 315, distance: 98.1
click at [463, 315] on textarea "**********" at bounding box center [379, 245] width 174 height 166
type textarea "**********"
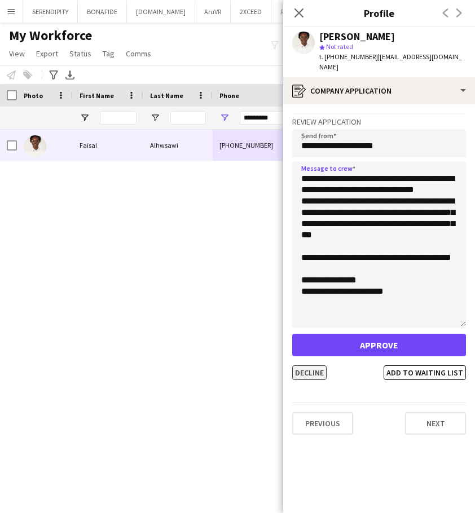
click at [315, 365] on button "Decline" at bounding box center [309, 372] width 34 height 15
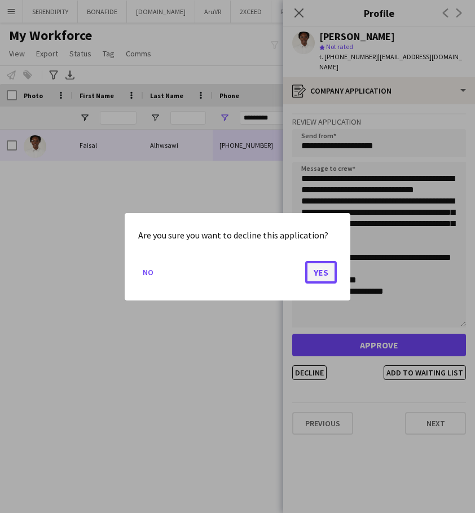
click at [322, 273] on button "Yes" at bounding box center [321, 271] width 32 height 23
